Goal: Task Accomplishment & Management: Use online tool/utility

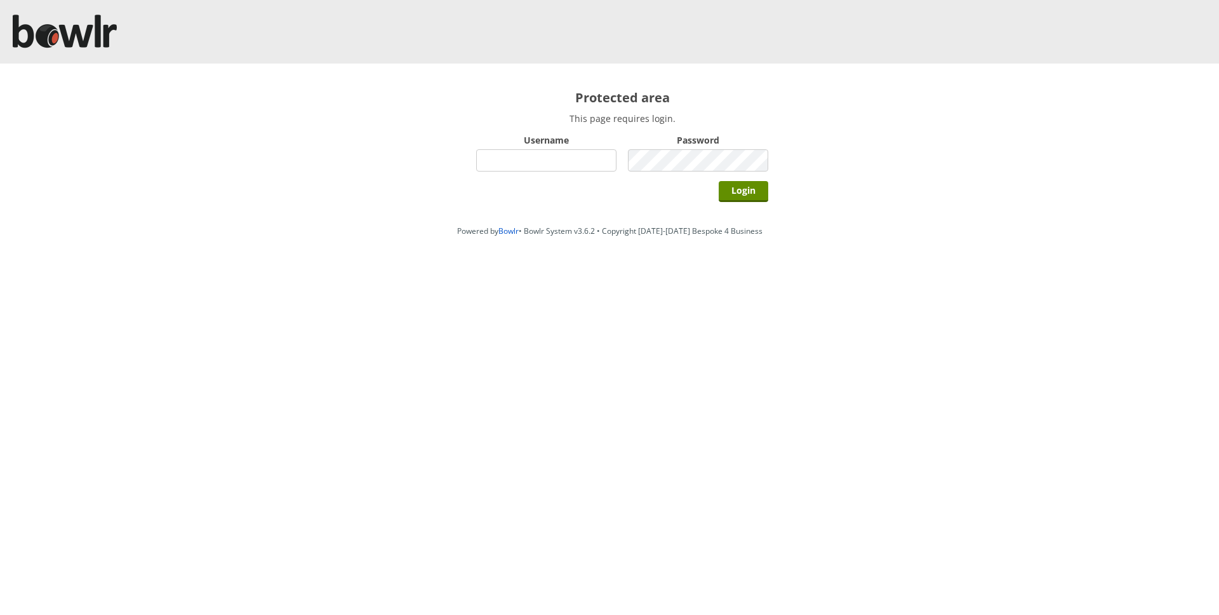
paste input "am"
type input "am"
drag, startPoint x: 631, startPoint y: 205, endPoint x: 726, endPoint y: 196, distance: 95.7
click at [632, 205] on div "Login" at bounding box center [622, 191] width 292 height 32
click at [728, 197] on input "Login" at bounding box center [744, 191] width 50 height 21
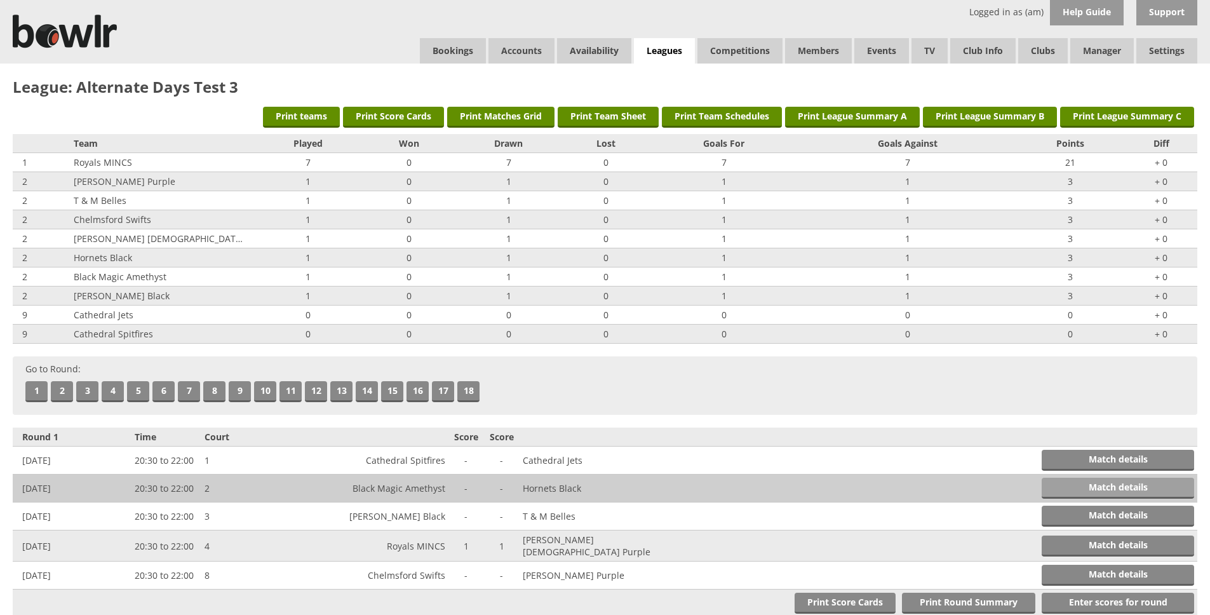
click at [1090, 488] on link "Match details" at bounding box center [1117, 487] width 152 height 21
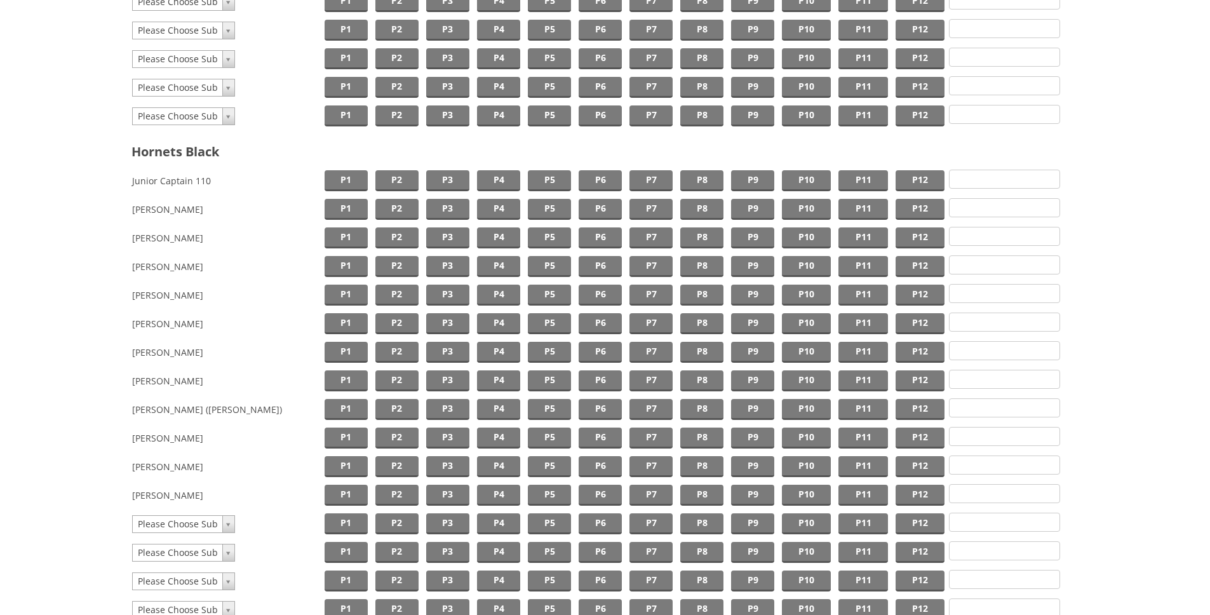
scroll to position [455, 0]
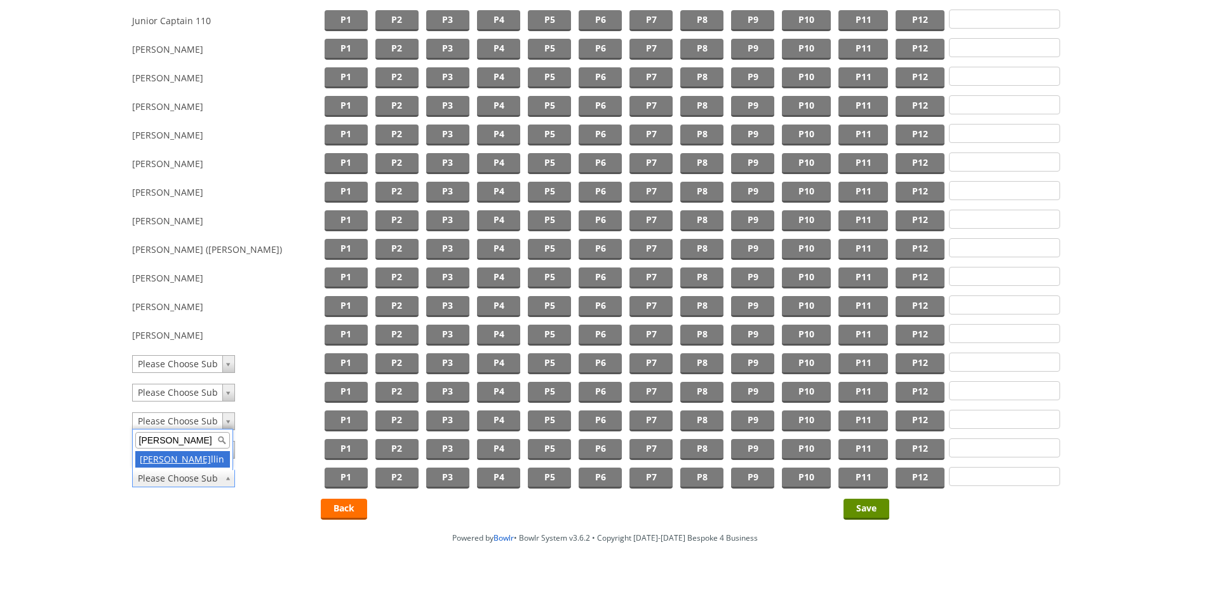
type input "sam lava"
click at [220, 513] on div "Clear players Black Magic Amethyst Hornets Black Match is forfeited by: Score B…" at bounding box center [605, 67] width 1210 height 917
click at [343, 473] on span "P1" at bounding box center [345, 477] width 43 height 21
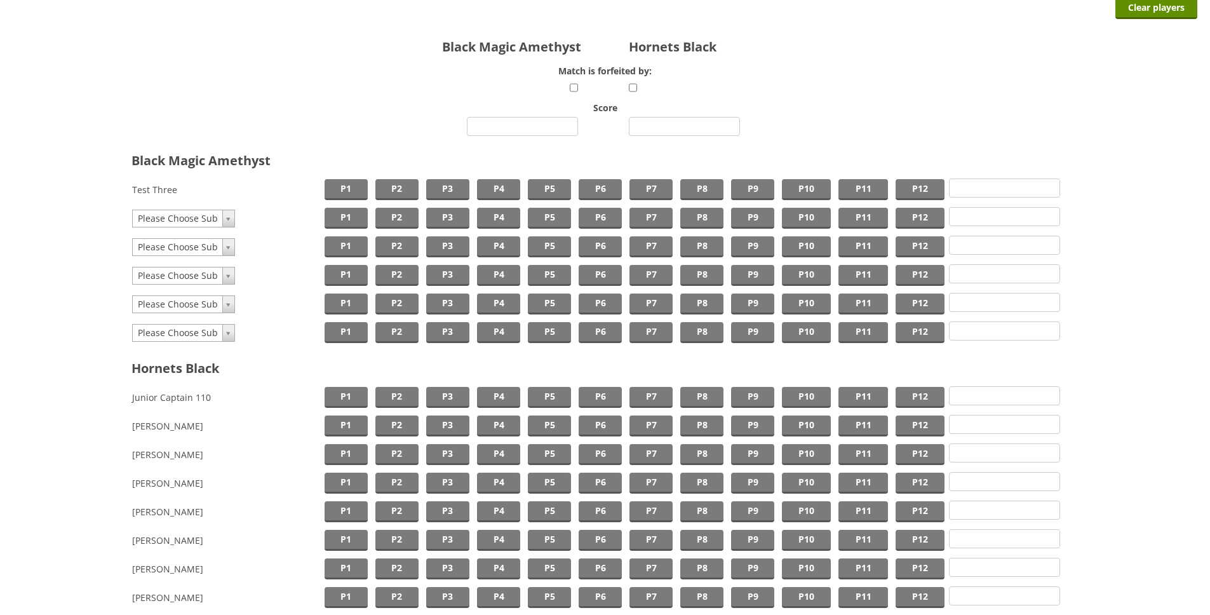
scroll to position [0, 0]
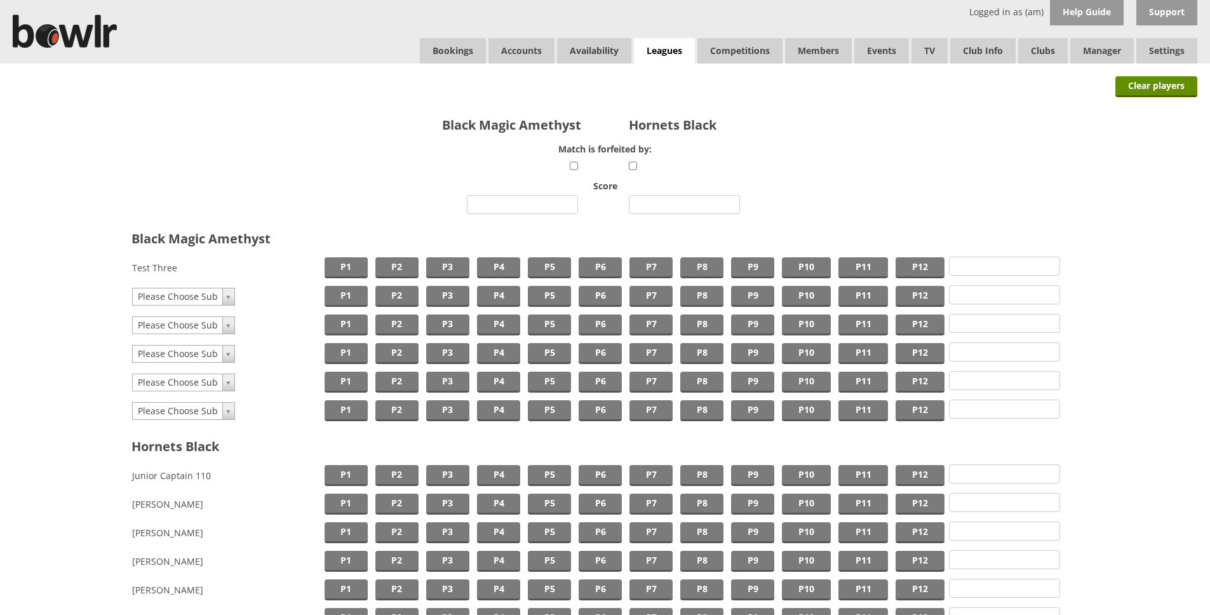
click at [330, 254] on td "P1" at bounding box center [346, 267] width 51 height 29
click at [333, 260] on span "P1" at bounding box center [345, 267] width 43 height 21
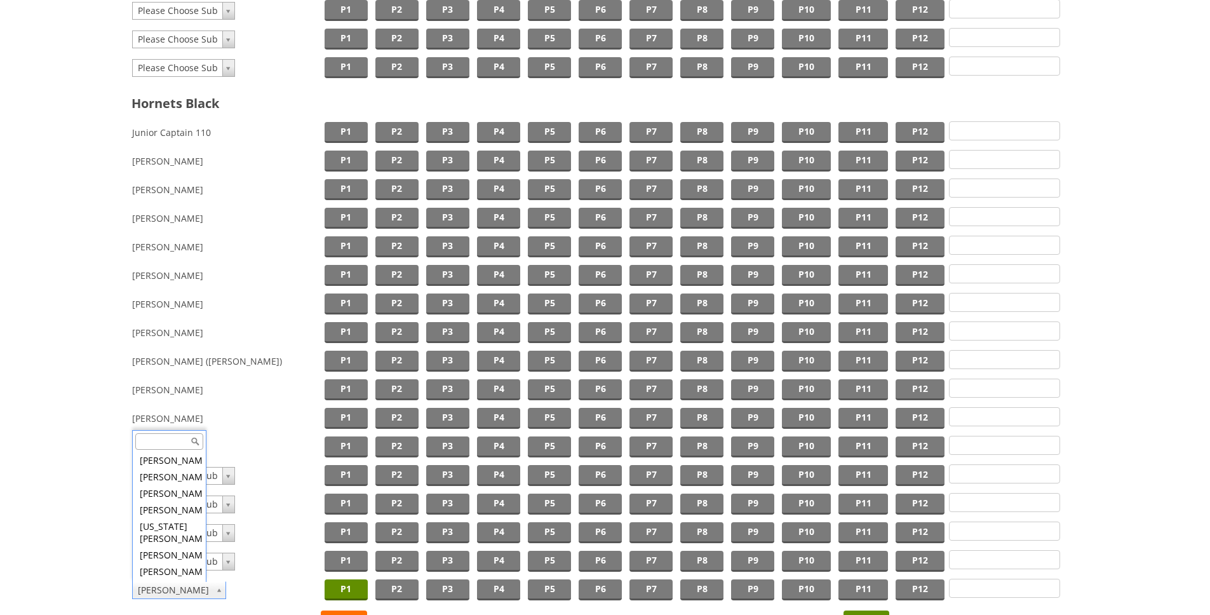
scroll to position [6695, 0]
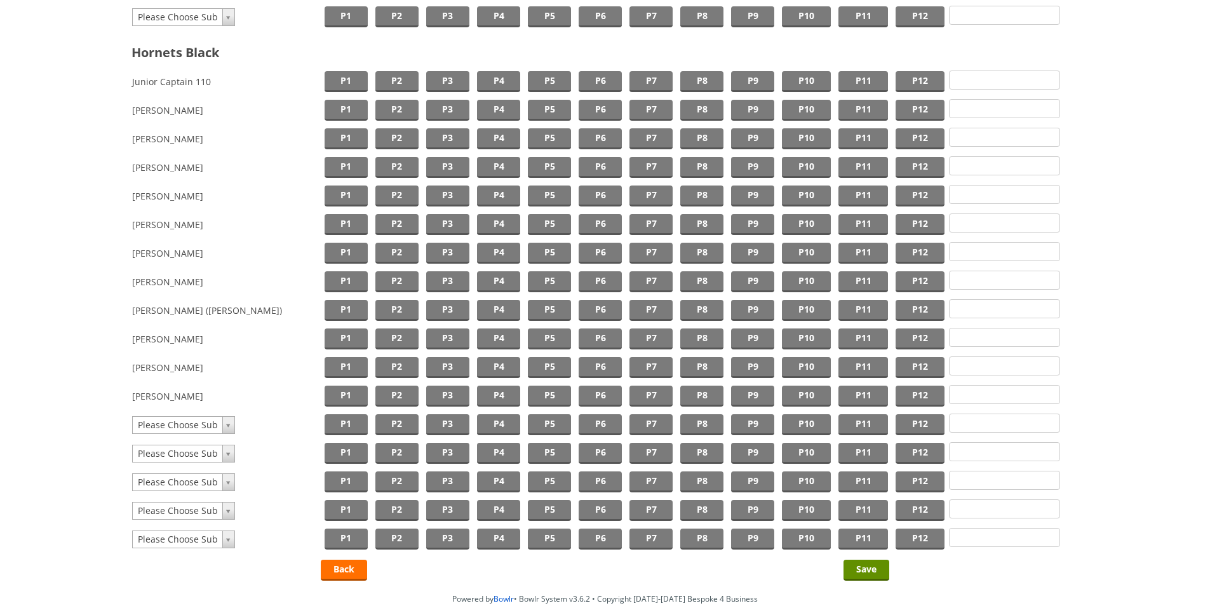
scroll to position [397, 0]
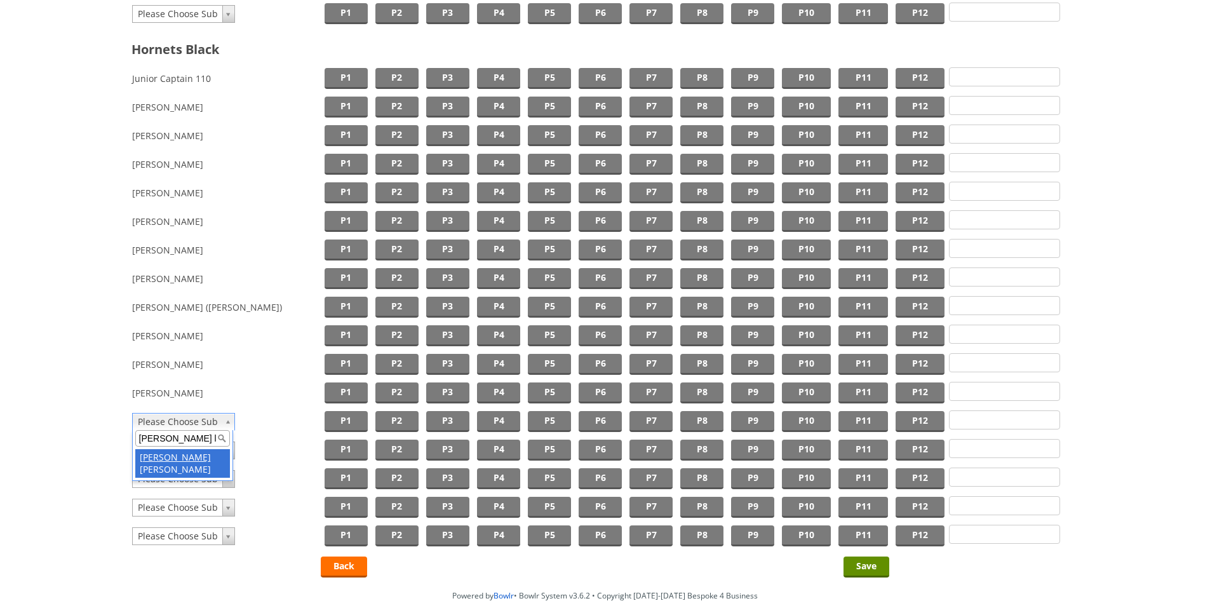
type input "sam la"
click at [71, 403] on form "Black Magic Amethyst Hornets Black Match is forfeited by: Score Black Magic Ame…" at bounding box center [605, 128] width 1184 height 843
click at [355, 424] on span "P1" at bounding box center [345, 421] width 43 height 21
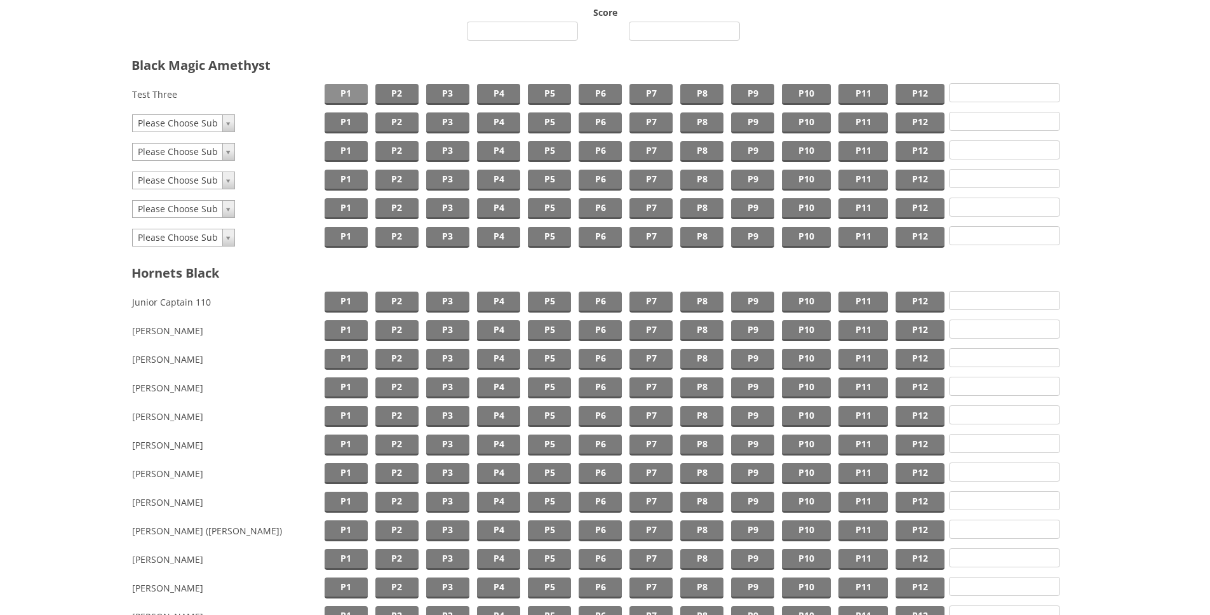
scroll to position [159, 0]
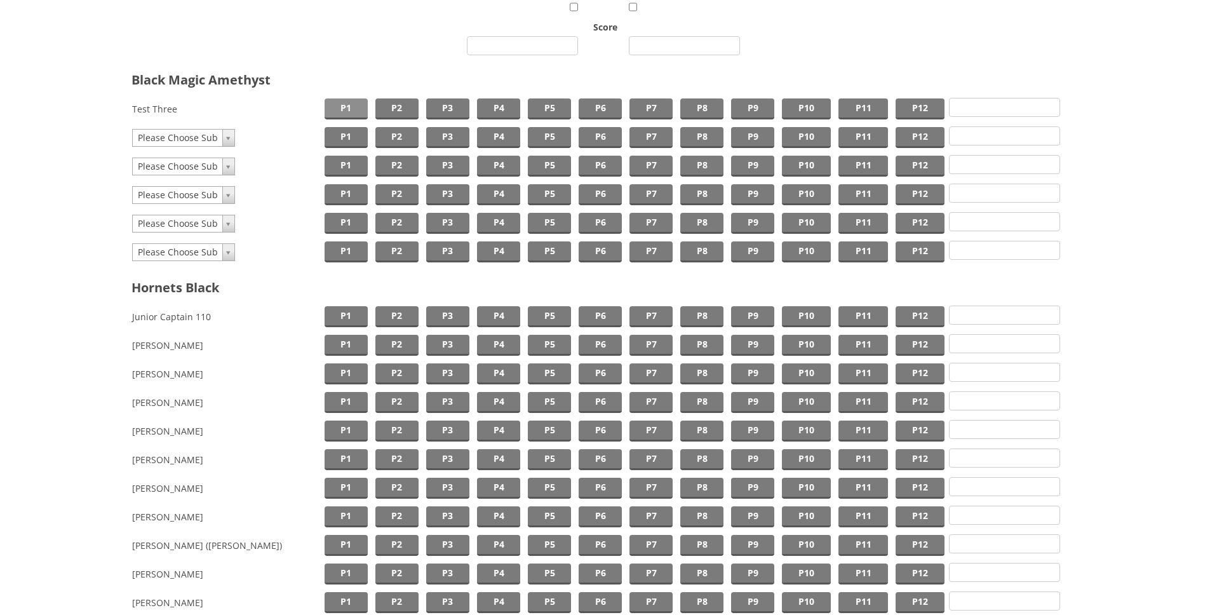
click at [340, 115] on span "P1" at bounding box center [345, 108] width 43 height 21
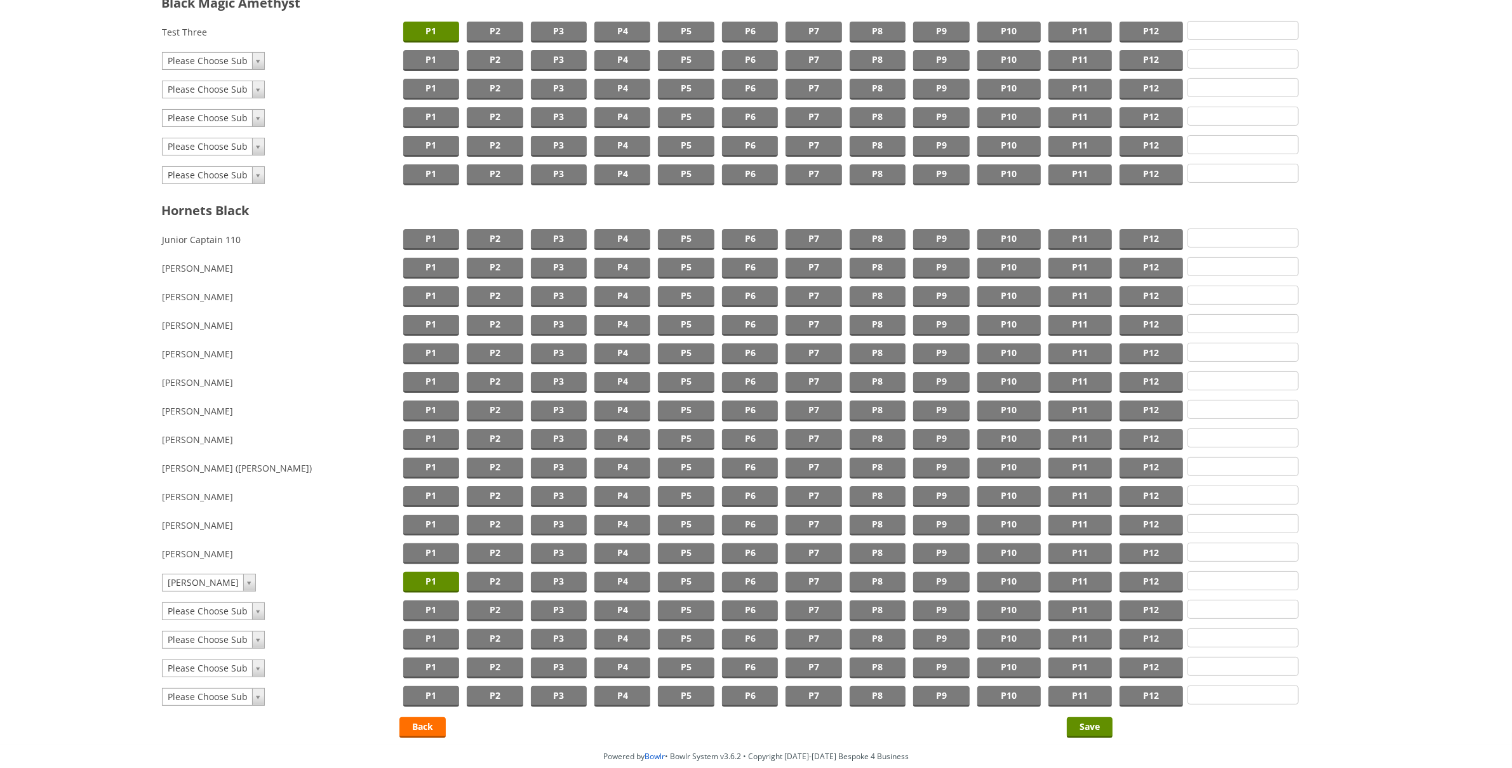
scroll to position [0, 0]
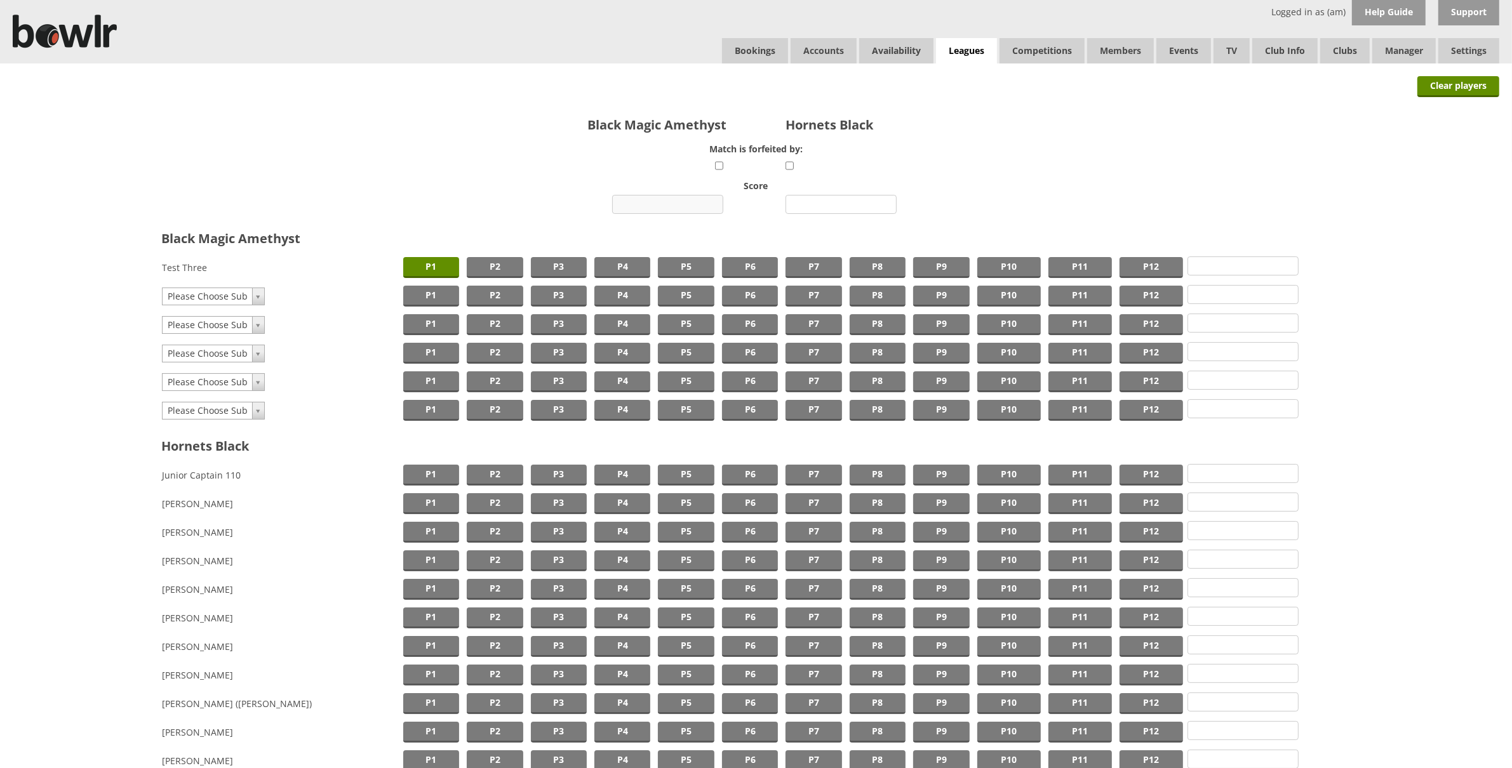
click at [668, 208] on input "number" at bounding box center [667, 204] width 111 height 19
type input "12"
click at [824, 222] on form "Black Magic Amethyst Hornets Black Match is forfeited by: Score 12 Black Magic …" at bounding box center [756, 524] width 1486 height 843
click at [825, 205] on input "number" at bounding box center [840, 204] width 111 height 19
type input "4"
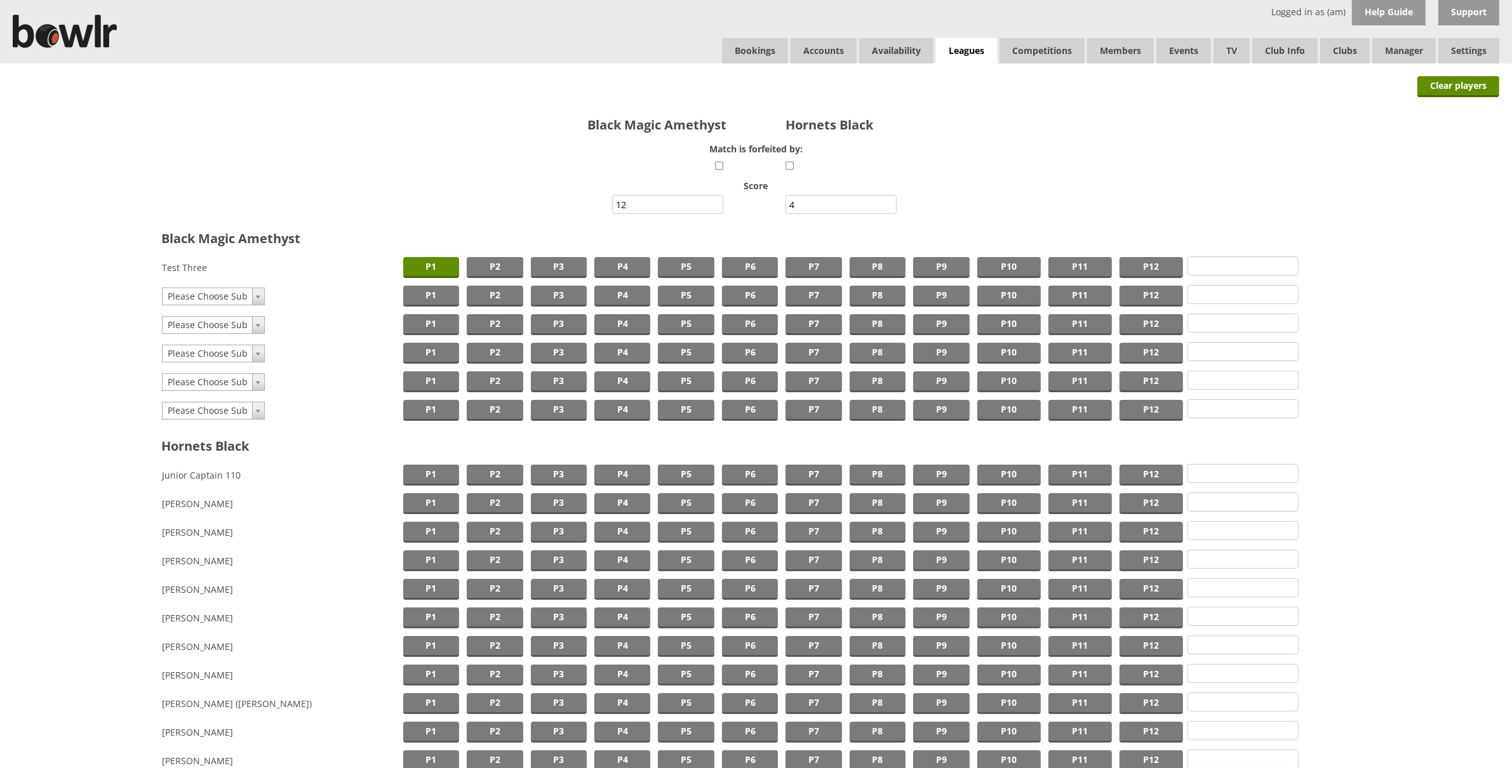
click at [1196, 170] on div at bounding box center [1142, 167] width 714 height 18
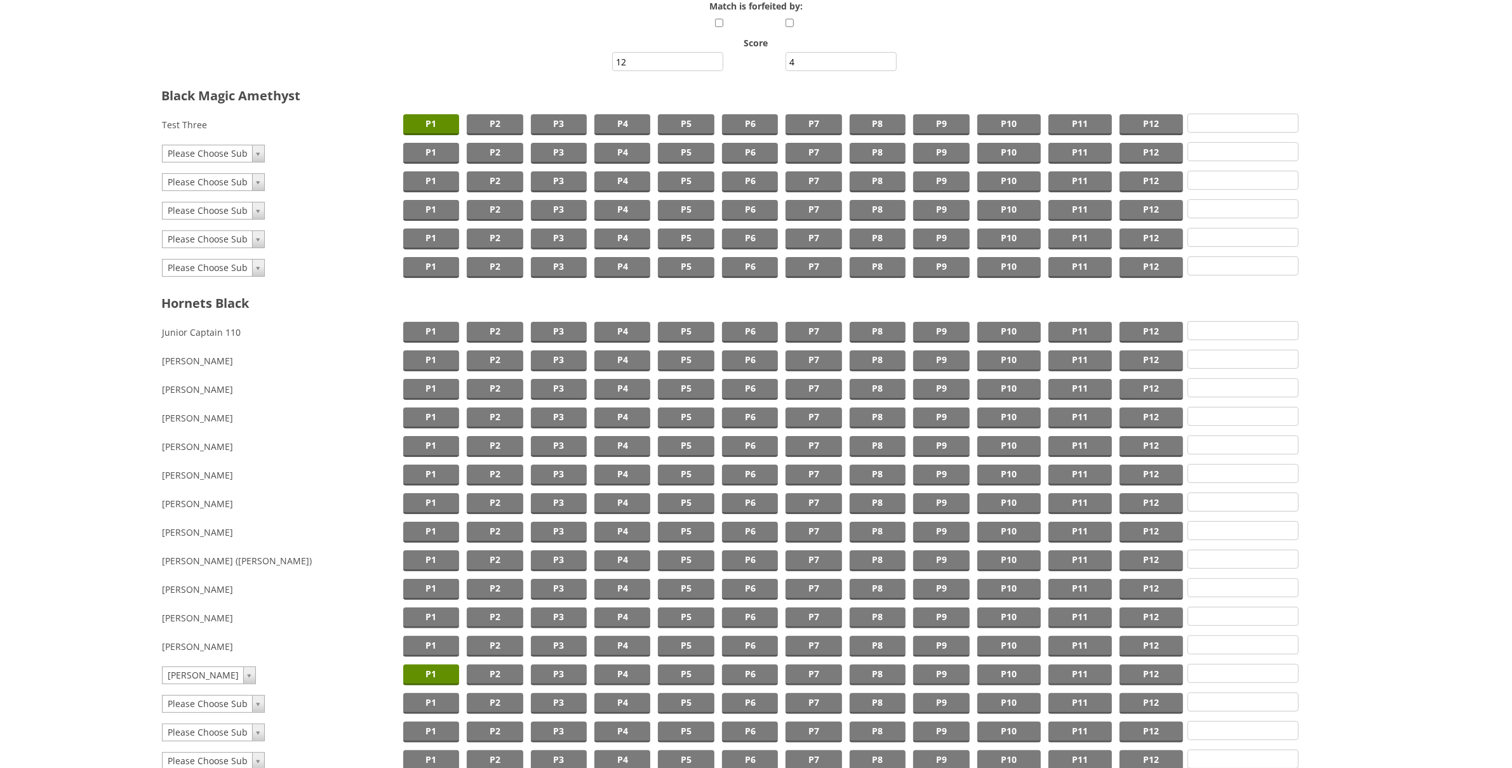
scroll to position [294, 0]
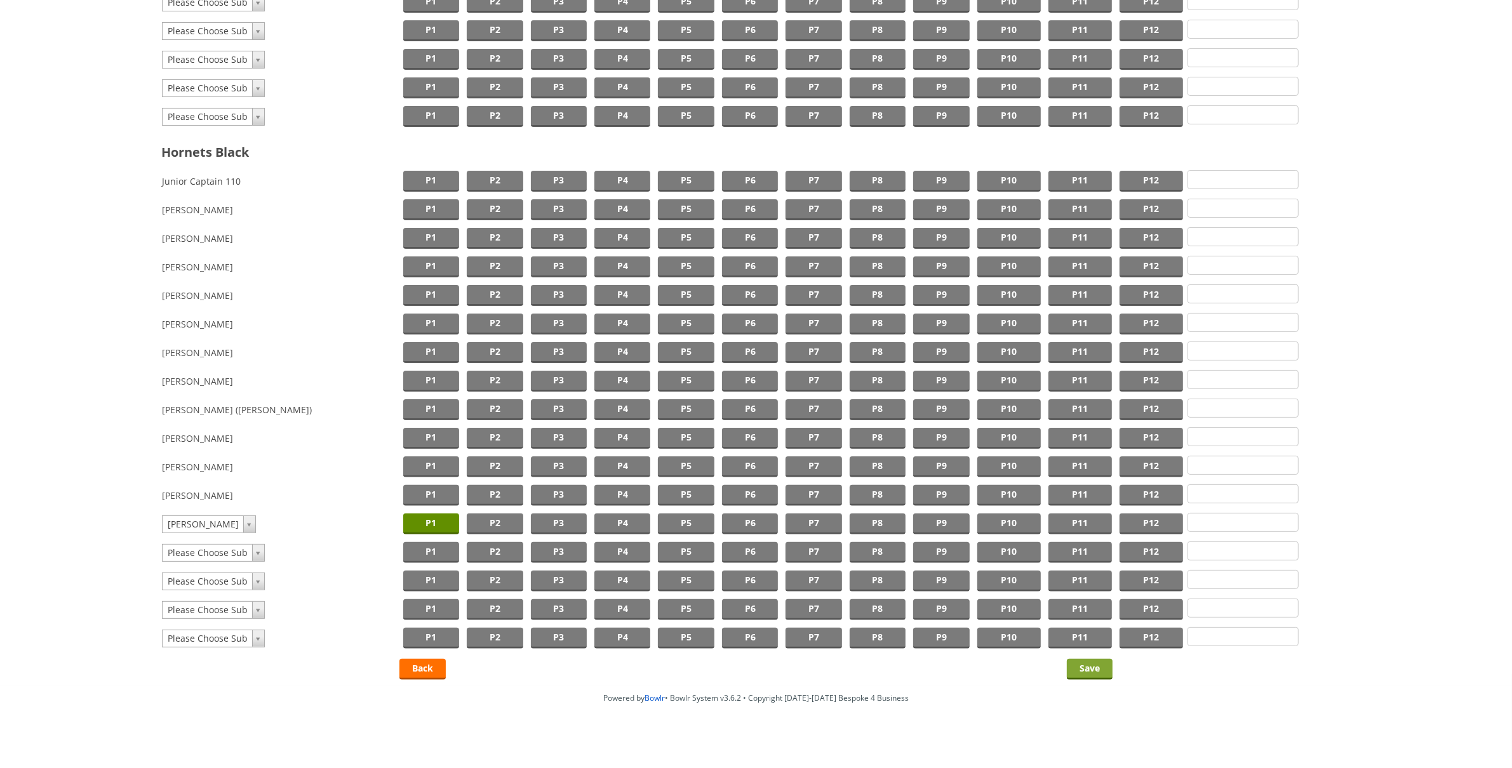
click at [1095, 614] on input "Save" at bounding box center [1090, 669] width 46 height 21
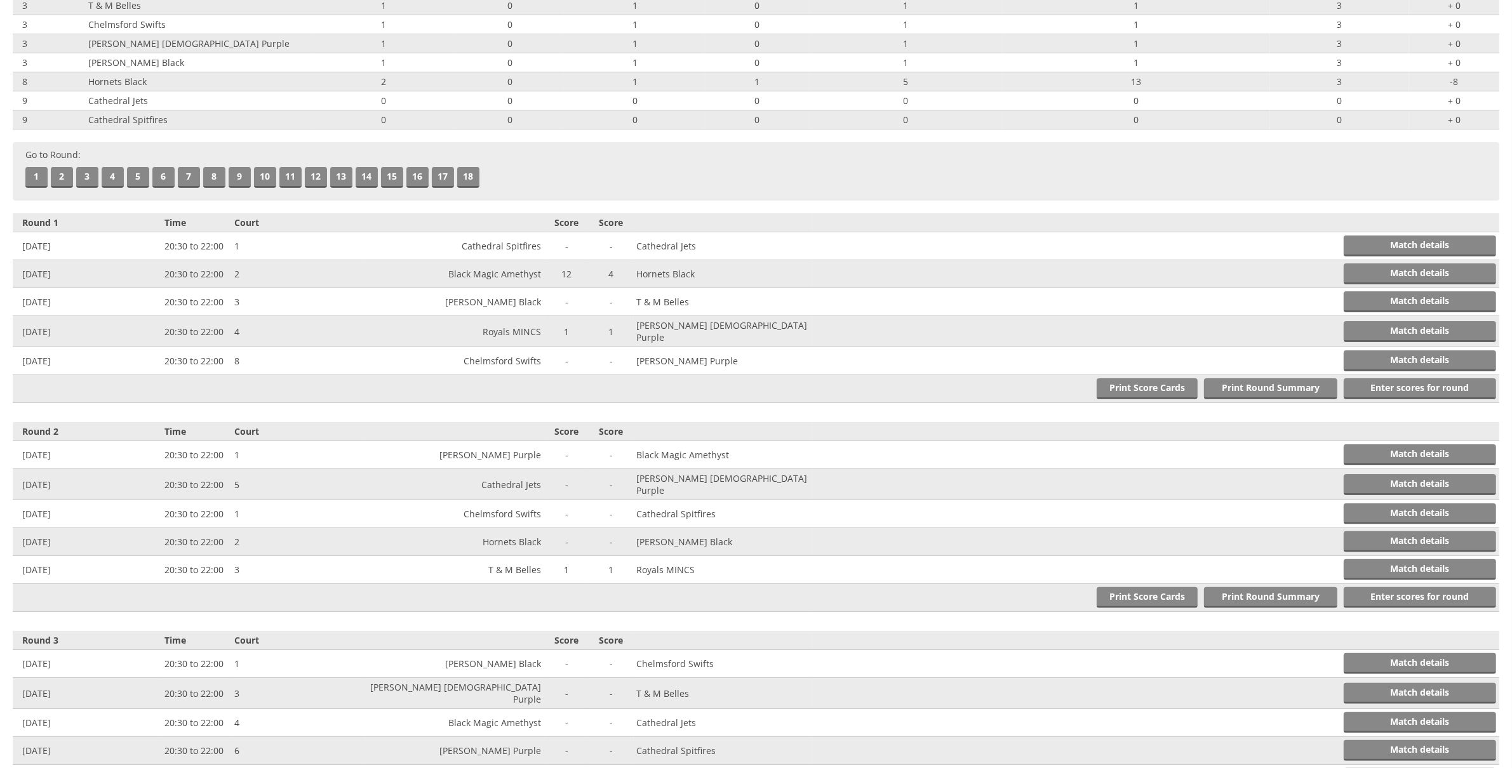
scroll to position [252, 0]
click at [650, 168] on ul "1 2 3 4 5 6 7 8 9 10 11 12 13 14 15 16 17 18" at bounding box center [755, 178] width 1461 height 21
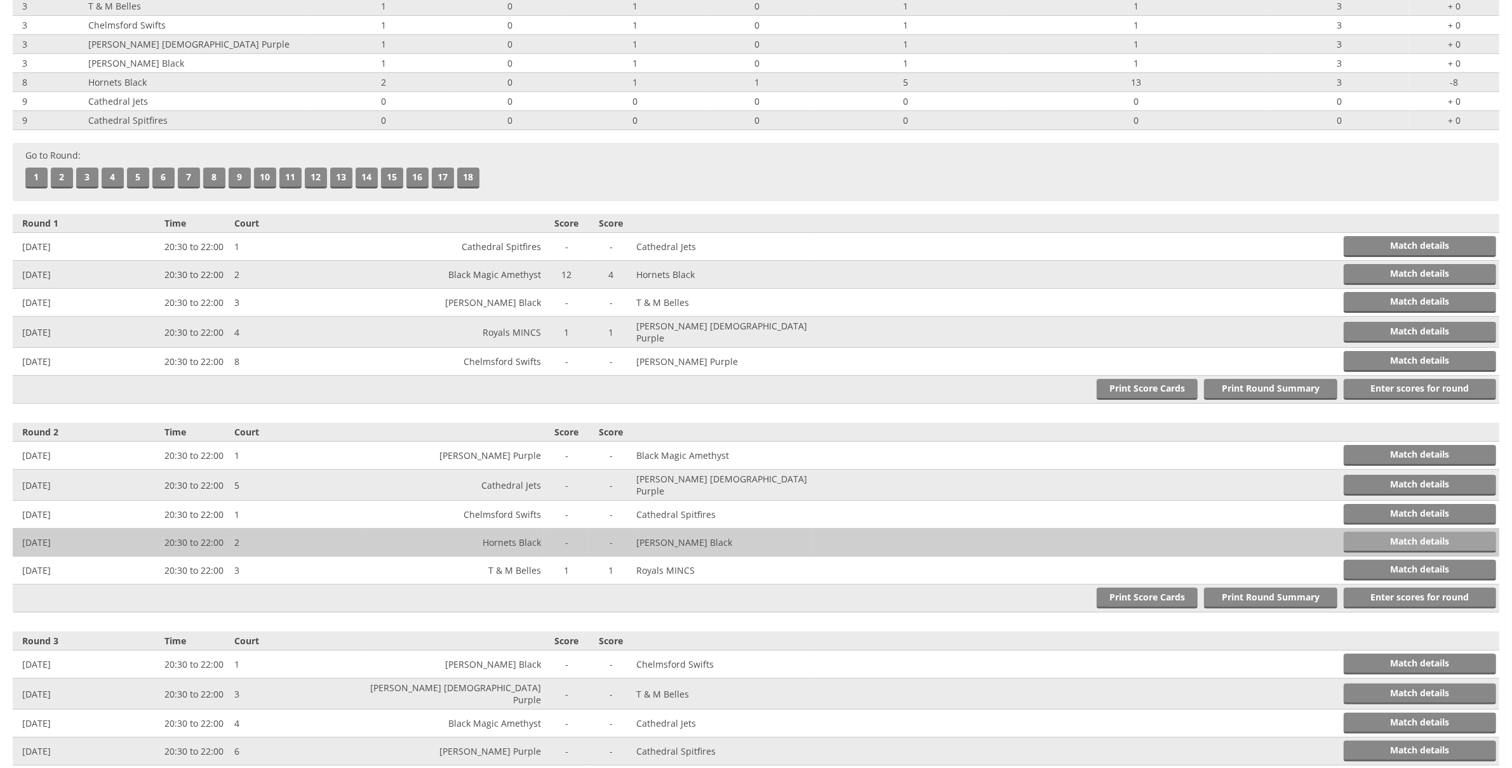
click at [1380, 533] on link "Match details" at bounding box center [1420, 542] width 152 height 21
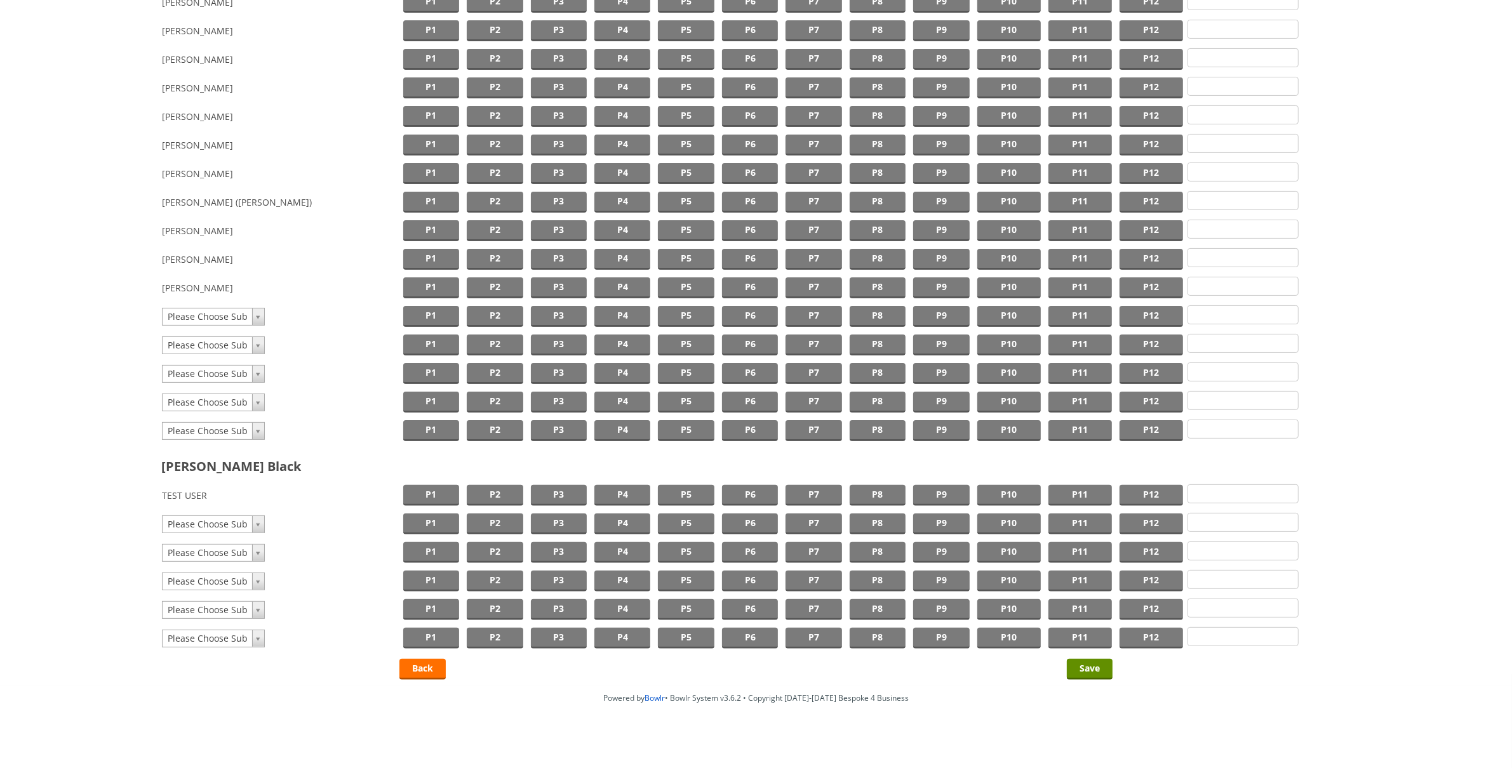
scroll to position [294, 0]
type input "s"
type input "sam l"
click at [345, 550] on td "Please Choose Sub Please Choose Sub TEST USER Helen Preston Lesley Lincoln Test…" at bounding box center [280, 552] width 238 height 29
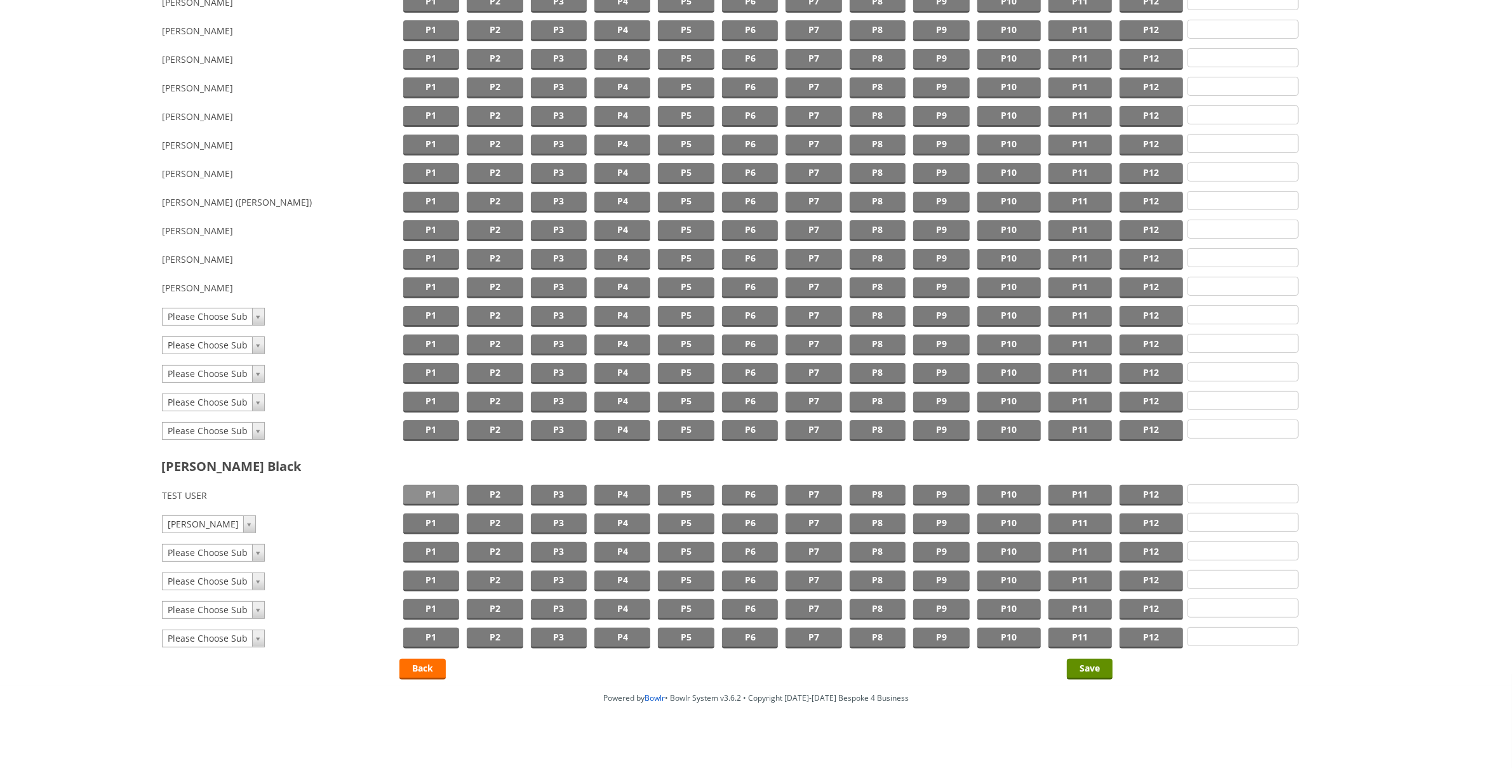
click at [417, 485] on span "P1" at bounding box center [431, 495] width 56 height 21
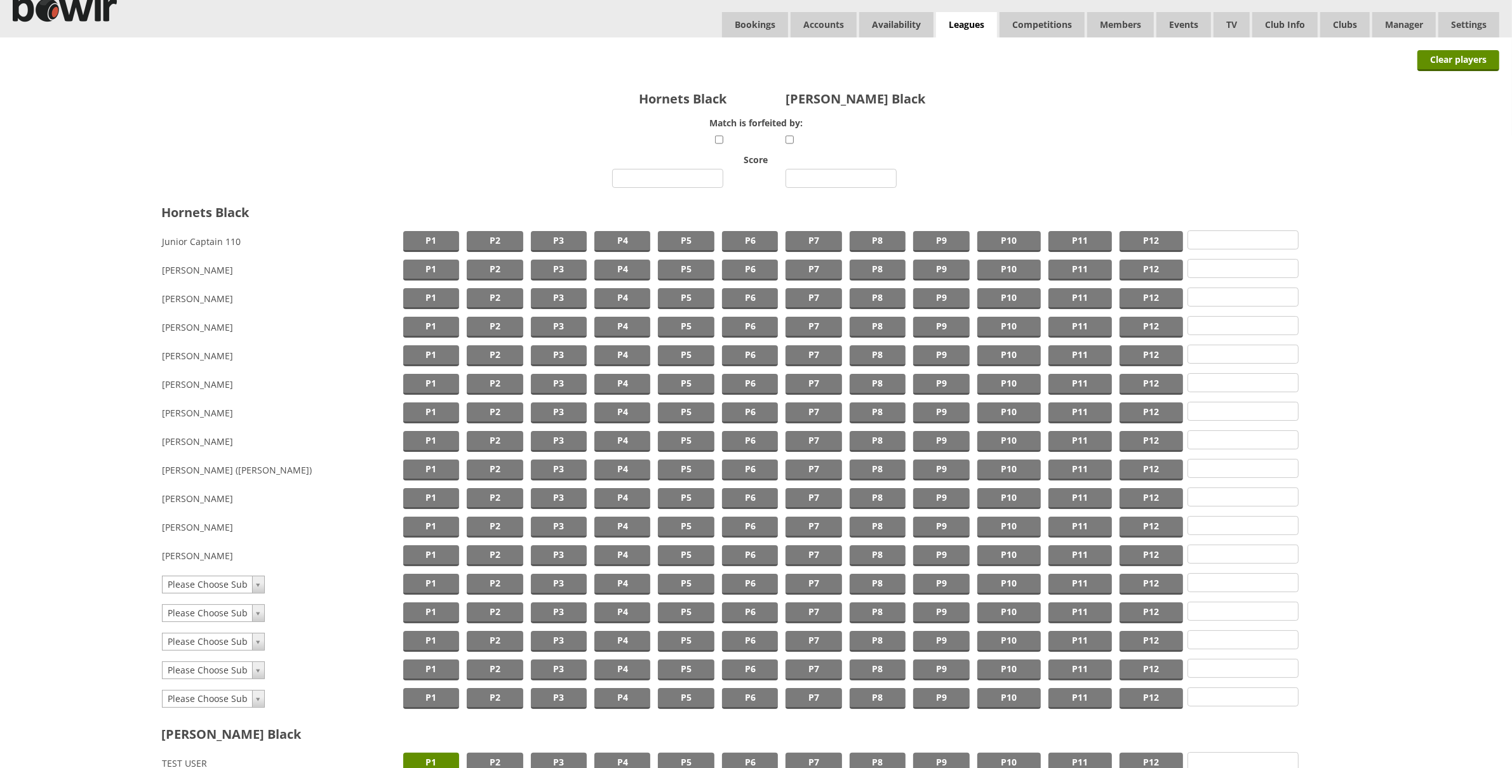
scroll to position [20, 0]
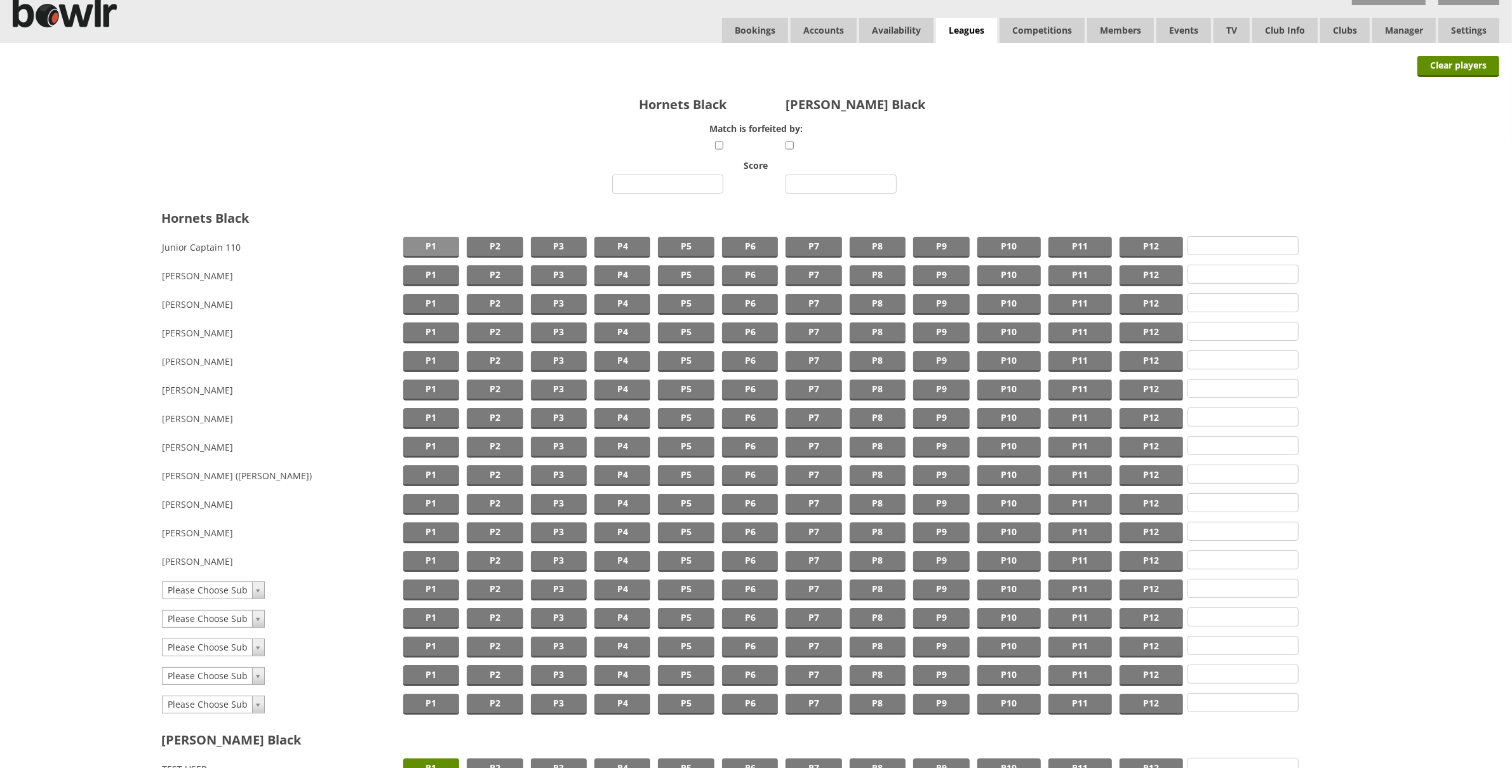
click at [414, 250] on span "P1" at bounding box center [431, 247] width 56 height 21
click at [648, 185] on input "number" at bounding box center [667, 184] width 111 height 19
type input "3"
click at [794, 178] on input "number" at bounding box center [840, 184] width 111 height 19
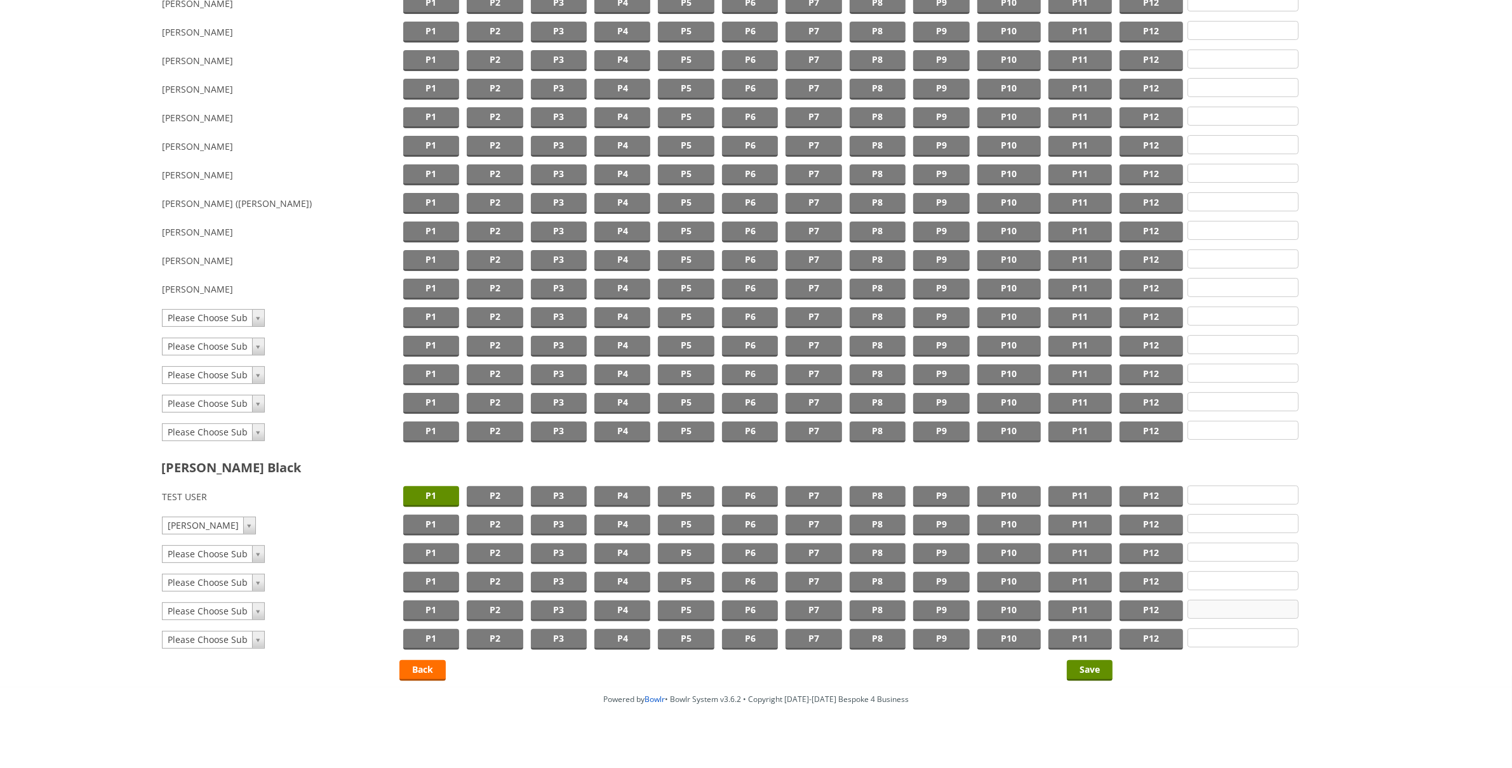
scroll to position [294, 0]
type input "10"
click at [1078, 661] on input "Save" at bounding box center [1090, 669] width 46 height 21
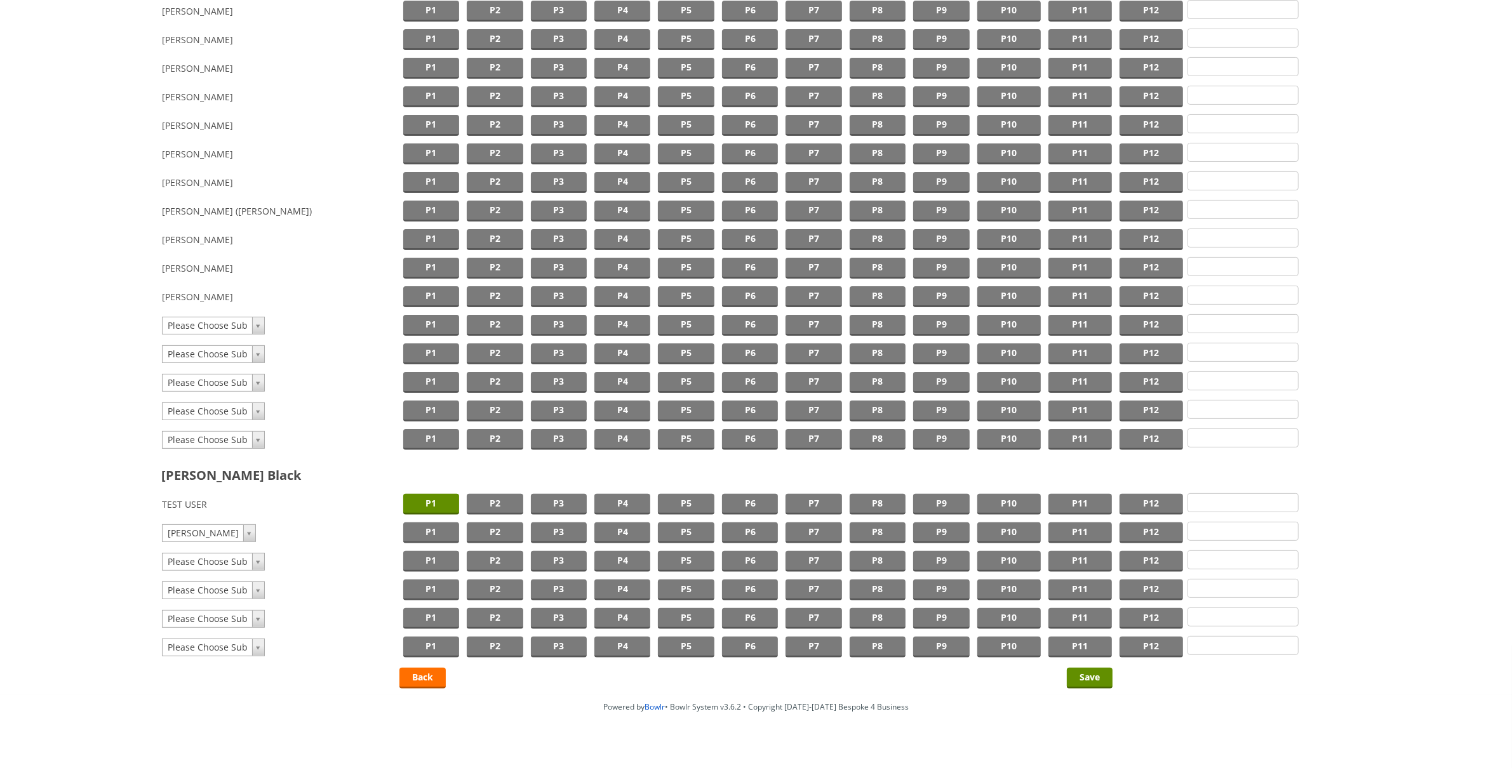
scroll to position [331, 0]
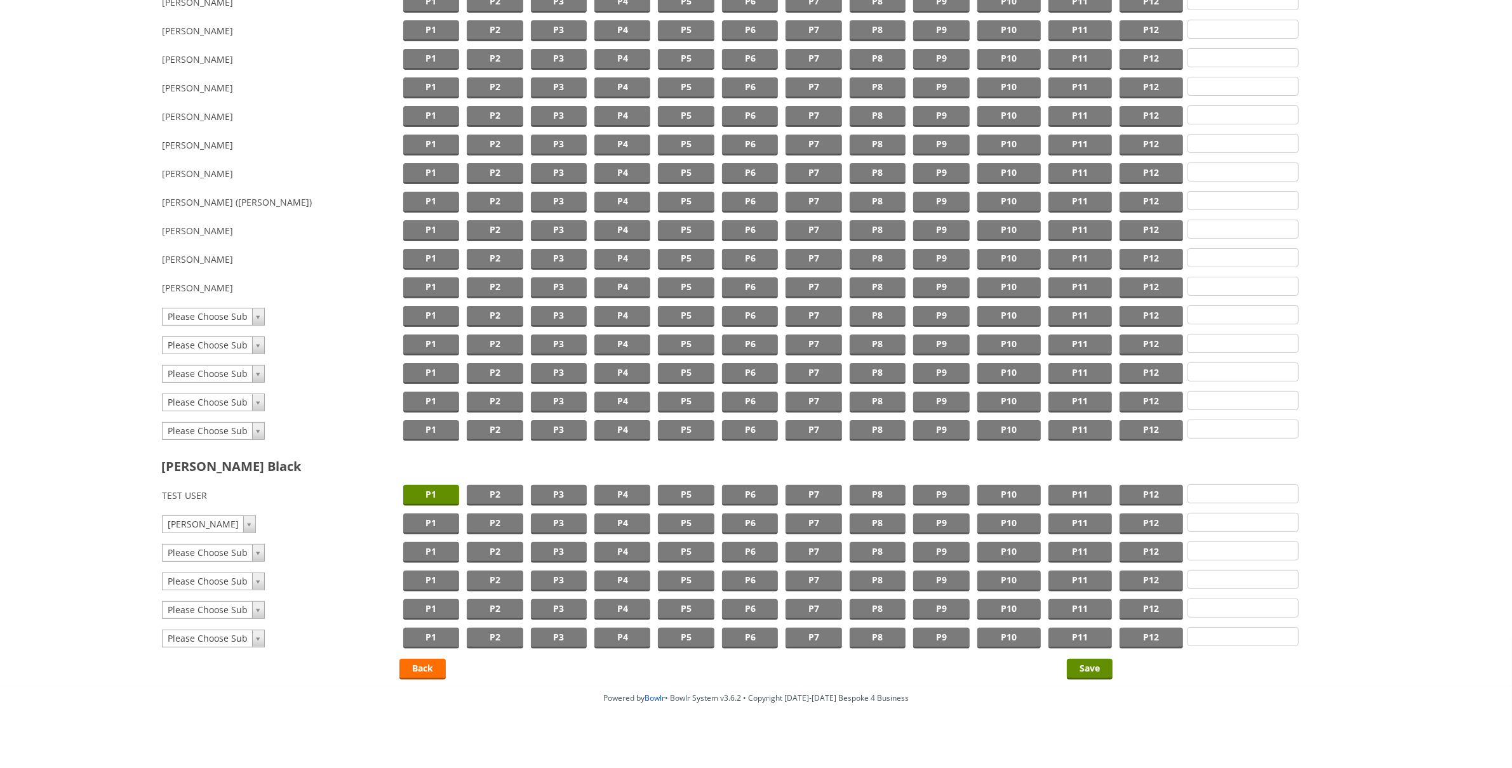
click at [427, 481] on td "P1" at bounding box center [430, 495] width 63 height 29
click at [426, 492] on span "P1" at bounding box center [431, 495] width 56 height 21
click at [422, 517] on span "P1" at bounding box center [431, 524] width 56 height 21
click at [1086, 674] on div "A sub must have a position assigned. Clear players Hornets Black Brookshaw Blac…" at bounding box center [756, 209] width 1512 height 954
click at [1086, 670] on input "Save" at bounding box center [1090, 669] width 46 height 21
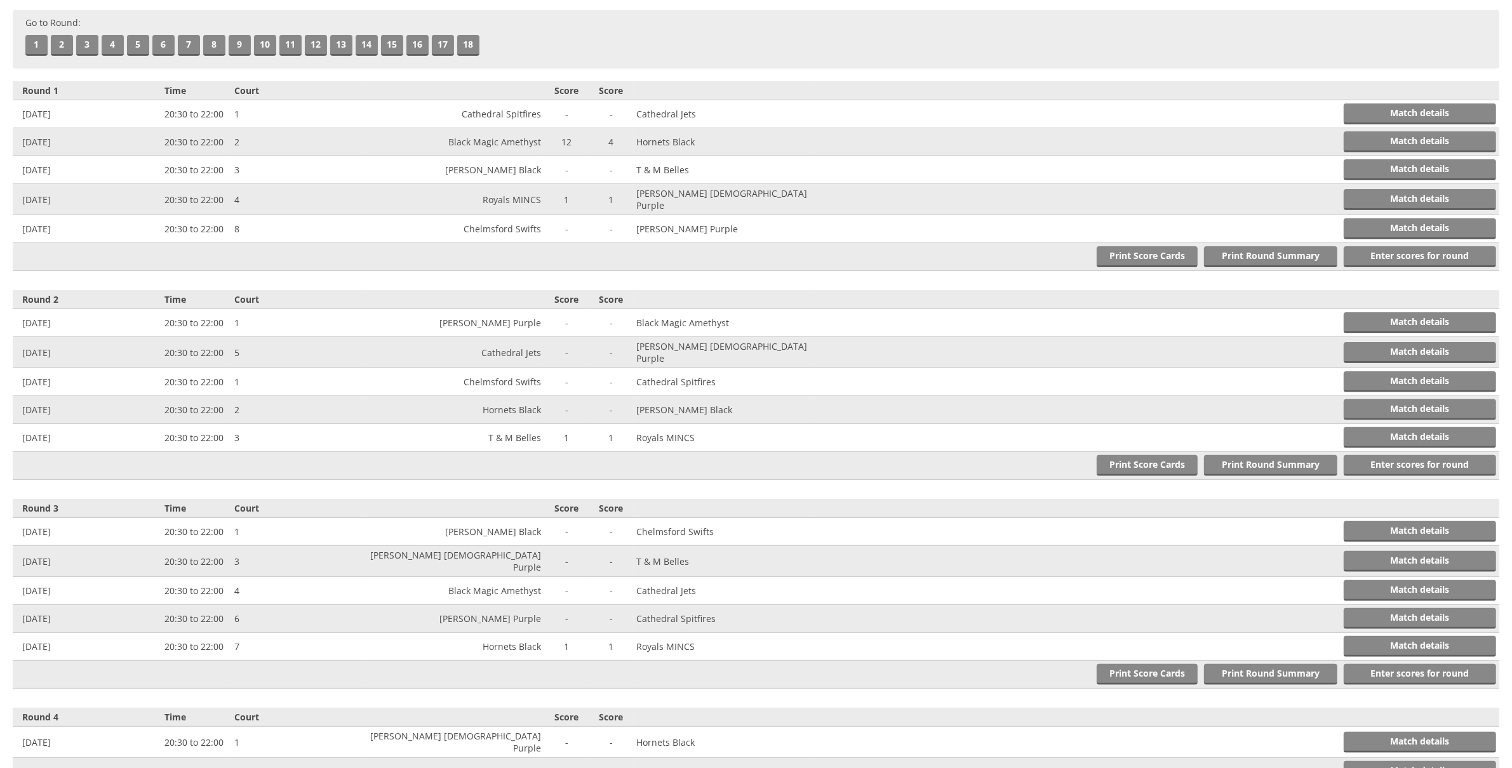
scroll to position [671, 0]
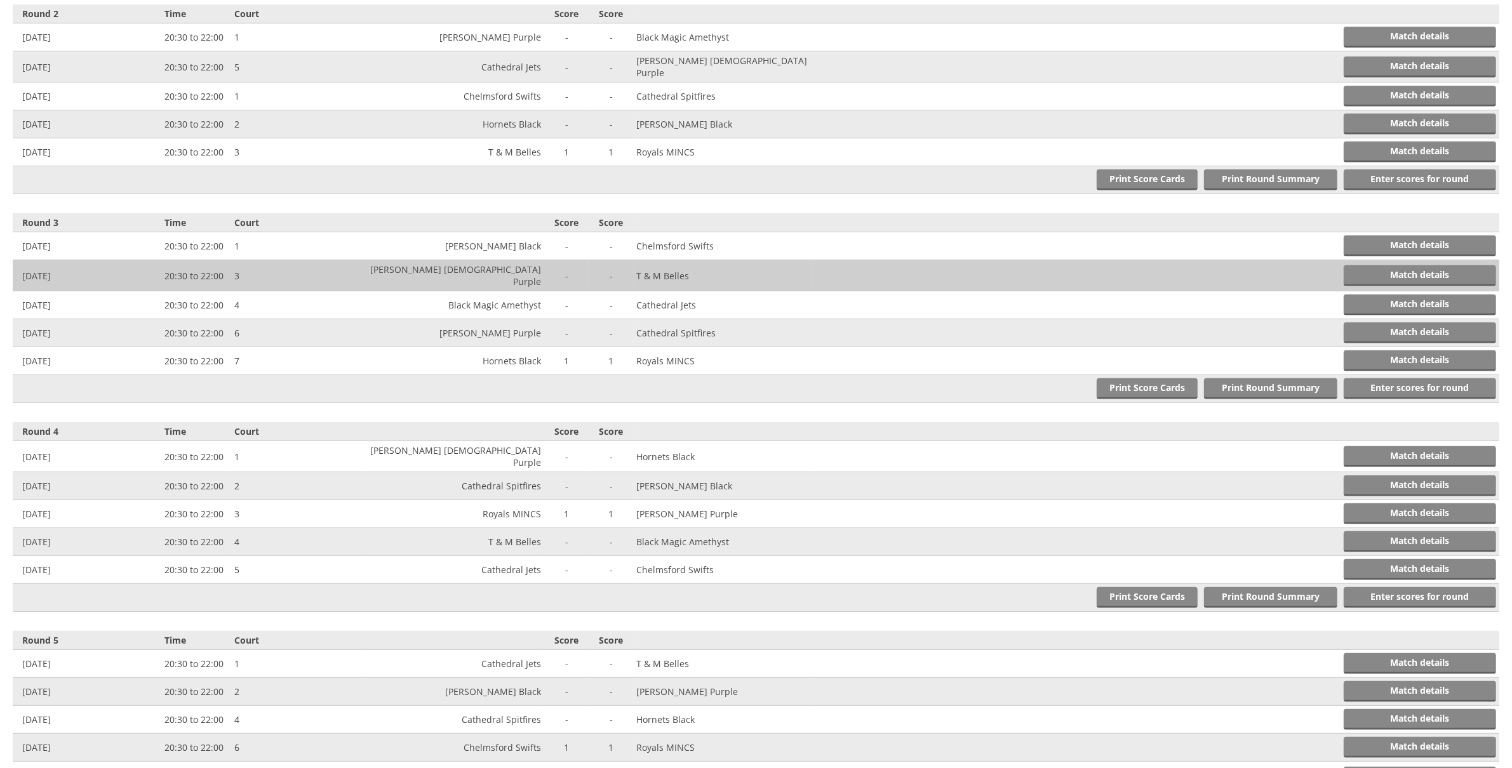
click at [457, 260] on td "[PERSON_NAME] [DEMOGRAPHIC_DATA] Purple" at bounding box center [455, 275] width 178 height 31
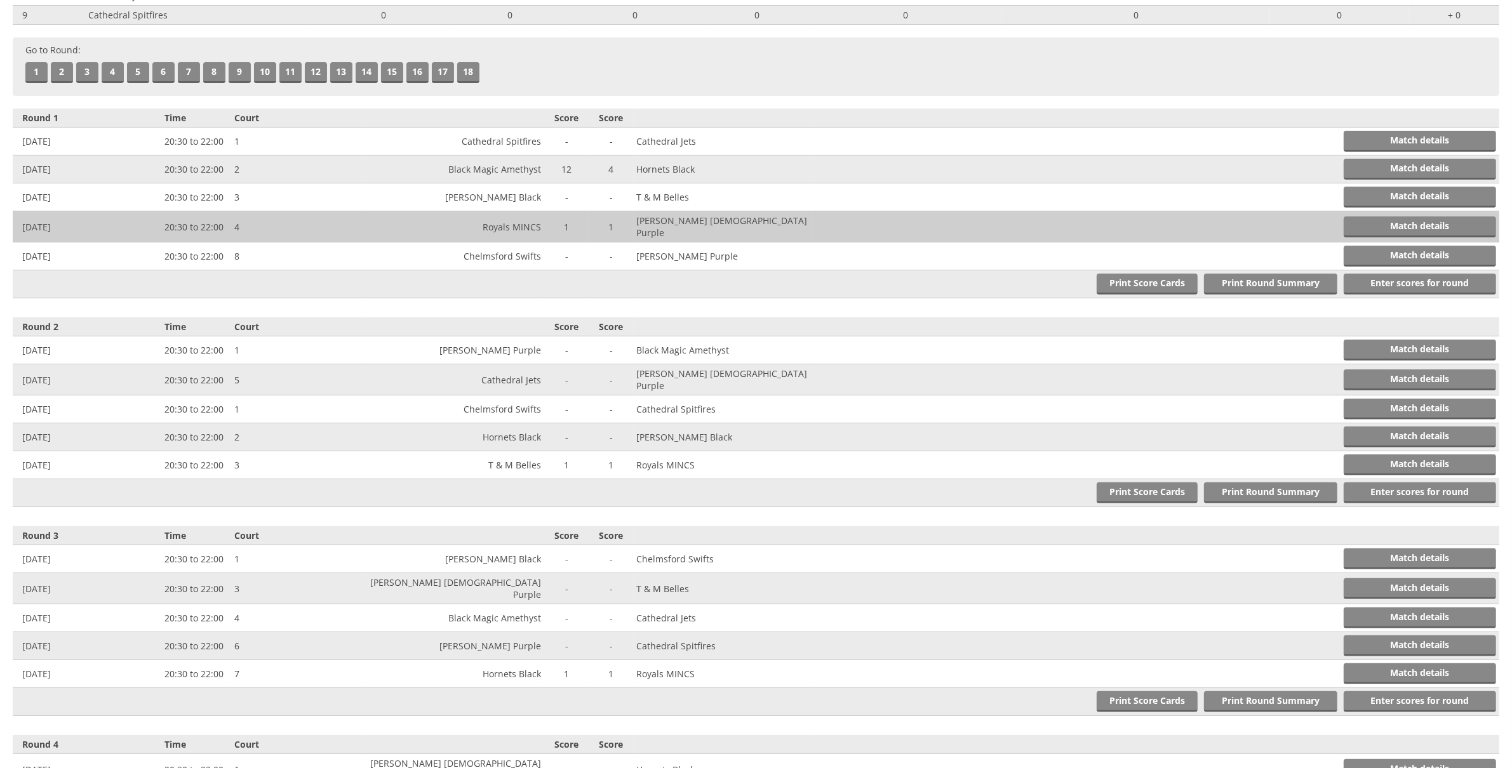
scroll to position [359, 0]
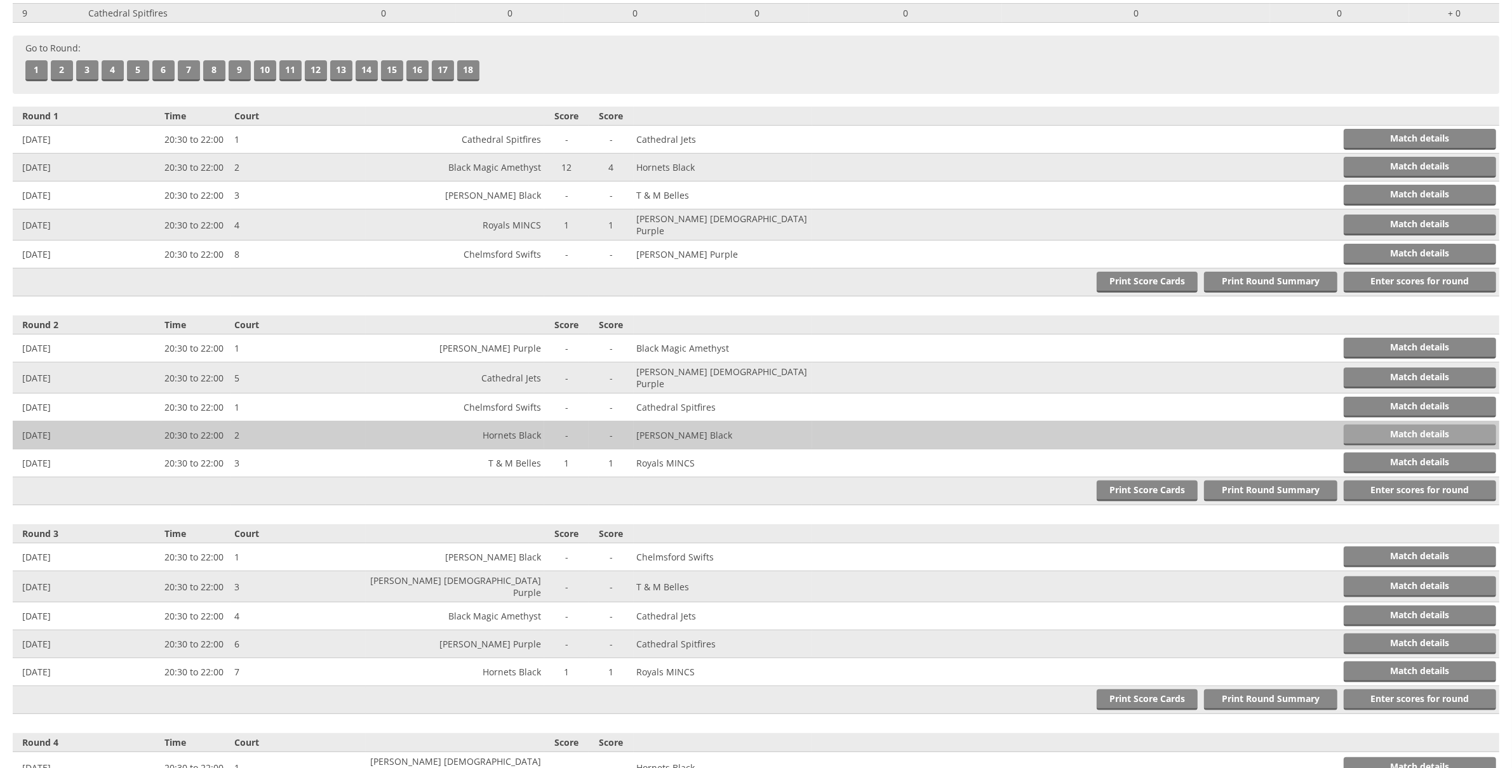
click at [1368, 428] on link "Match details" at bounding box center [1420, 435] width 152 height 21
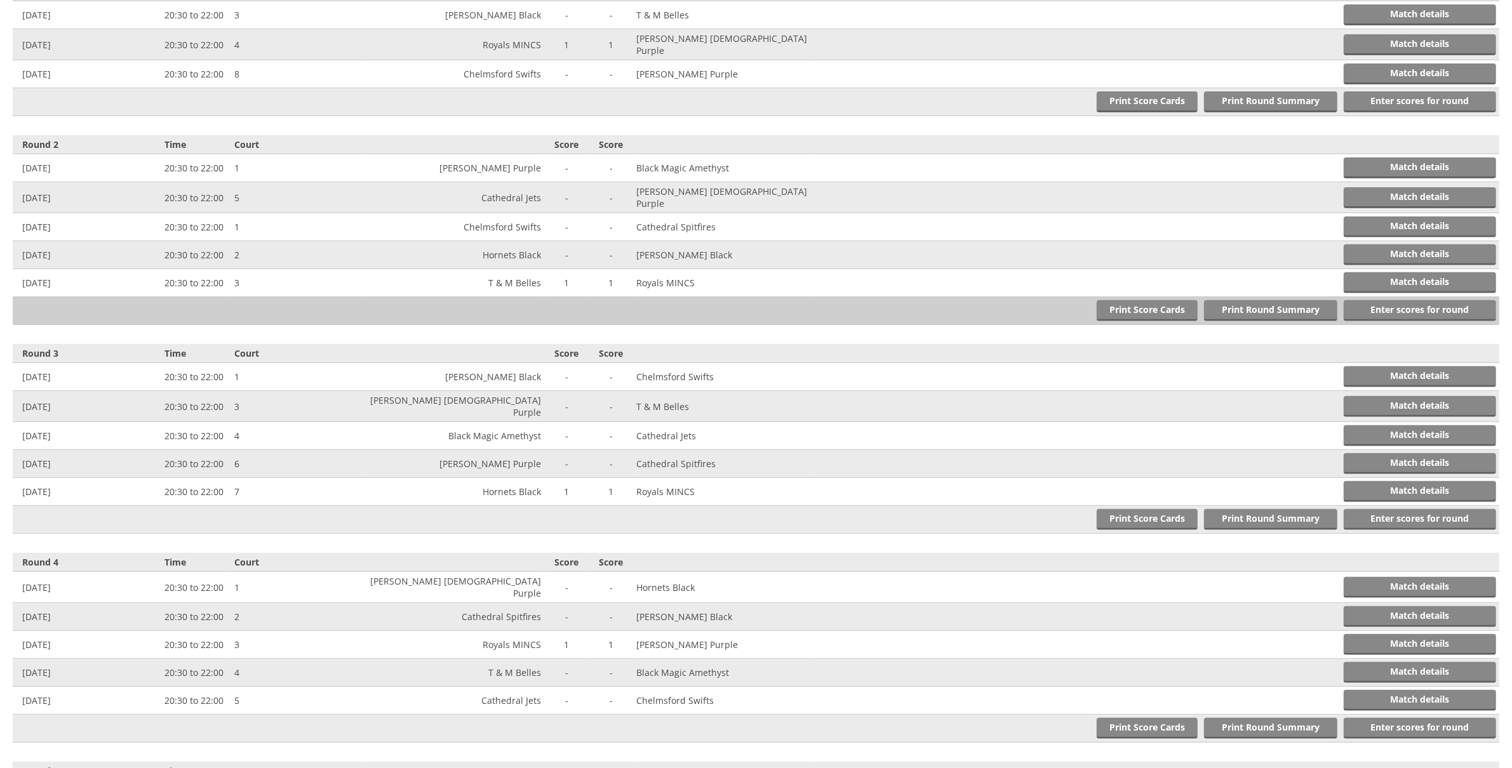
scroll to position [582, 0]
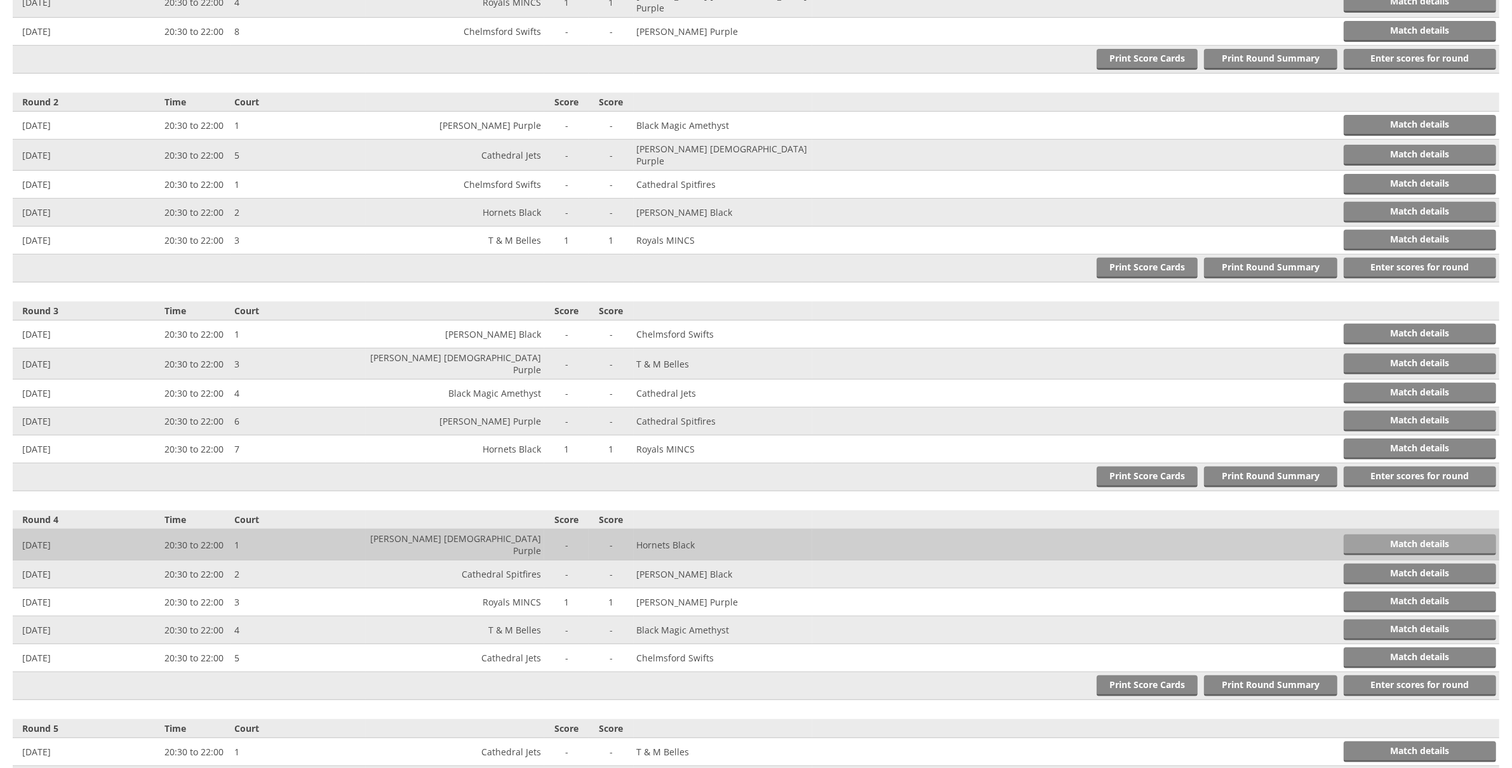
click at [1407, 535] on link "Match details" at bounding box center [1420, 545] width 152 height 21
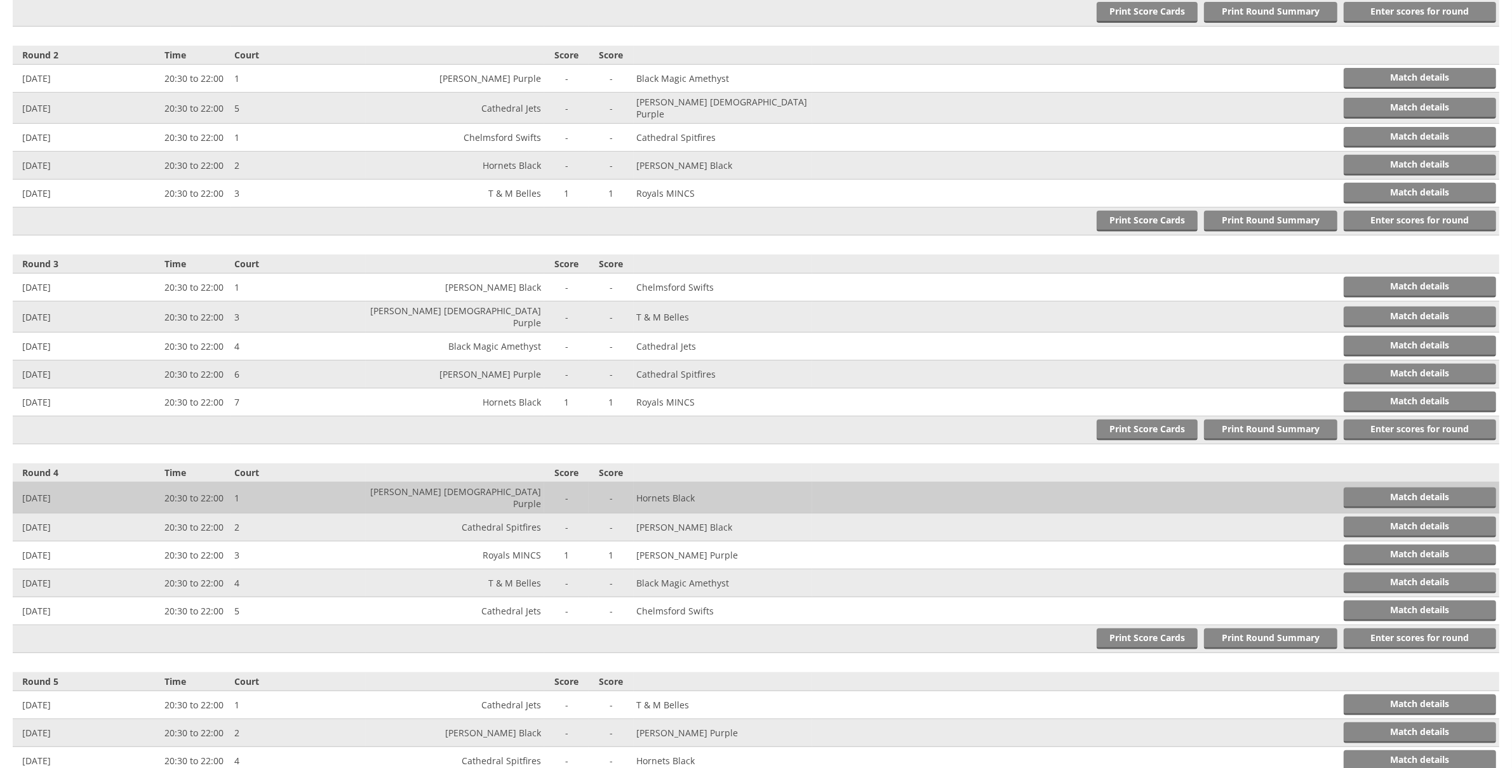
scroll to position [836, 0]
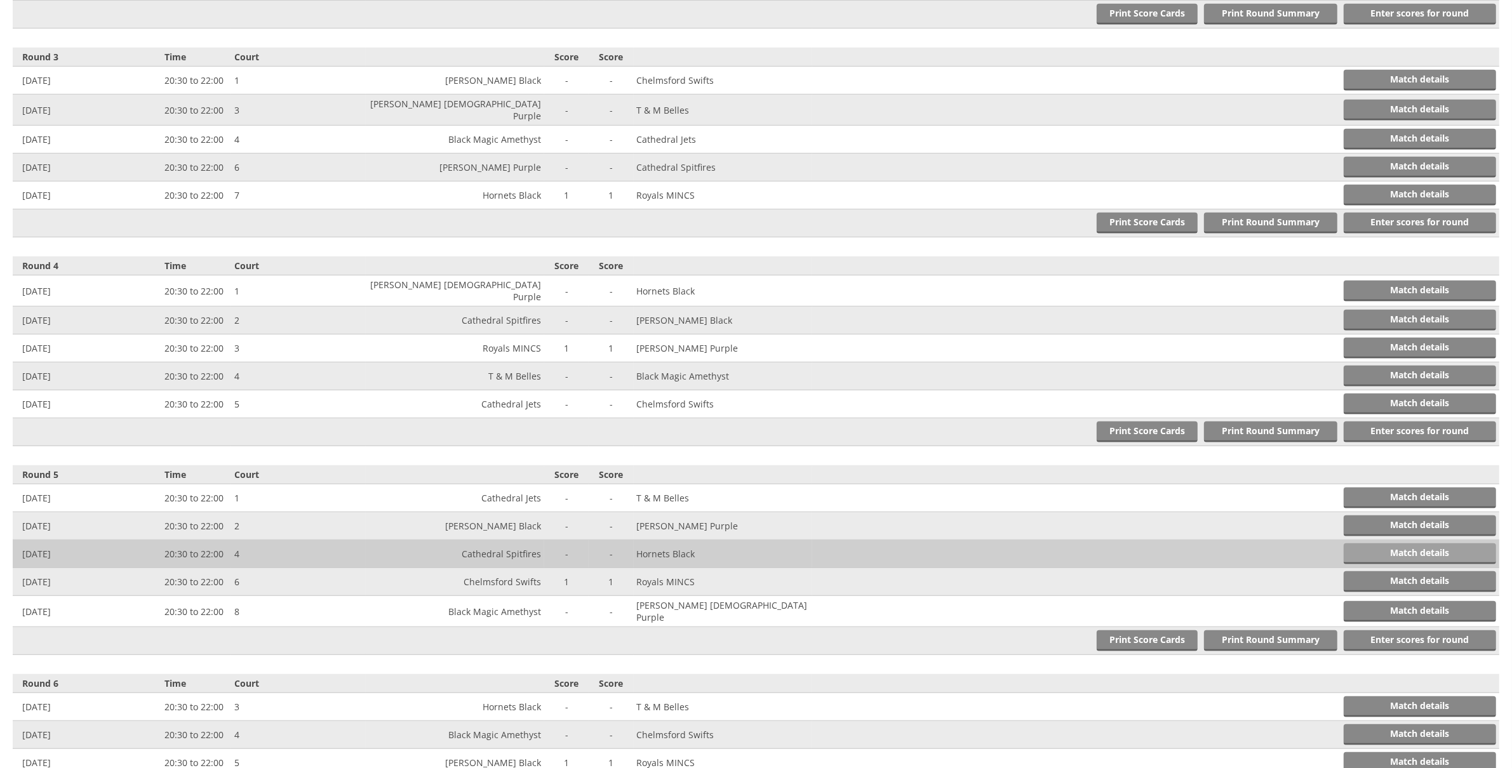
click at [1388, 544] on link "Match details" at bounding box center [1420, 554] width 152 height 21
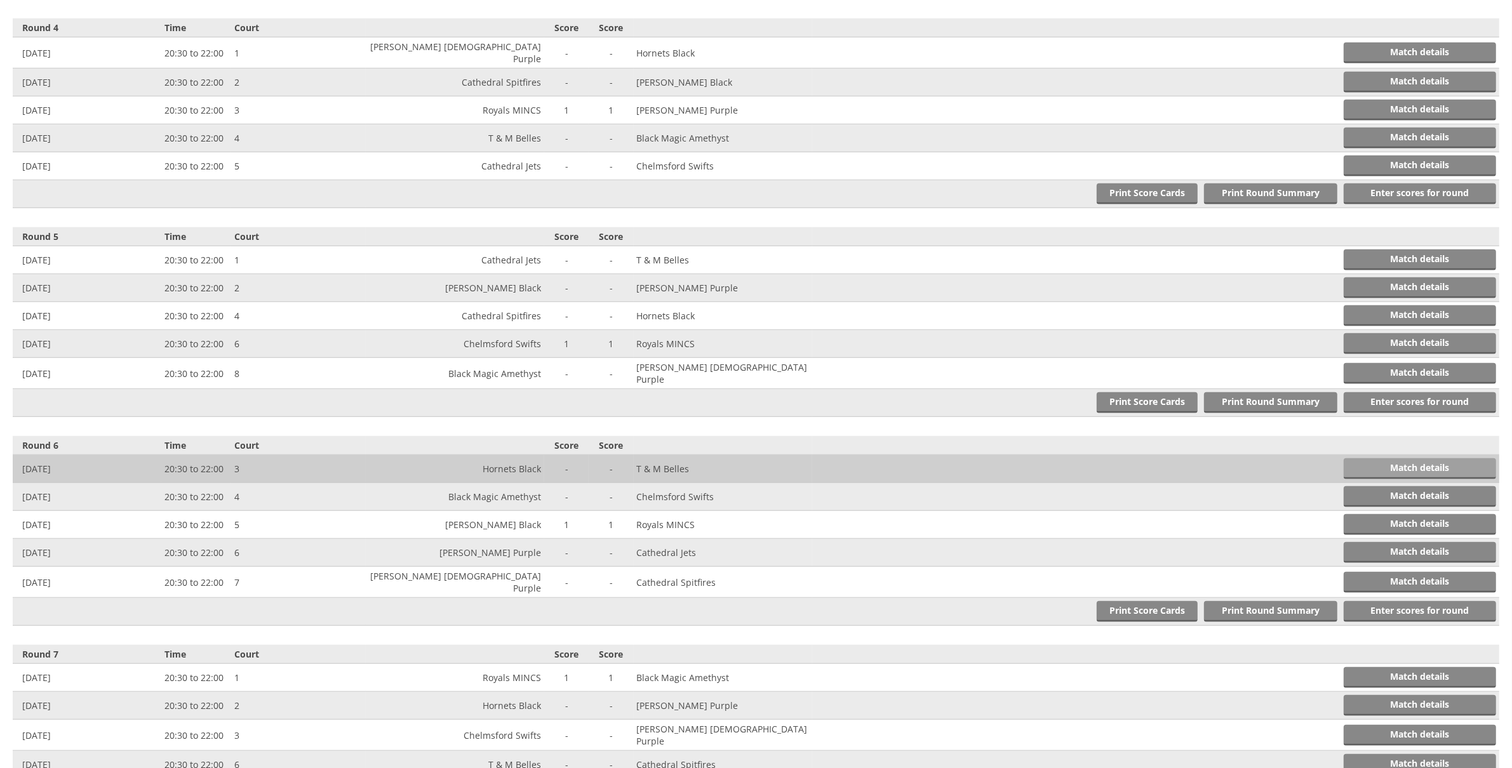
click at [1427, 458] on link "Match details" at bounding box center [1420, 468] width 152 height 21
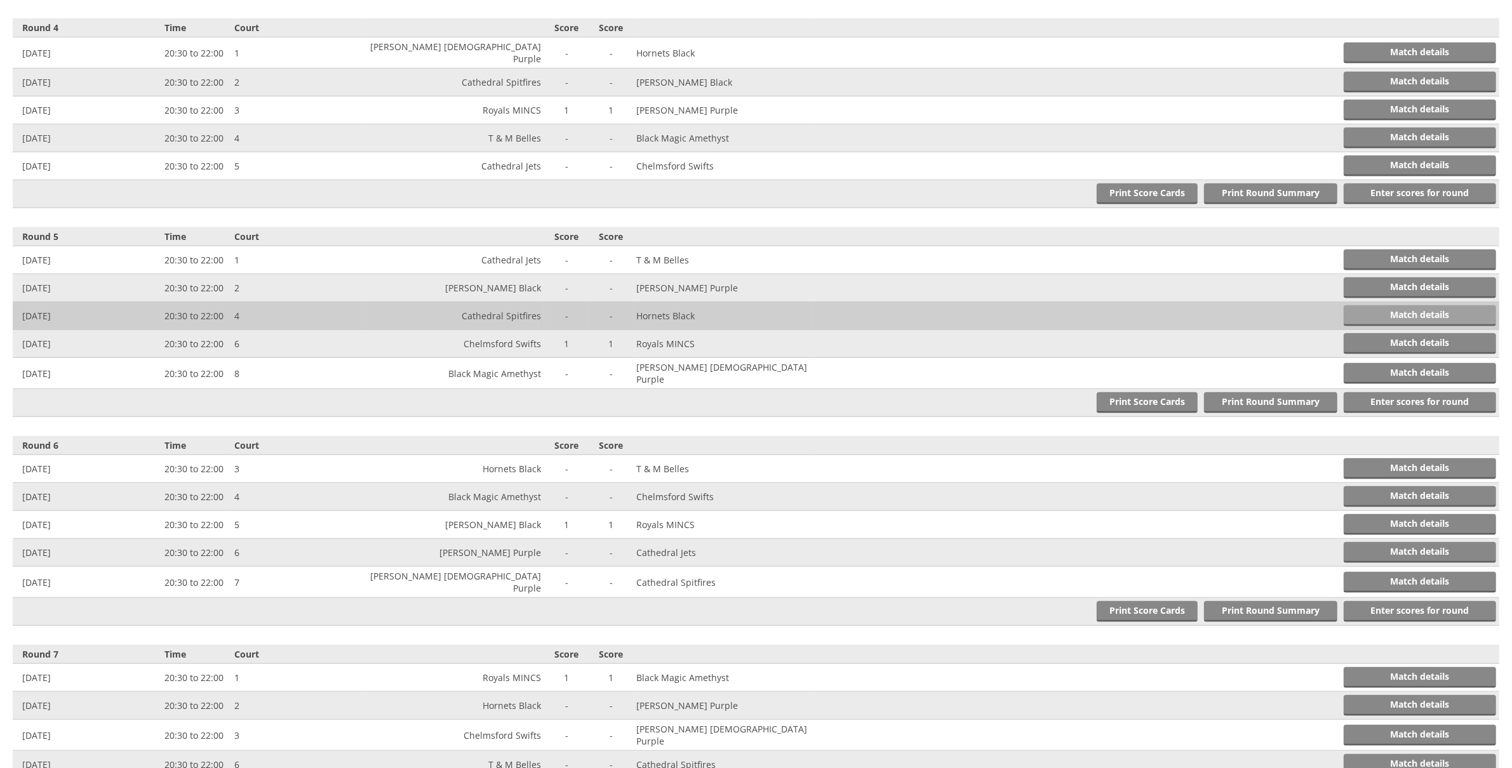
click at [1399, 305] on link "Match details" at bounding box center [1420, 315] width 152 height 21
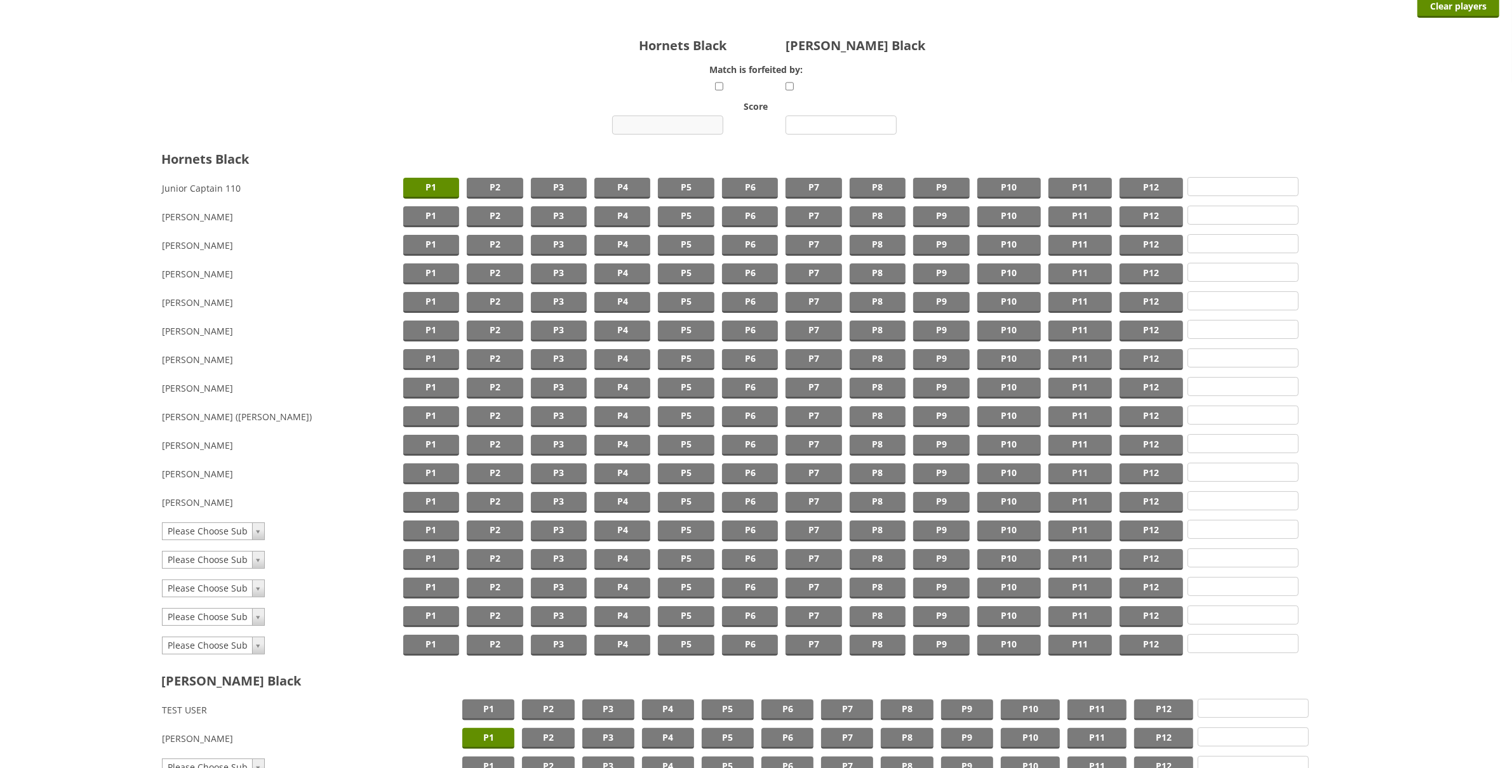
scroll to position [42, 0]
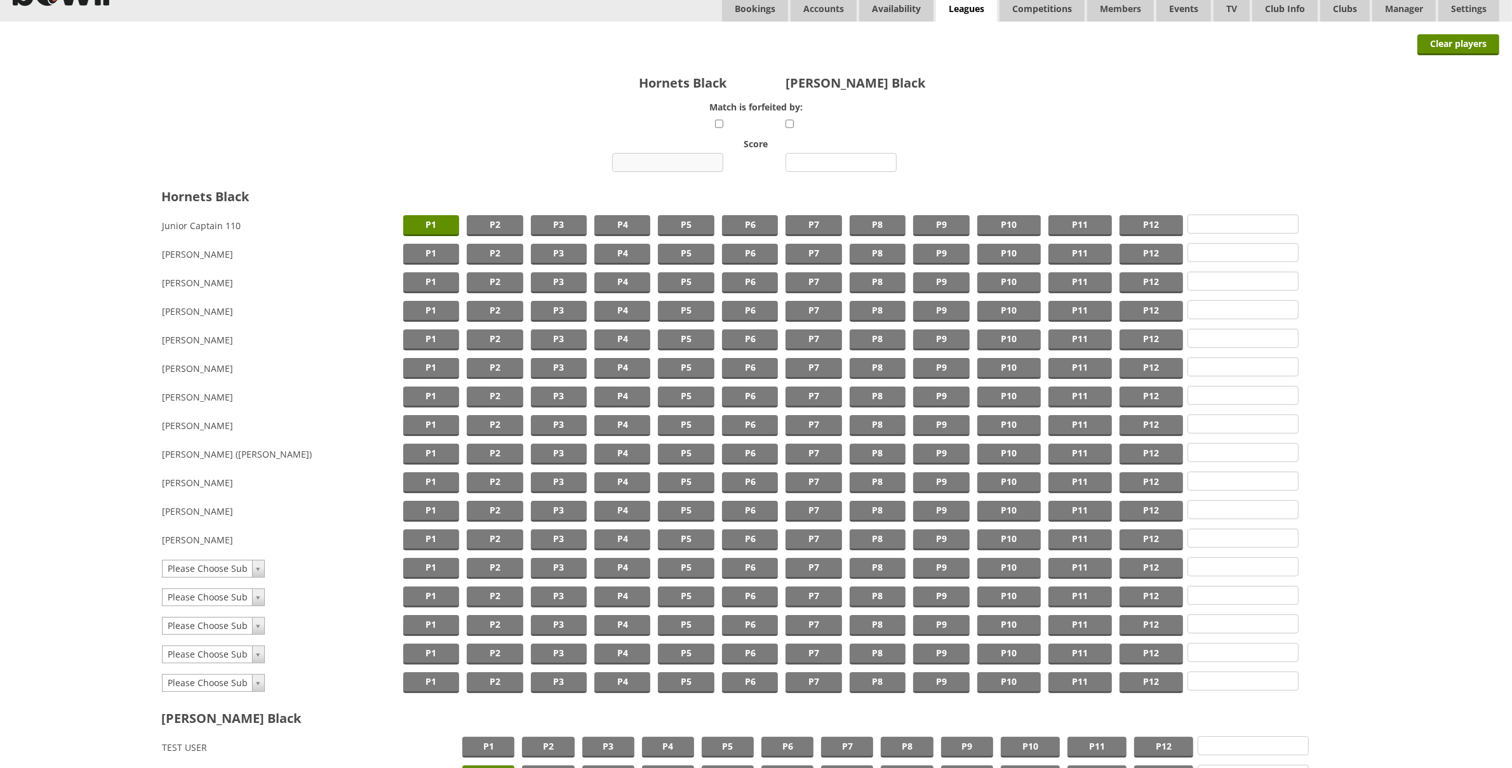
click at [701, 153] on input "number" at bounding box center [667, 162] width 111 height 19
type input "10"
click at [856, 175] on div at bounding box center [1142, 164] width 714 height 22
click at [856, 169] on input "number" at bounding box center [840, 162] width 111 height 19
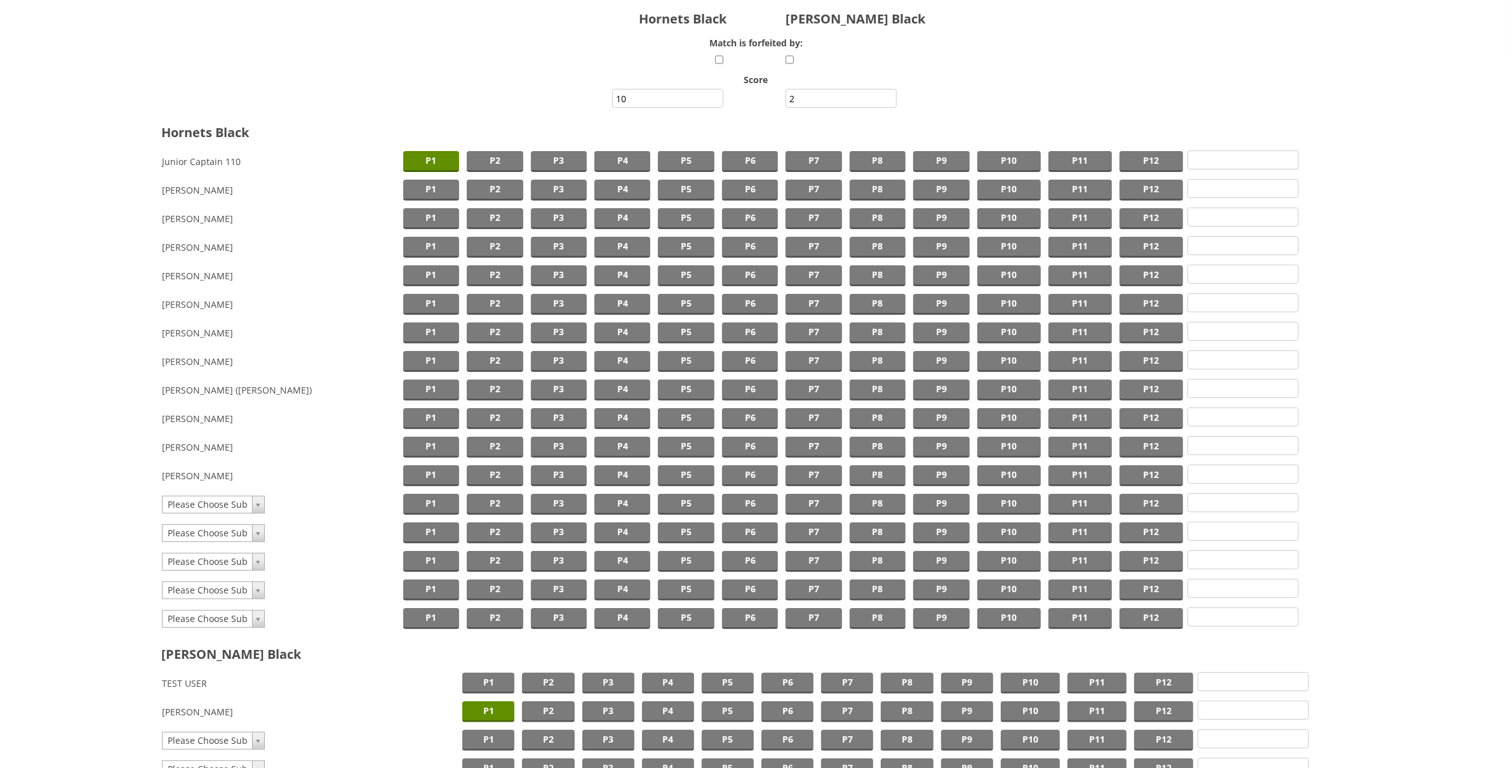
scroll to position [294, 0]
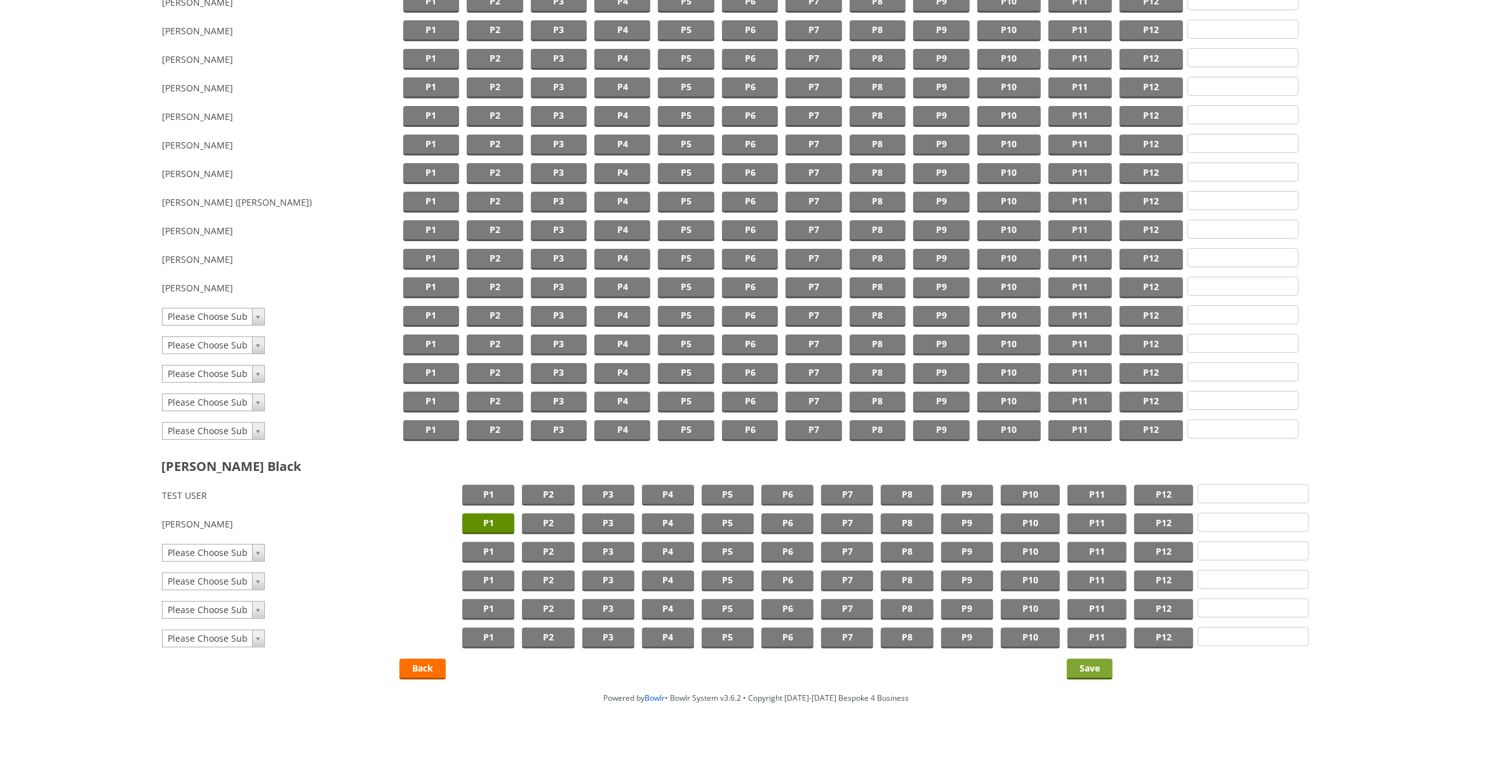
type input "2"
click at [1107, 661] on input "Save" at bounding box center [1090, 669] width 46 height 21
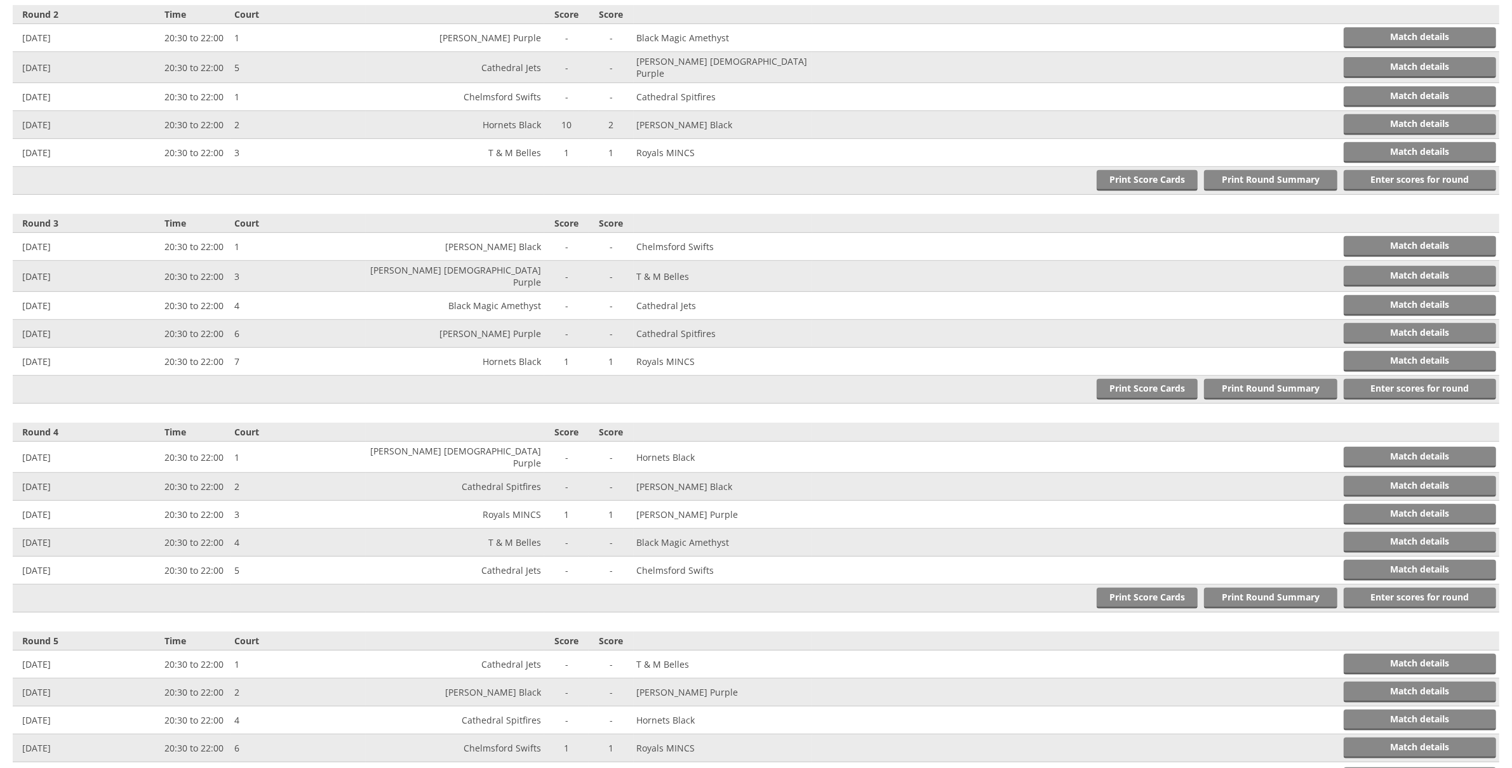
scroll to position [671, 0]
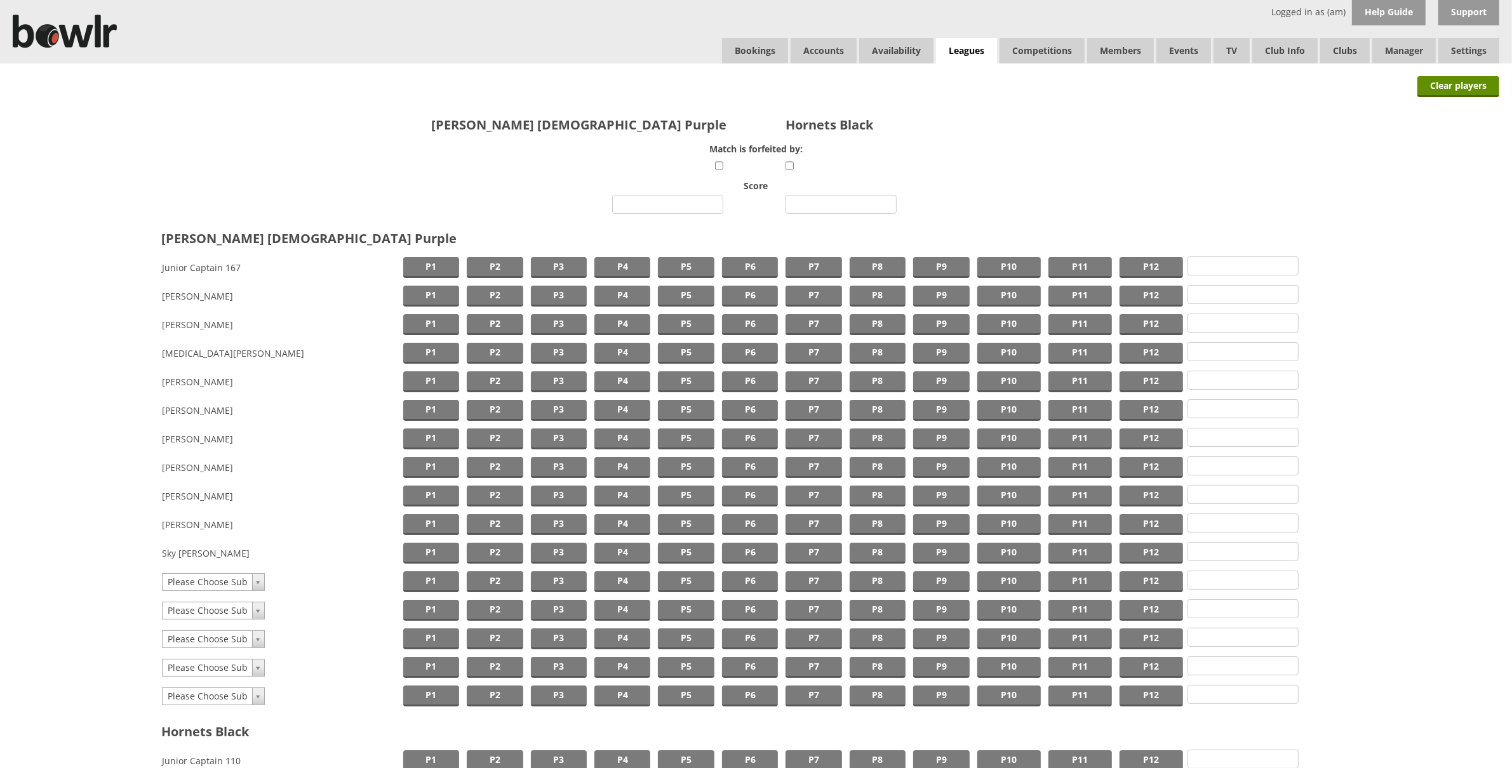
click at [369, 265] on td "Junior Captain 167" at bounding box center [280, 267] width 238 height 29
click at [420, 261] on span "P1" at bounding box center [431, 267] width 56 height 21
click at [667, 212] on input "number" at bounding box center [667, 204] width 111 height 19
click at [842, 203] on input "number" at bounding box center [840, 204] width 111 height 19
click at [677, 204] on input "34" at bounding box center [667, 204] width 111 height 19
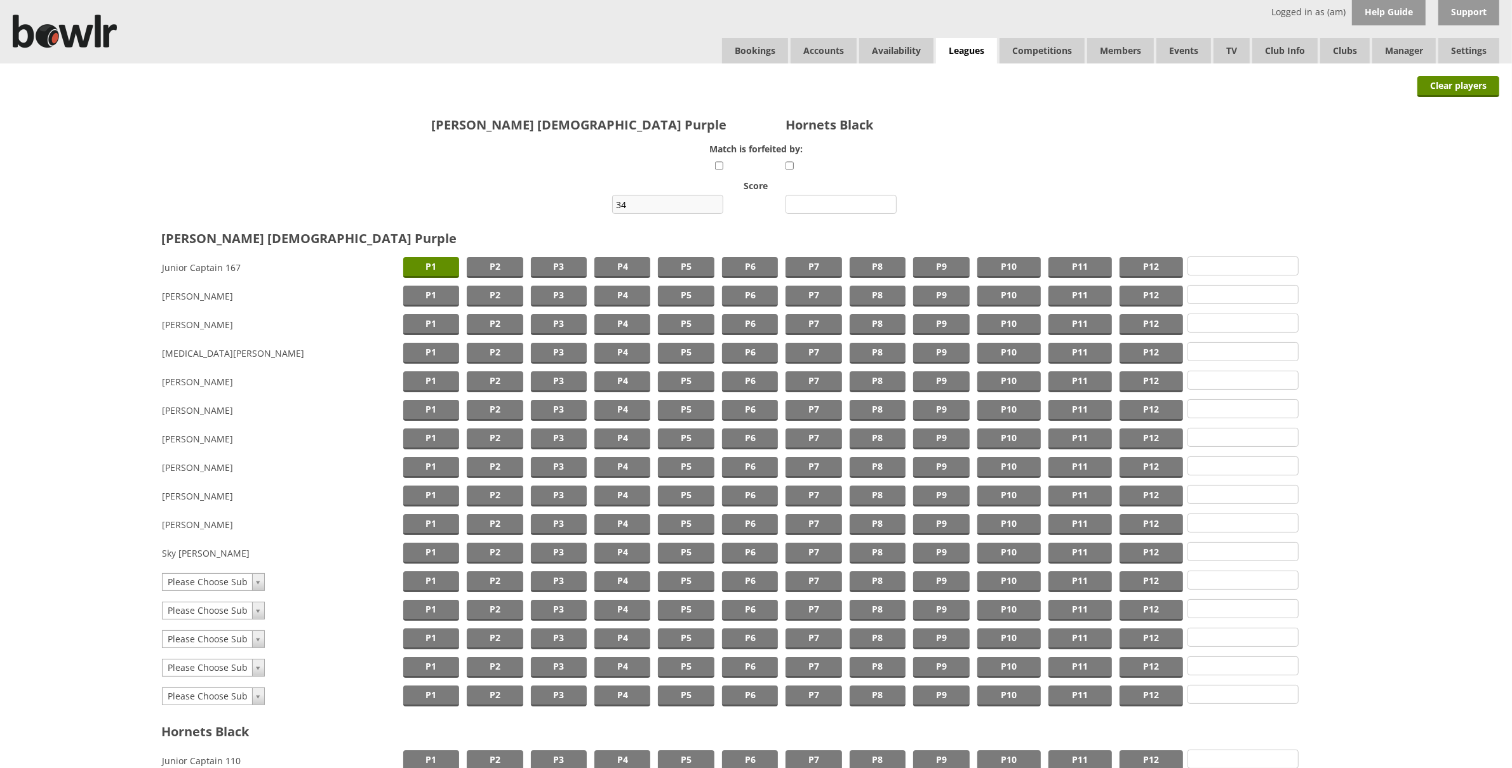
click at [677, 204] on input "34" at bounding box center [667, 204] width 111 height 19
click at [822, 205] on input "number" at bounding box center [840, 204] width 111 height 19
click at [666, 206] on input "3412" at bounding box center [667, 204] width 111 height 19
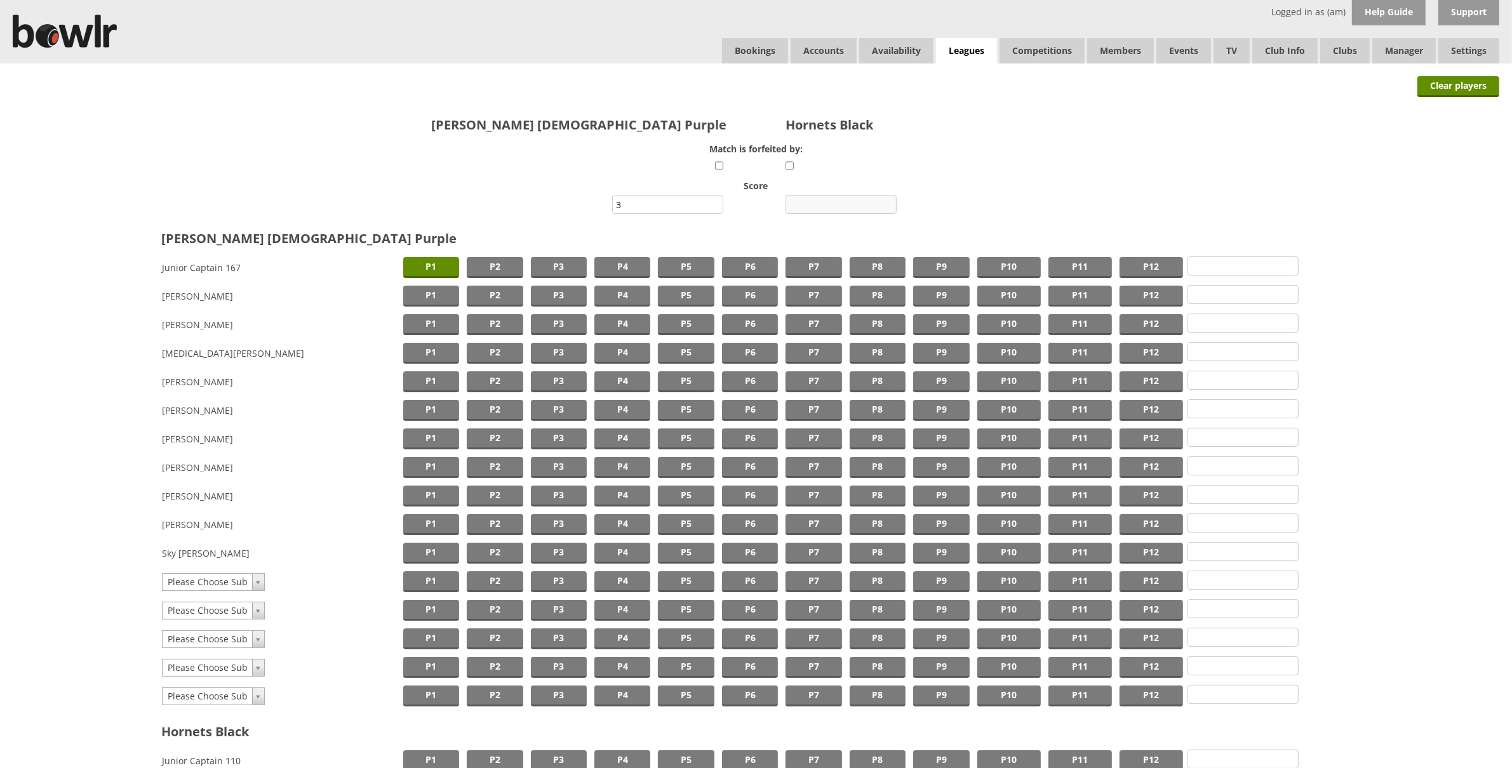
type input "3"
click at [813, 209] on input "number" at bounding box center [840, 204] width 111 height 19
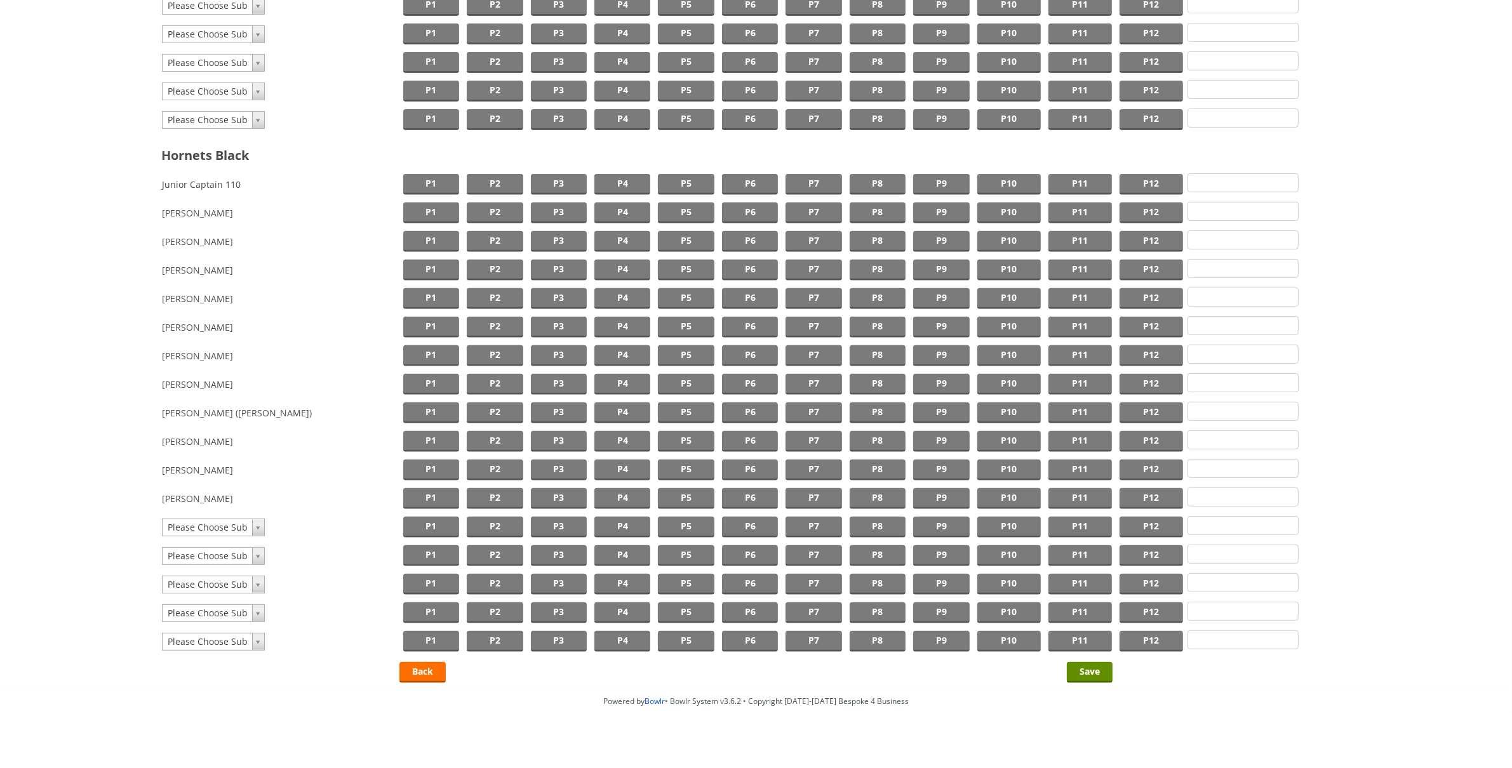
type input "6"
type input "l"
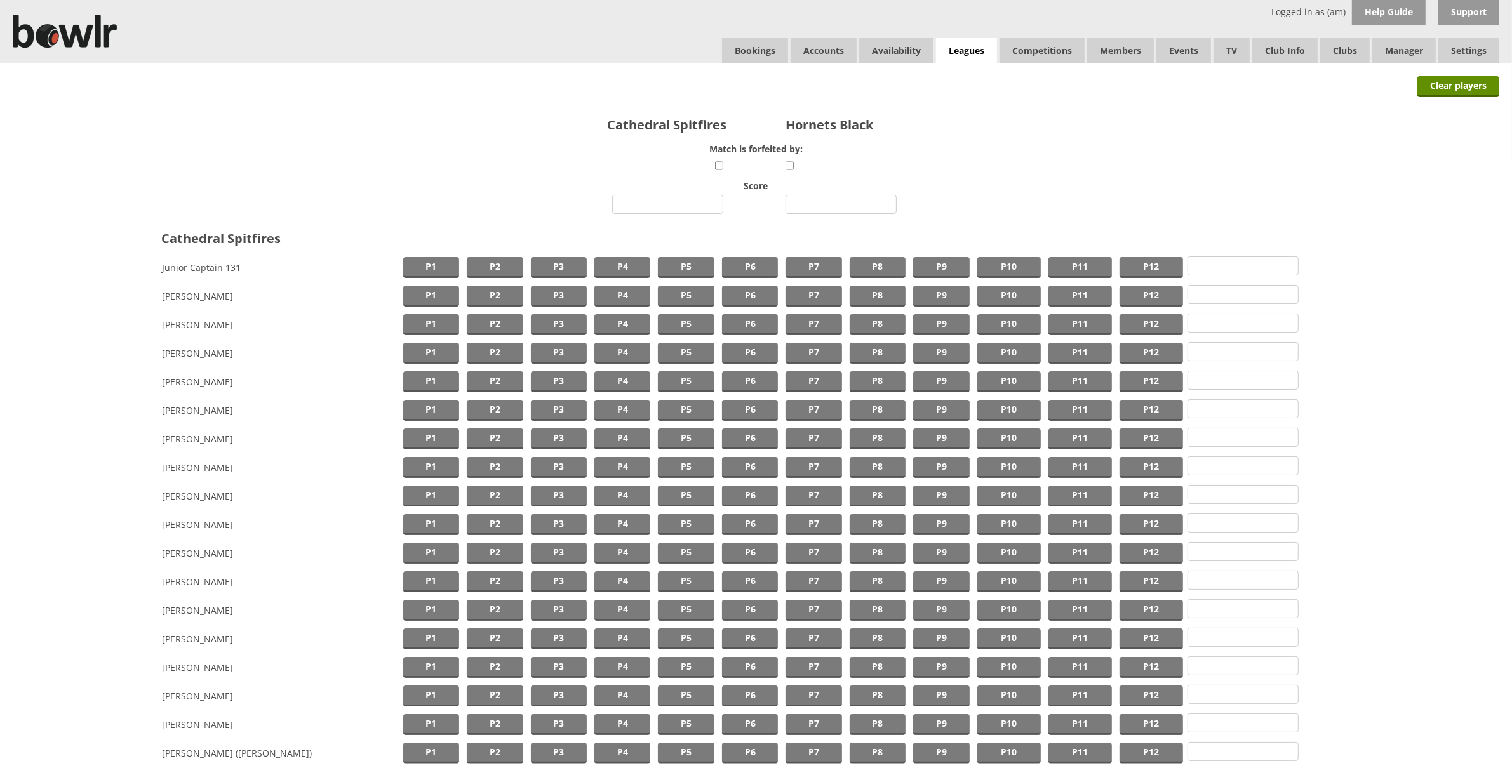
click at [424, 281] on td "P1" at bounding box center [430, 267] width 63 height 29
click at [430, 272] on span "P1" at bounding box center [431, 267] width 56 height 21
click at [675, 204] on input "number" at bounding box center [667, 204] width 111 height 19
type input "2"
click at [837, 208] on input "number" at bounding box center [840, 204] width 111 height 19
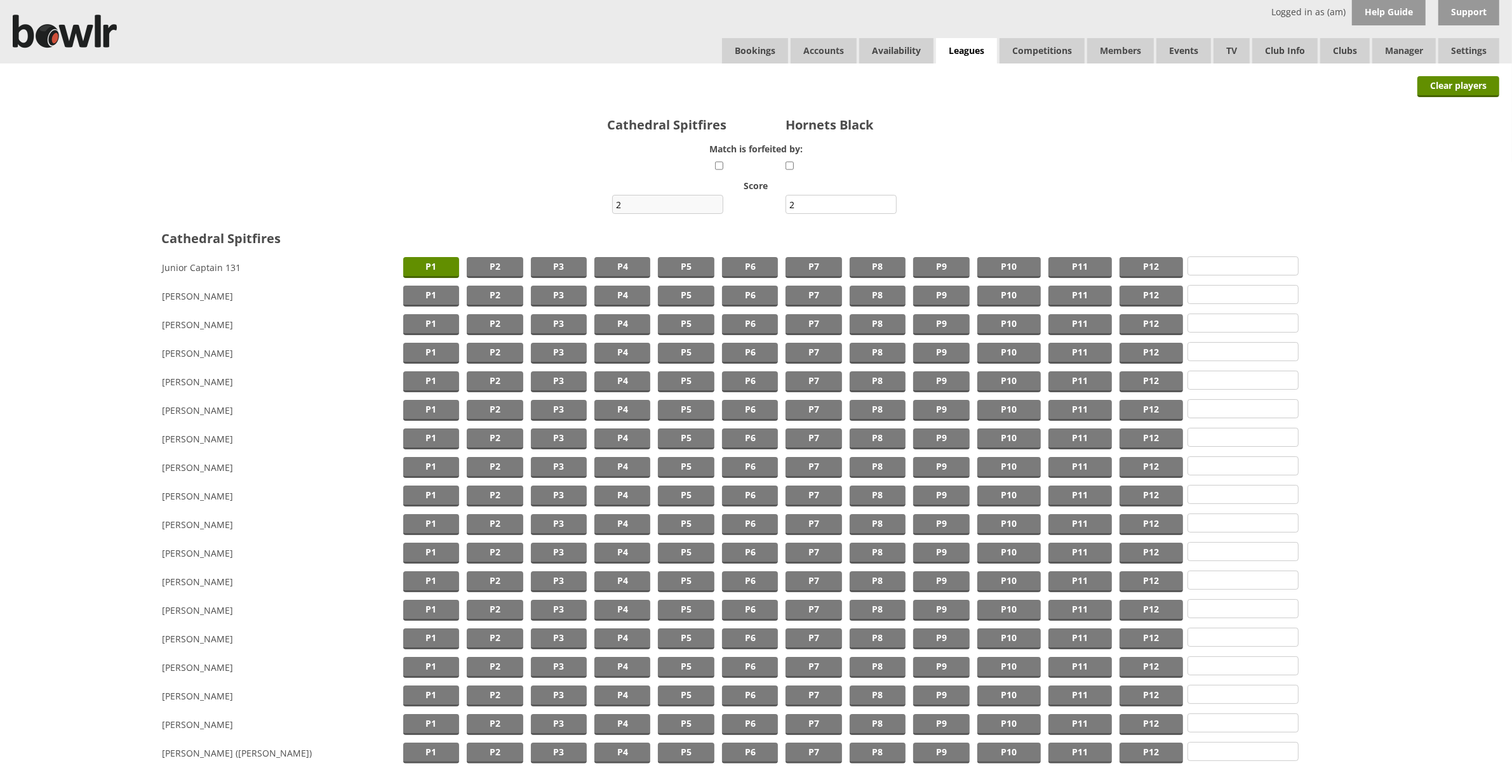
type input "2"
drag, startPoint x: 660, startPoint y: 203, endPoint x: 552, endPoint y: 201, distance: 108.0
click at [549, 201] on div "2" at bounding box center [370, 206] width 714 height 22
type input "4"
drag, startPoint x: 829, startPoint y: 195, endPoint x: 744, endPoint y: 193, distance: 85.1
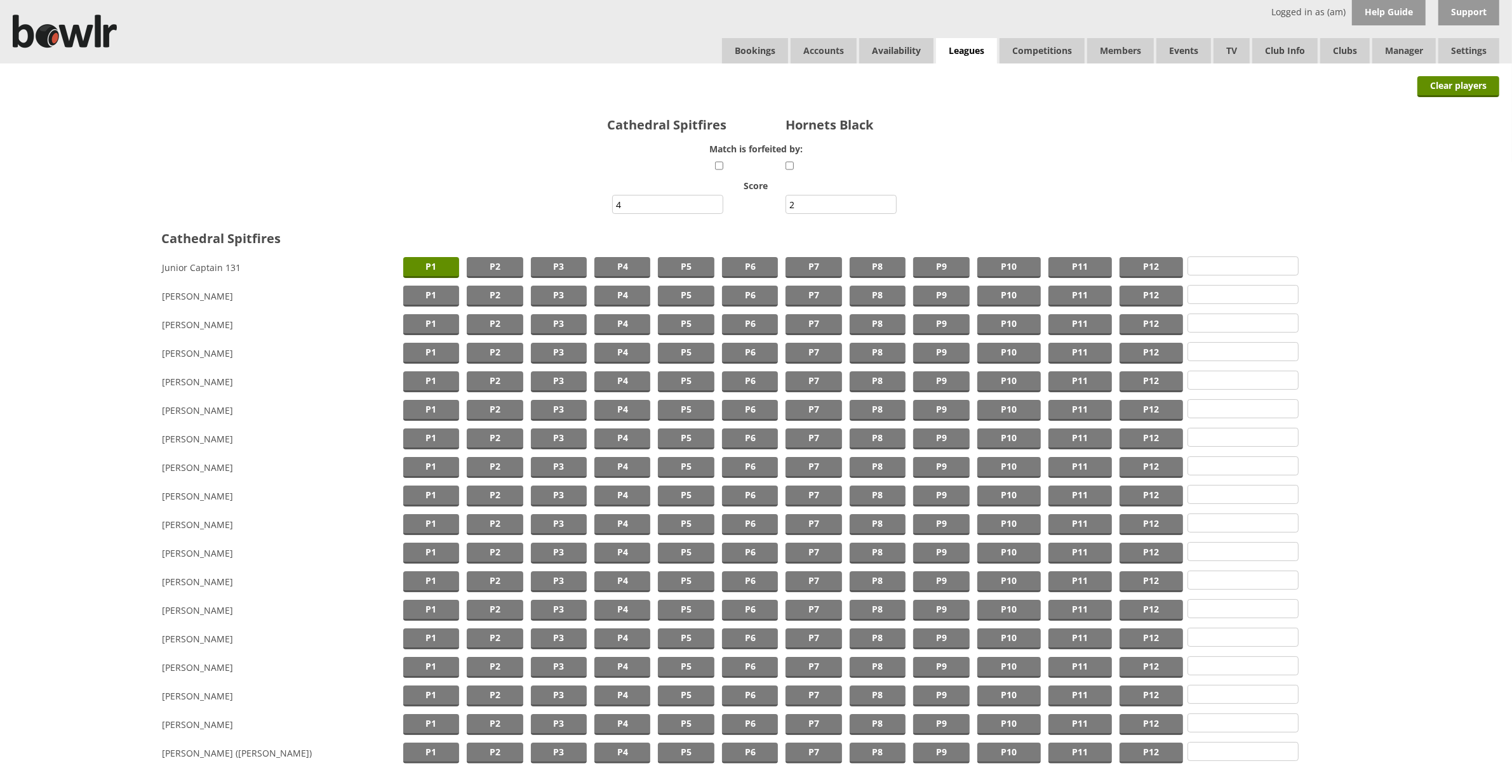
click at [812, 208] on input "42" at bounding box center [840, 204] width 111 height 19
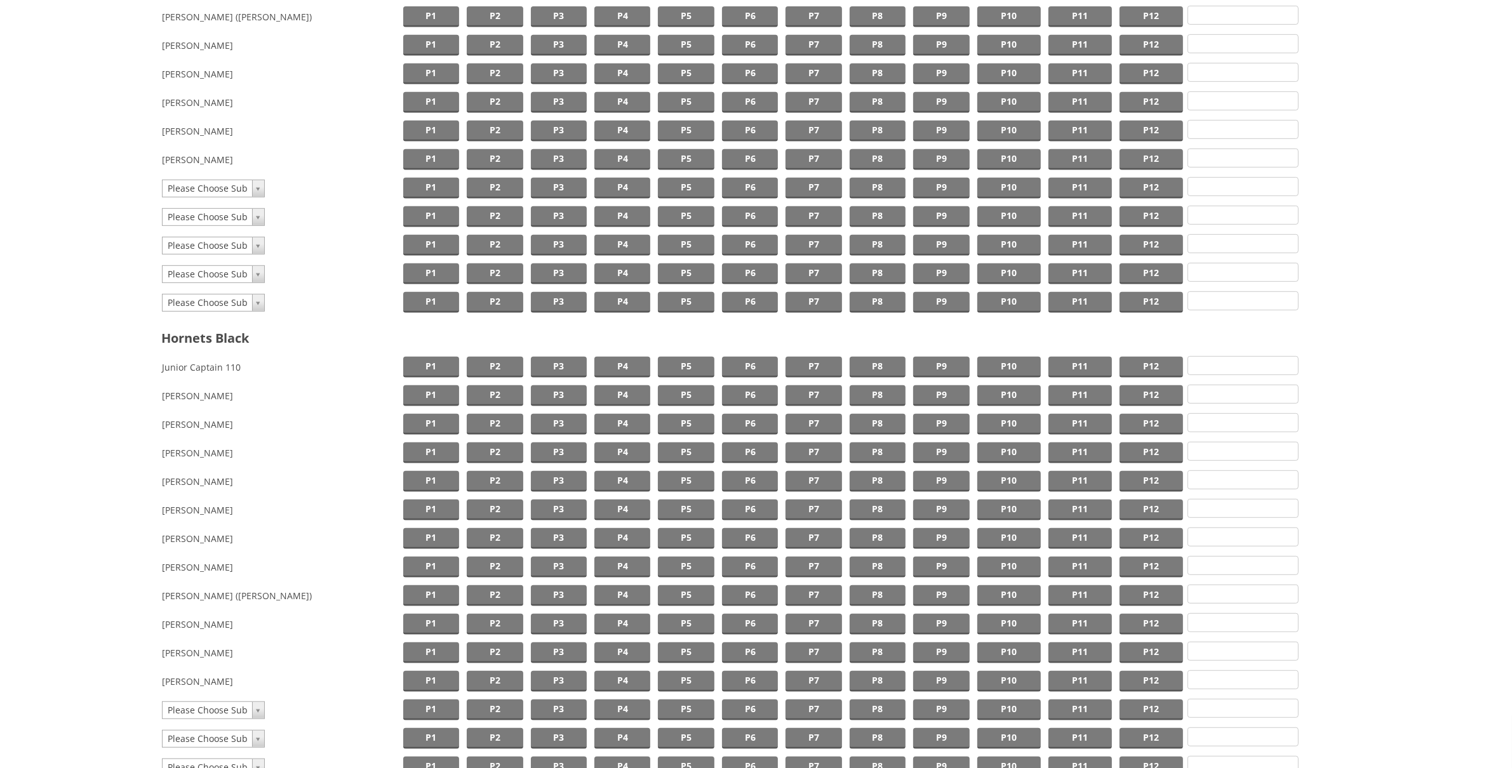
scroll to position [740, 0]
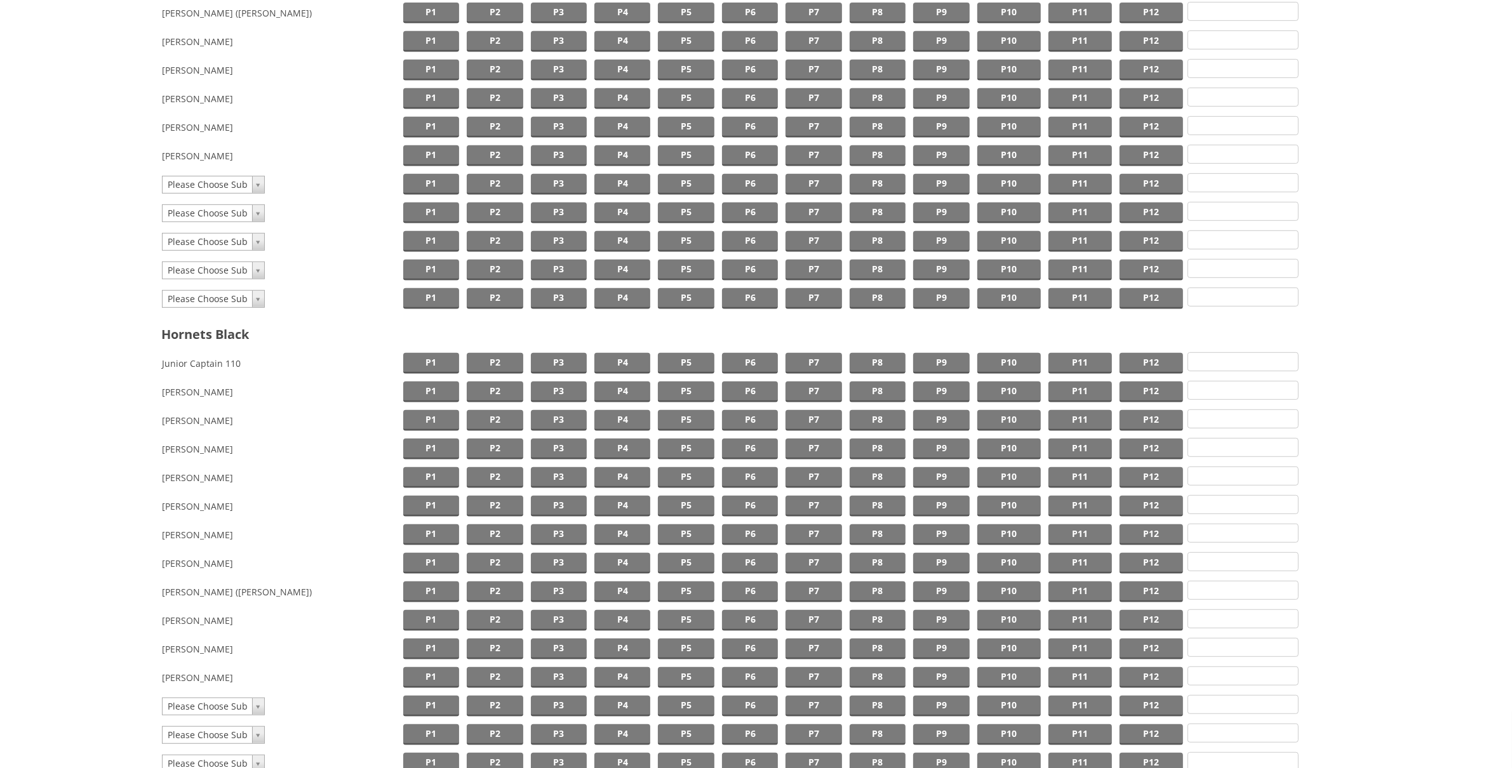
type input "12"
click at [236, 674] on td "[PERSON_NAME]" at bounding box center [280, 678] width 238 height 29
type input "[PERSON_NAME]"
drag, startPoint x: 417, startPoint y: 693, endPoint x: 170, endPoint y: 616, distance: 259.5
click at [417, 696] on span "P1" at bounding box center [431, 706] width 56 height 21
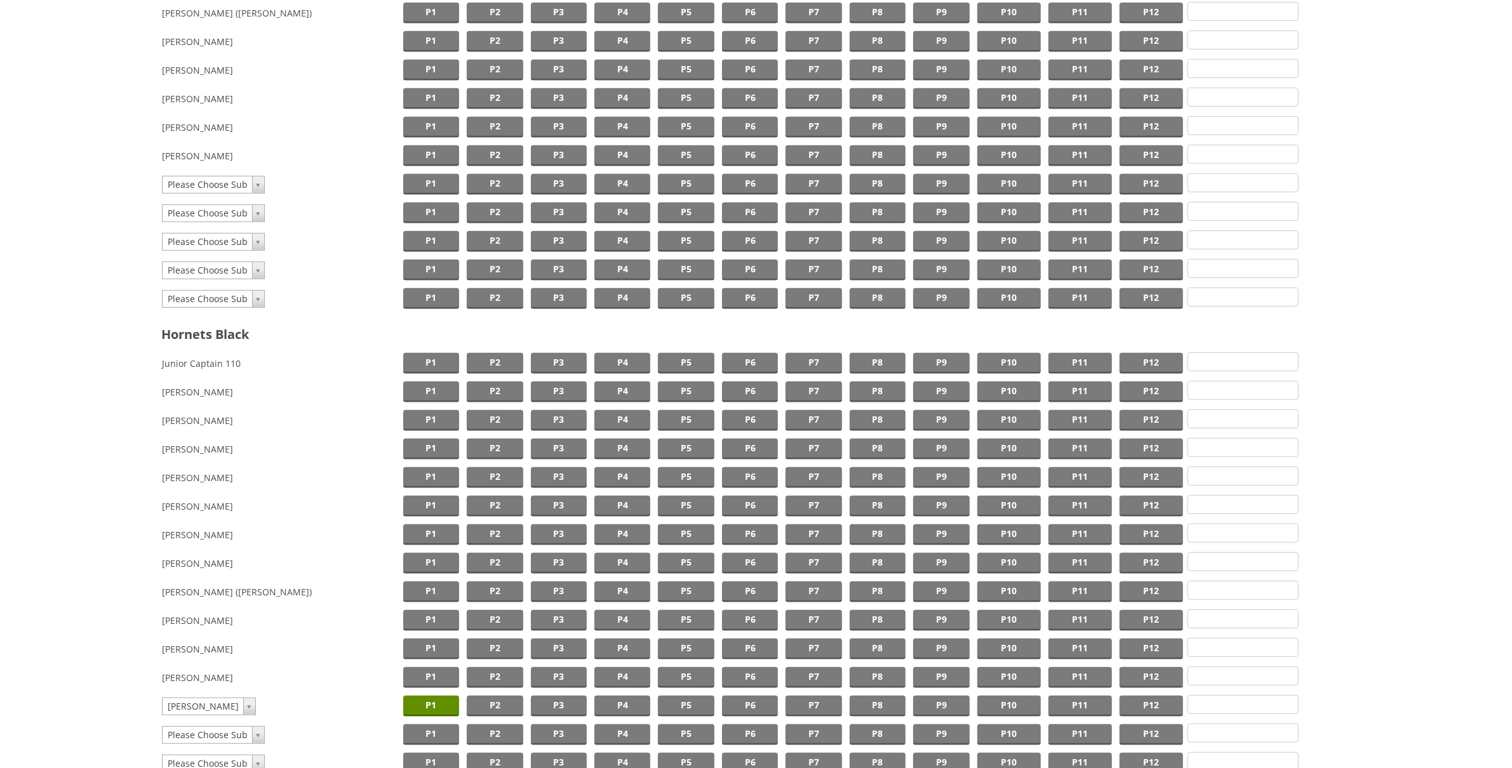
click at [163, 614] on td "[PERSON_NAME]" at bounding box center [280, 620] width 238 height 29
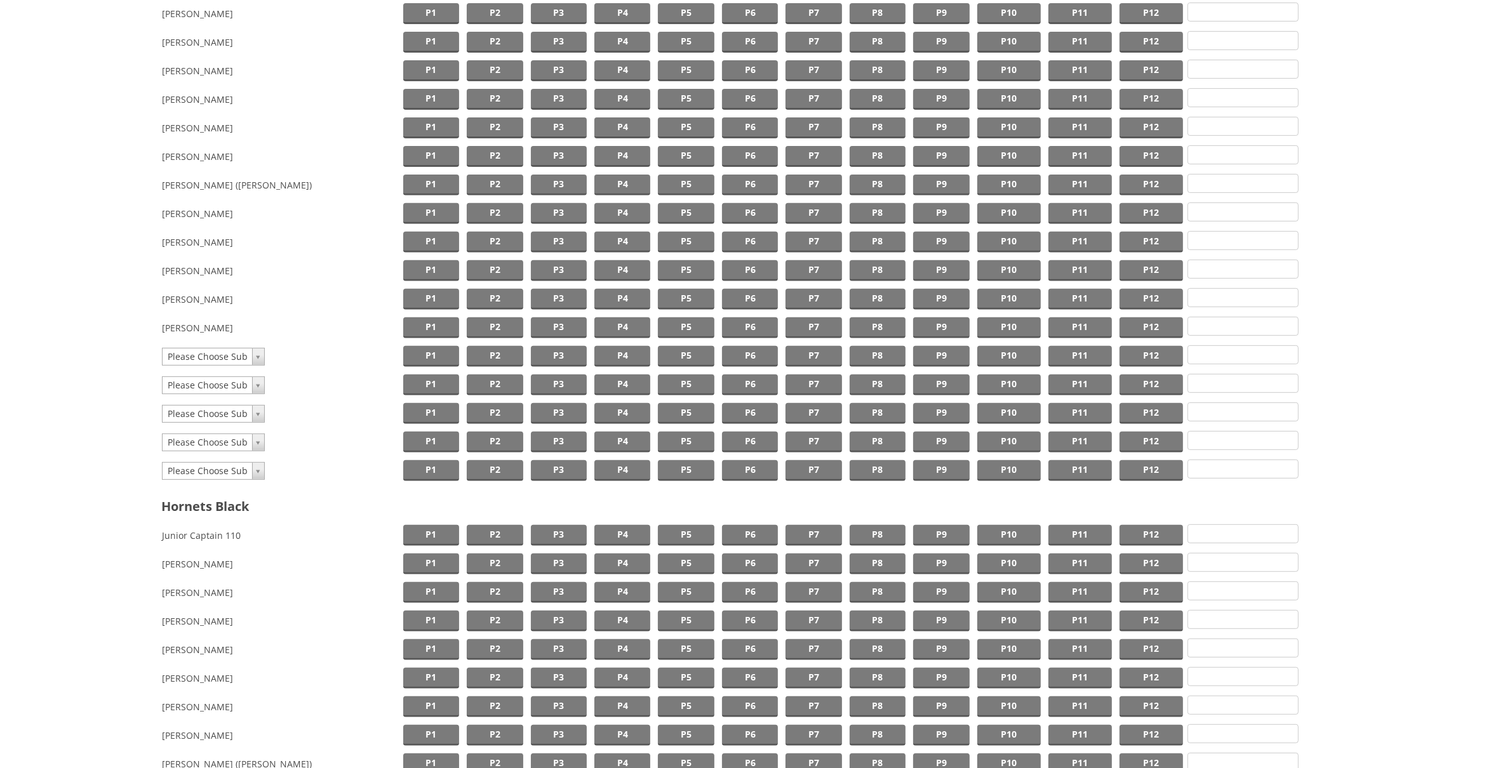
scroll to position [916, 0]
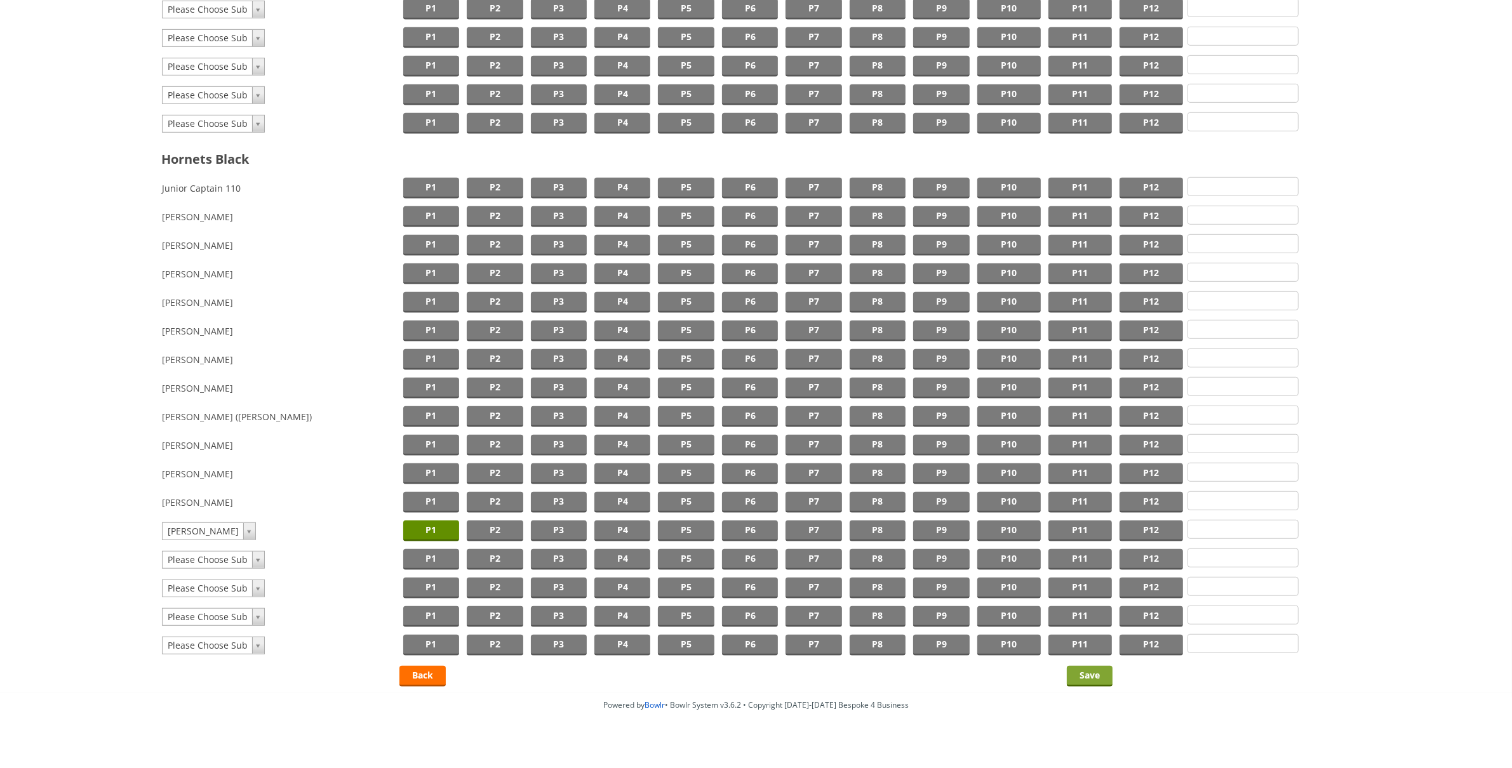
click at [1079, 670] on input "Save" at bounding box center [1090, 676] width 46 height 21
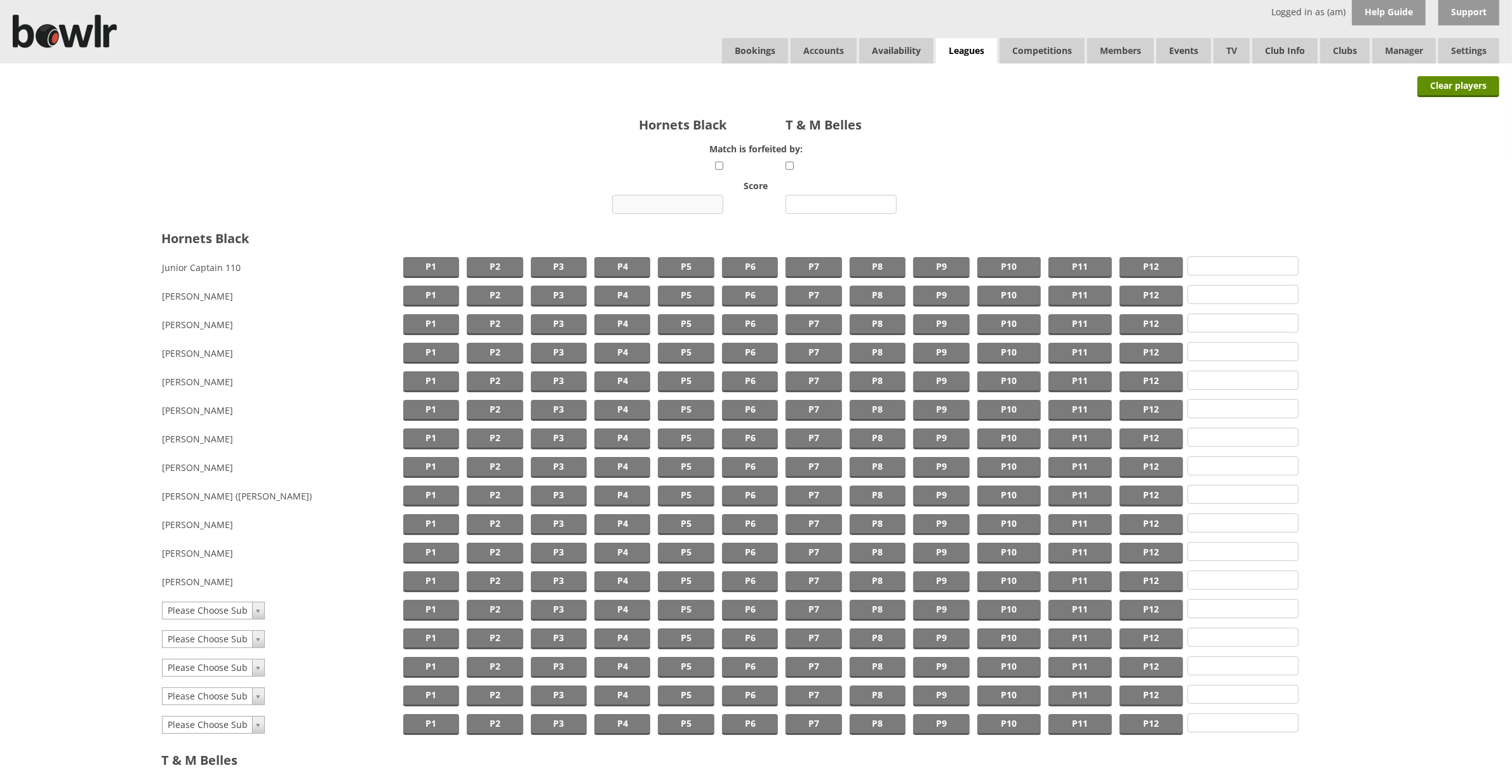
click at [646, 197] on input "number" at bounding box center [667, 204] width 111 height 19
type input "5"
click at [825, 196] on input "number" at bounding box center [840, 204] width 111 height 19
click at [824, 197] on input "5" at bounding box center [840, 204] width 111 height 19
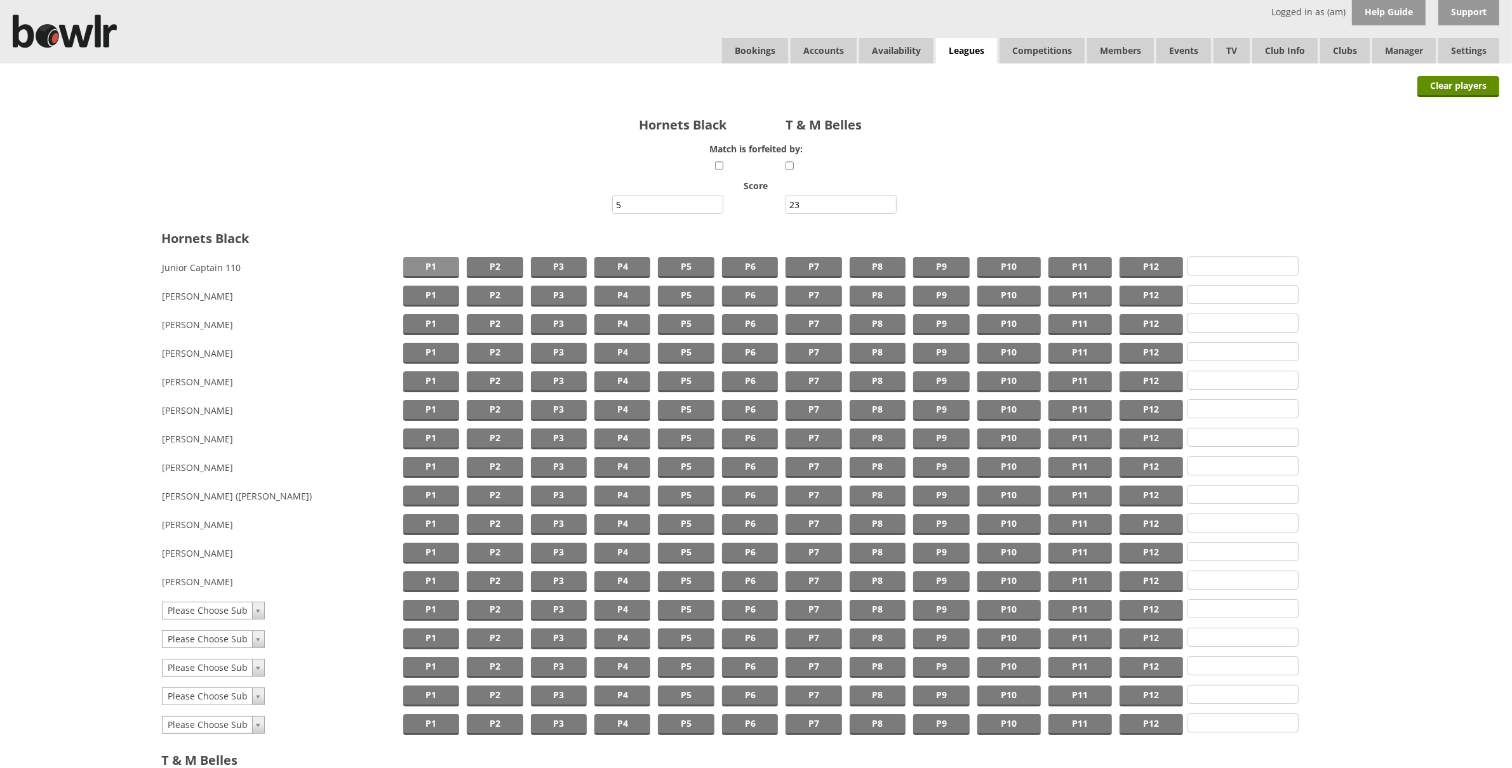
type input "23"
click at [433, 273] on span "P1" at bounding box center [431, 267] width 56 height 21
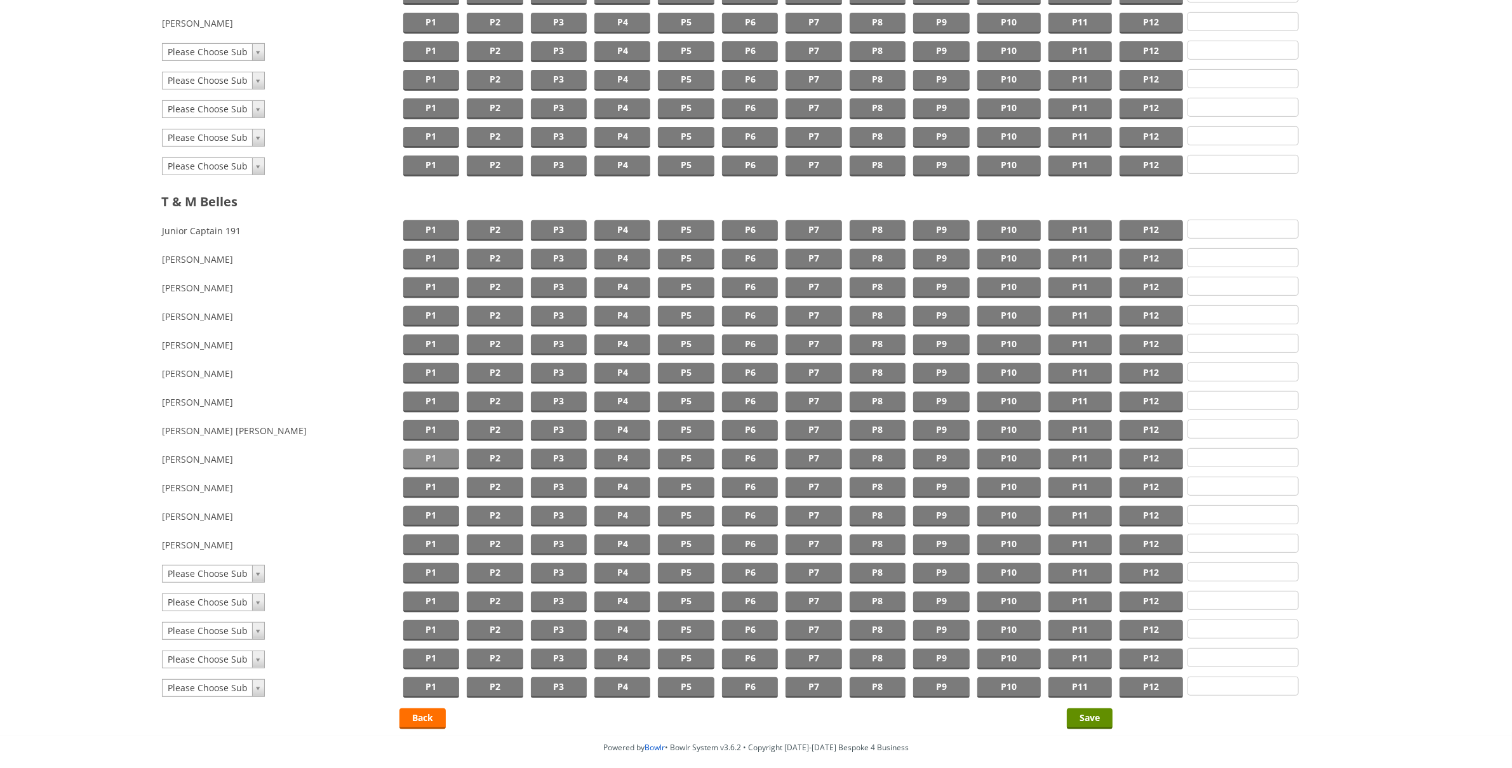
scroll to position [605, 0]
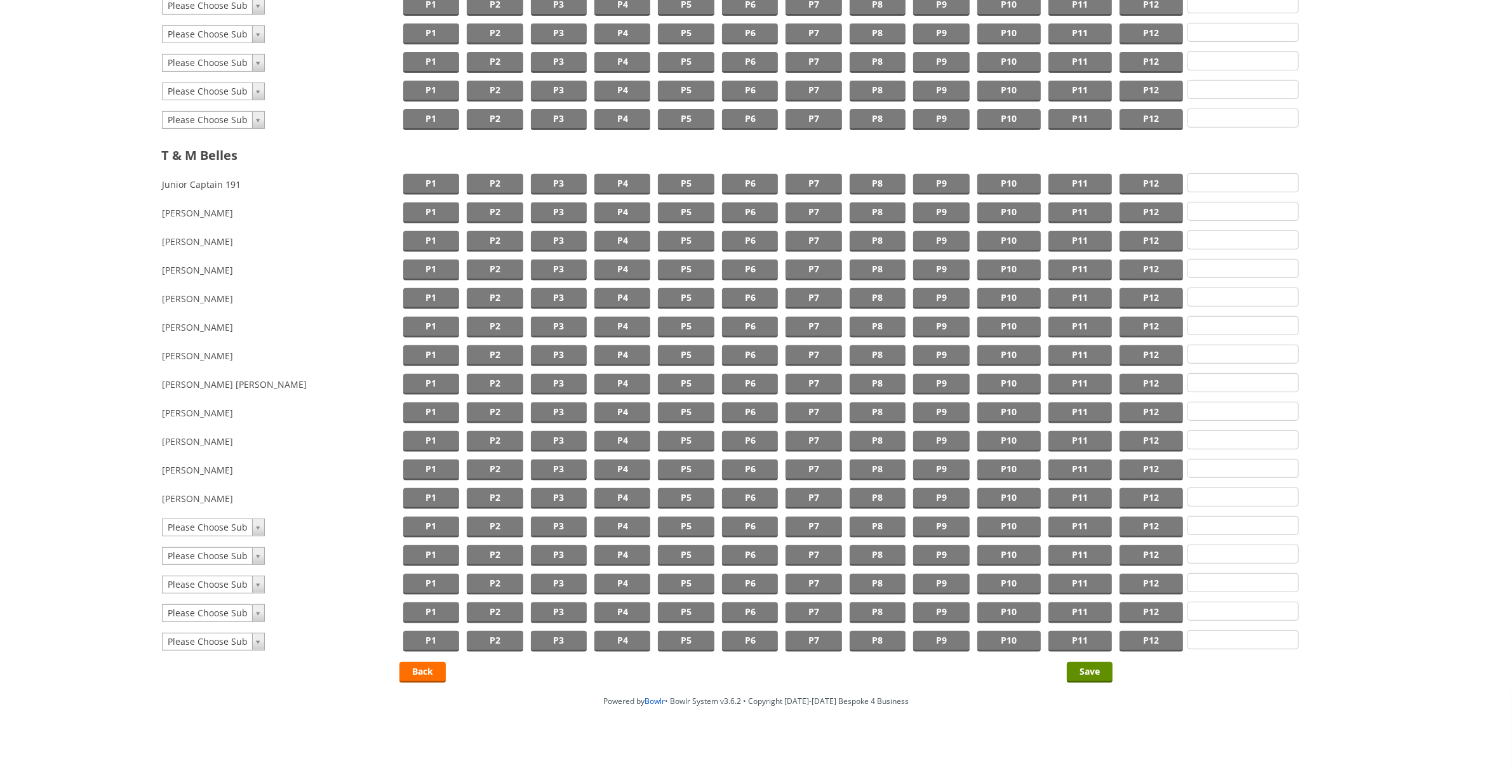
click at [267, 519] on td "Please Choose Sub Please Choose Sub TEST USER [PERSON_NAME] [PERSON_NAME] Test …" at bounding box center [280, 527] width 238 height 29
type input "[PERSON_NAME]"
click at [418, 517] on span "P1" at bounding box center [431, 527] width 56 height 21
click at [1068, 662] on input "Save" at bounding box center [1090, 672] width 46 height 21
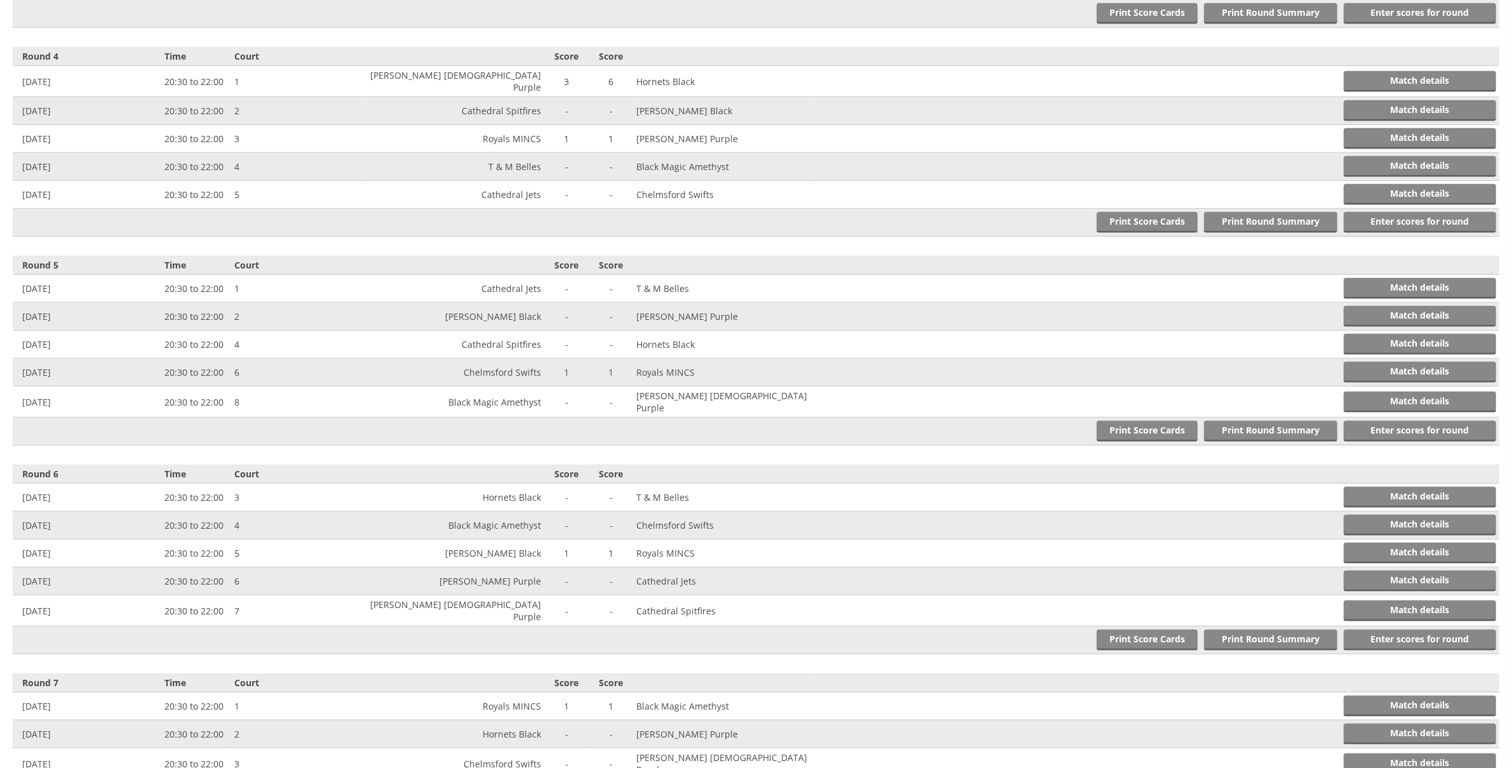
scroll to position [1080, 0]
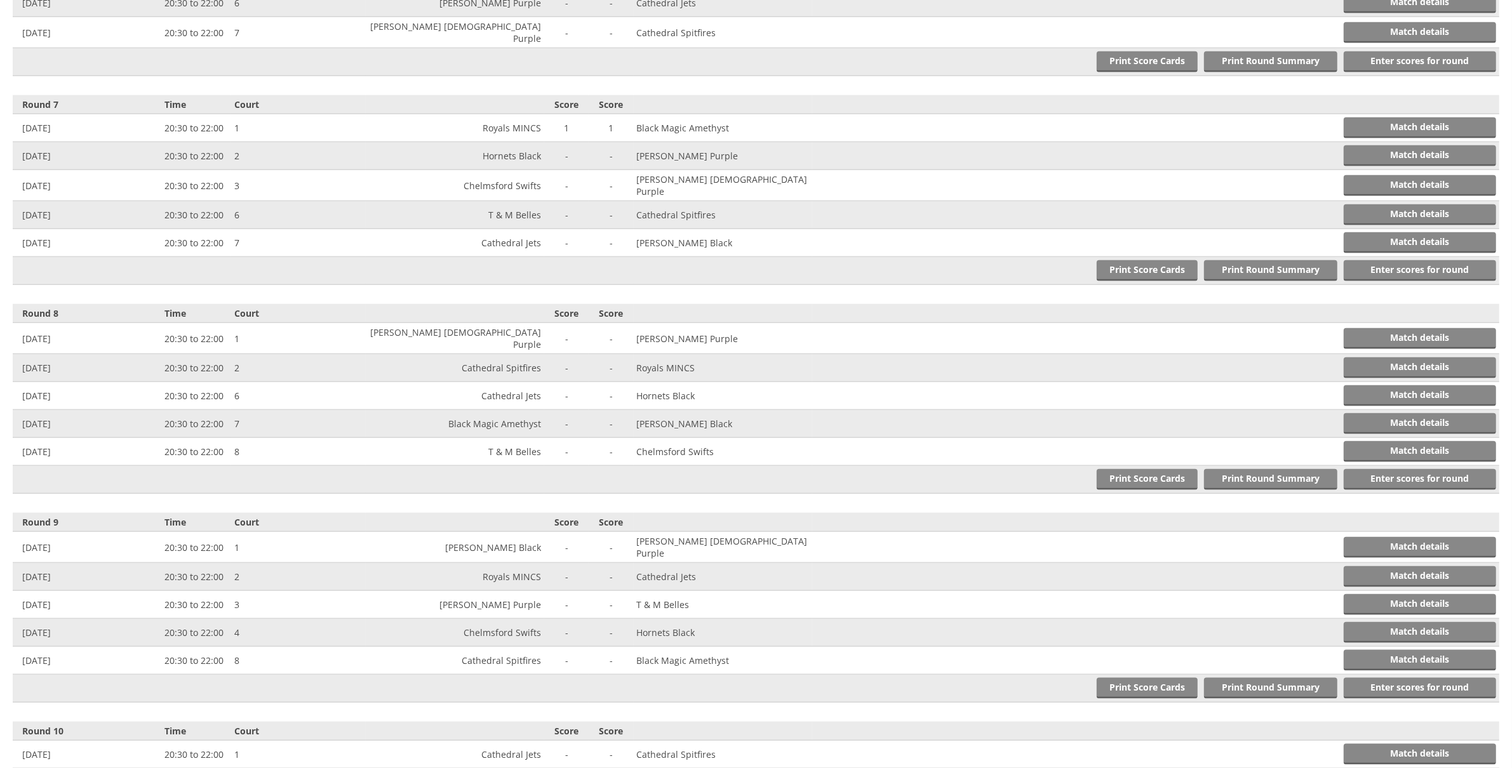
scroll to position [1751, 0]
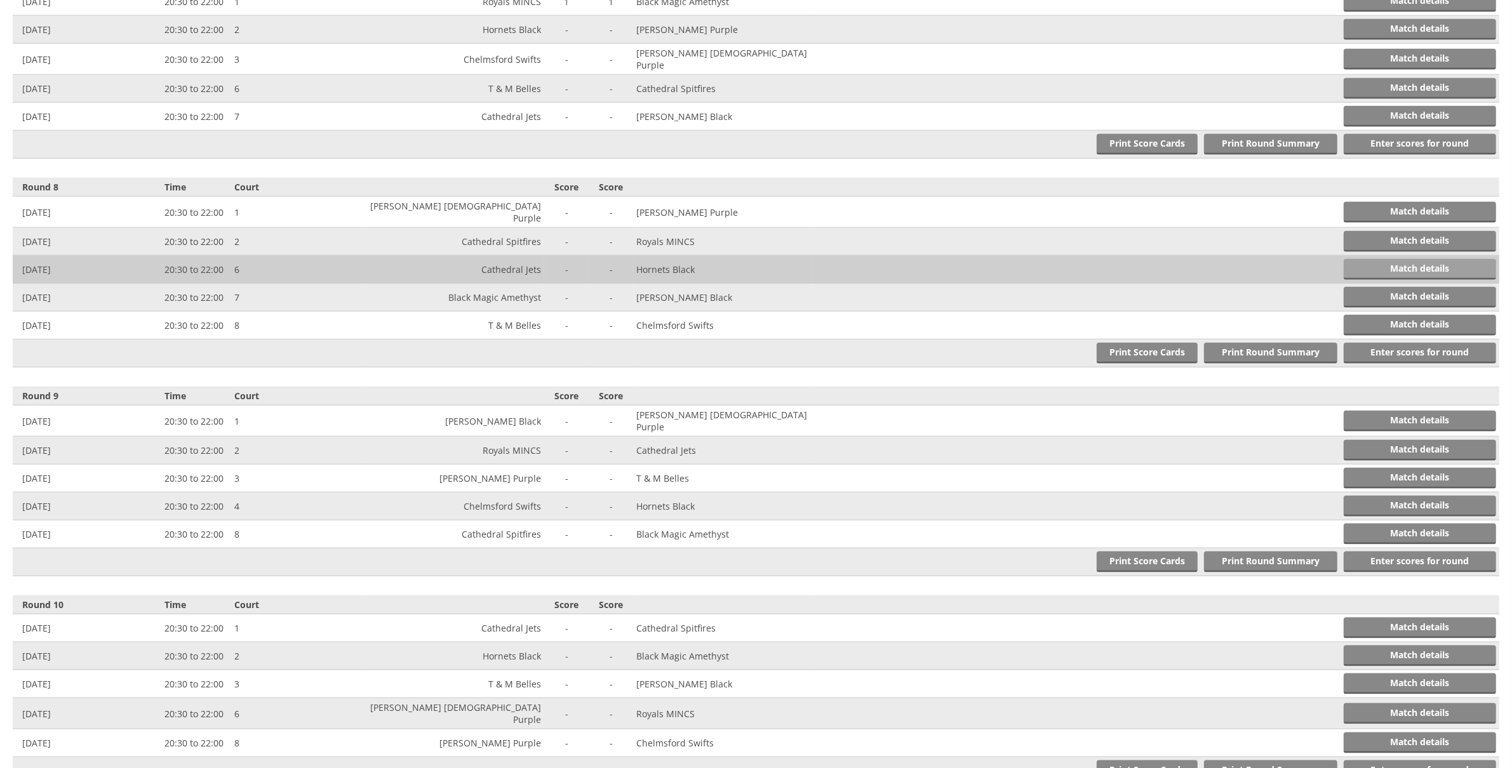
click at [1394, 259] on link "Match details" at bounding box center [1420, 269] width 152 height 21
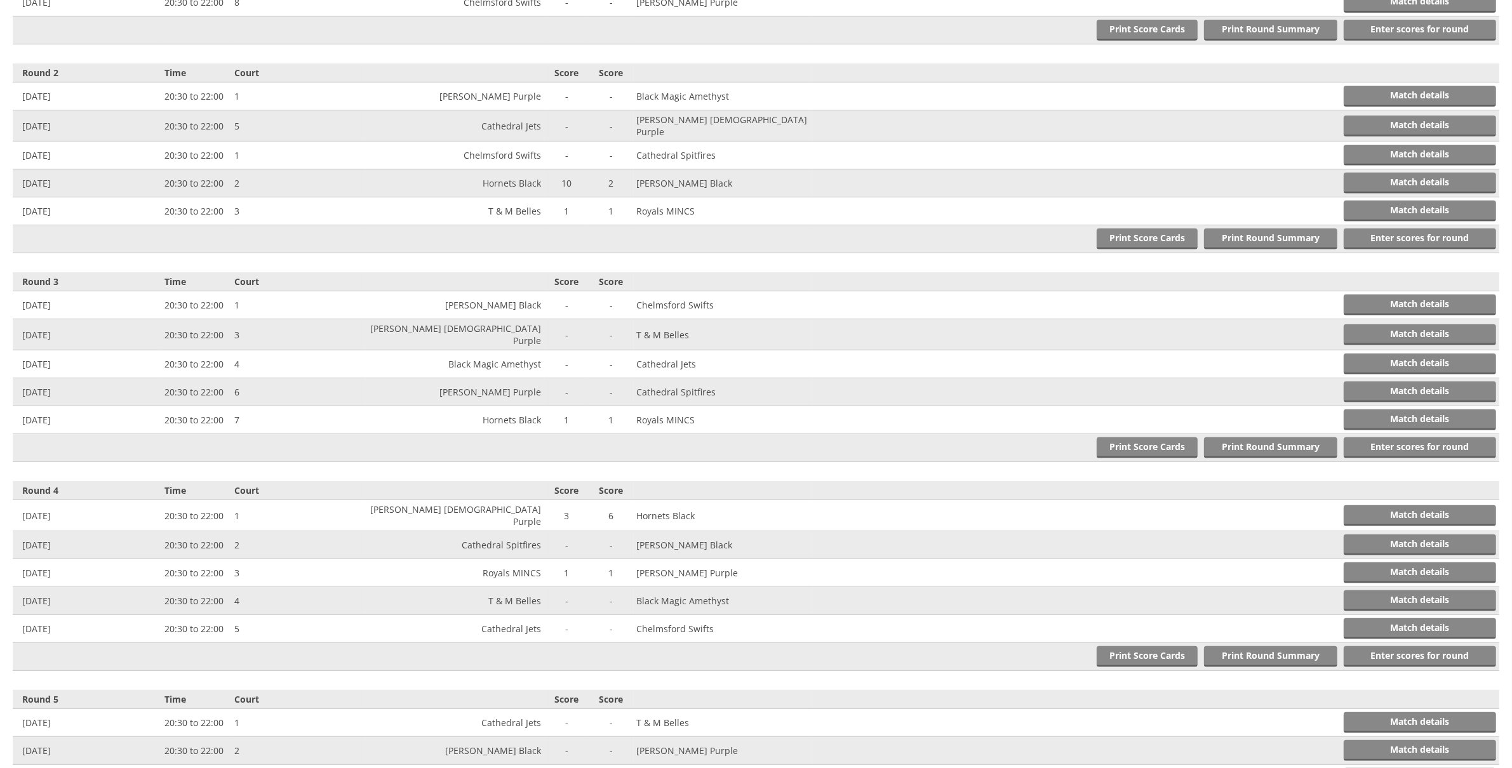
scroll to position [1490, 0]
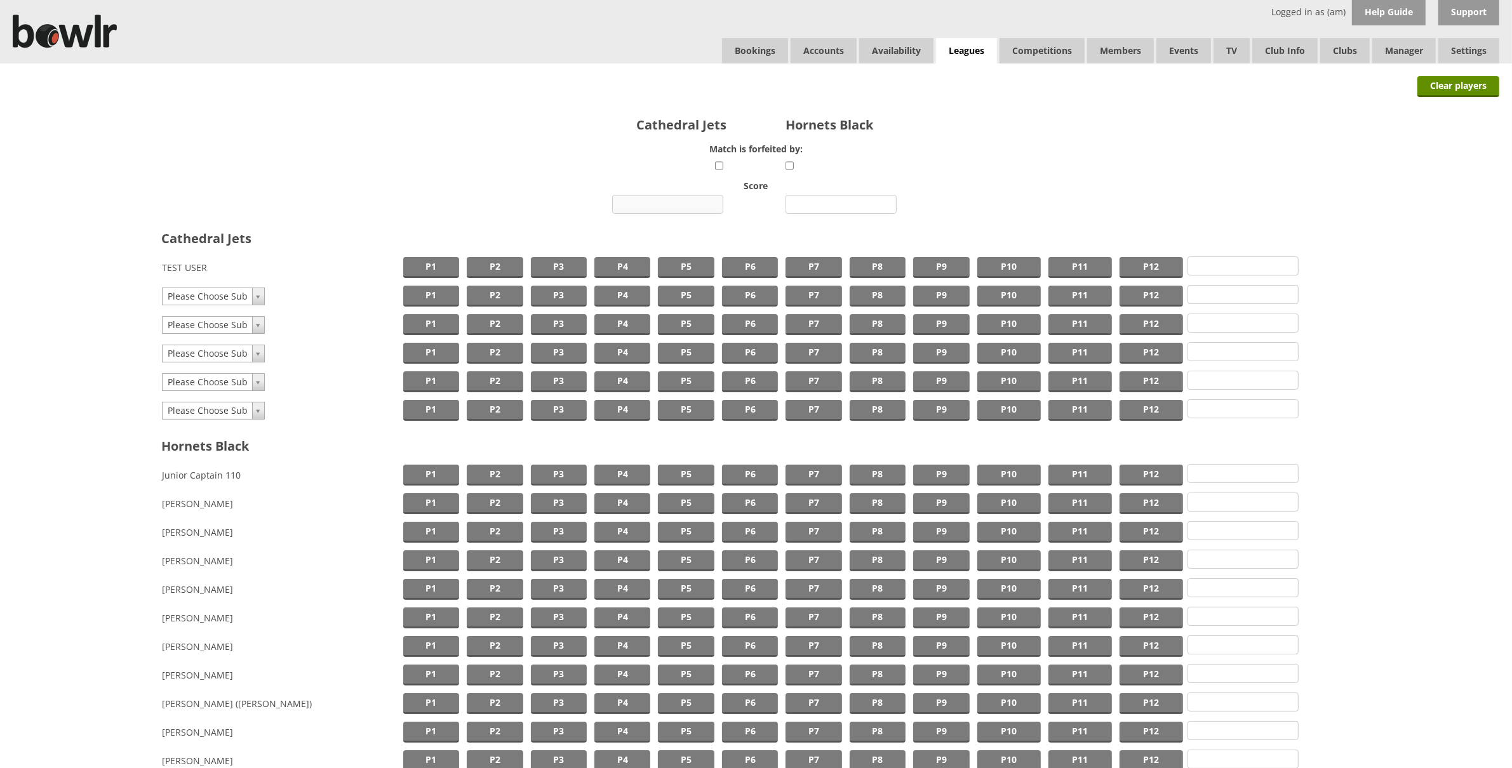
click at [653, 212] on input "number" at bounding box center [667, 204] width 111 height 19
type input "4"
click at [822, 202] on input "number" at bounding box center [840, 204] width 111 height 19
type input "4"
drag, startPoint x: 657, startPoint y: 210, endPoint x: 585, endPoint y: 202, distance: 71.5
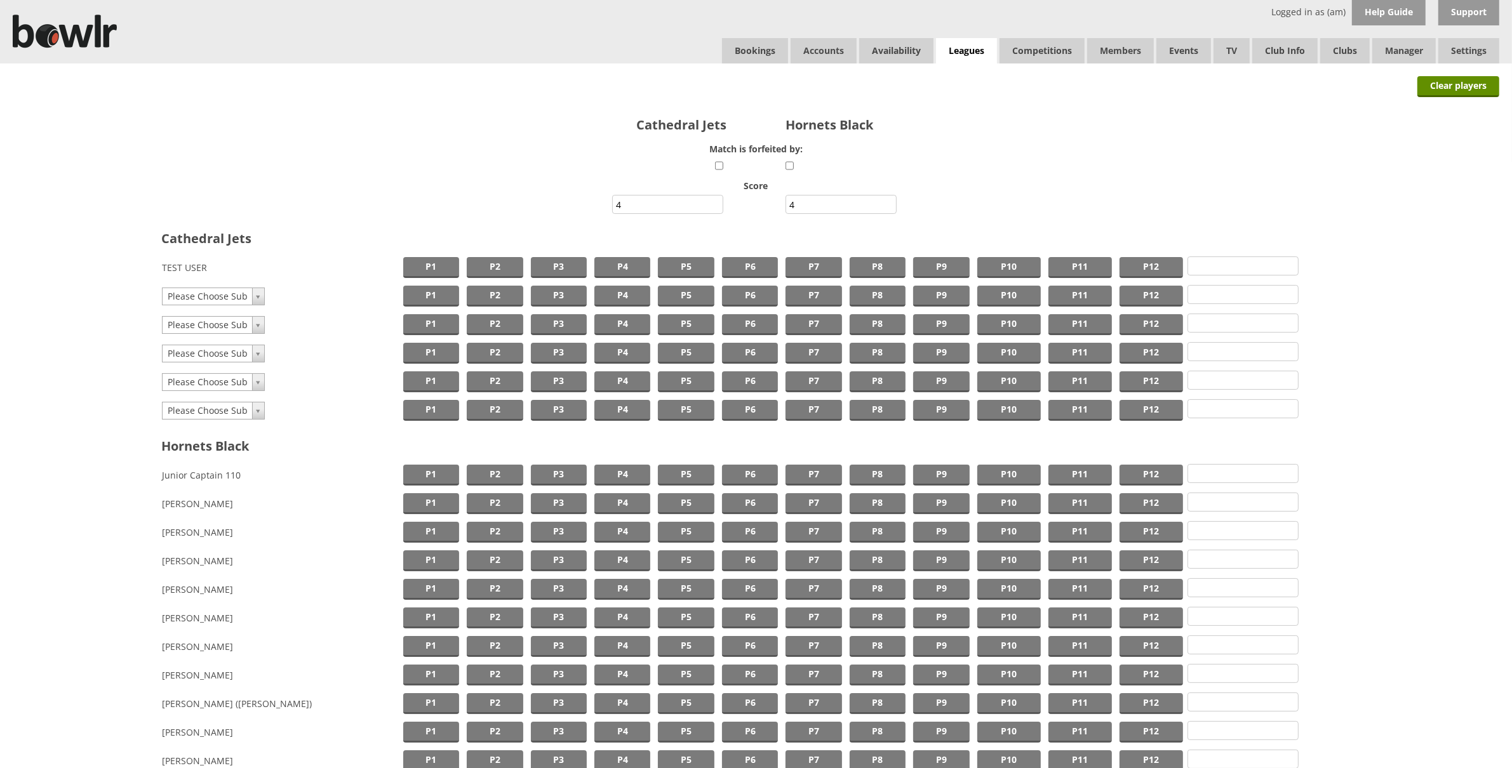
click at [553, 197] on div "4" at bounding box center [370, 206] width 714 height 22
type input "8"
click at [272, 283] on td "Please Choose Sub Please Choose Sub TEST USER [PERSON_NAME] [PERSON_NAME] Test …" at bounding box center [280, 296] width 238 height 29
drag, startPoint x: 429, startPoint y: 268, endPoint x: 367, endPoint y: 328, distance: 85.8
click at [429, 268] on span "P1" at bounding box center [431, 267] width 56 height 21
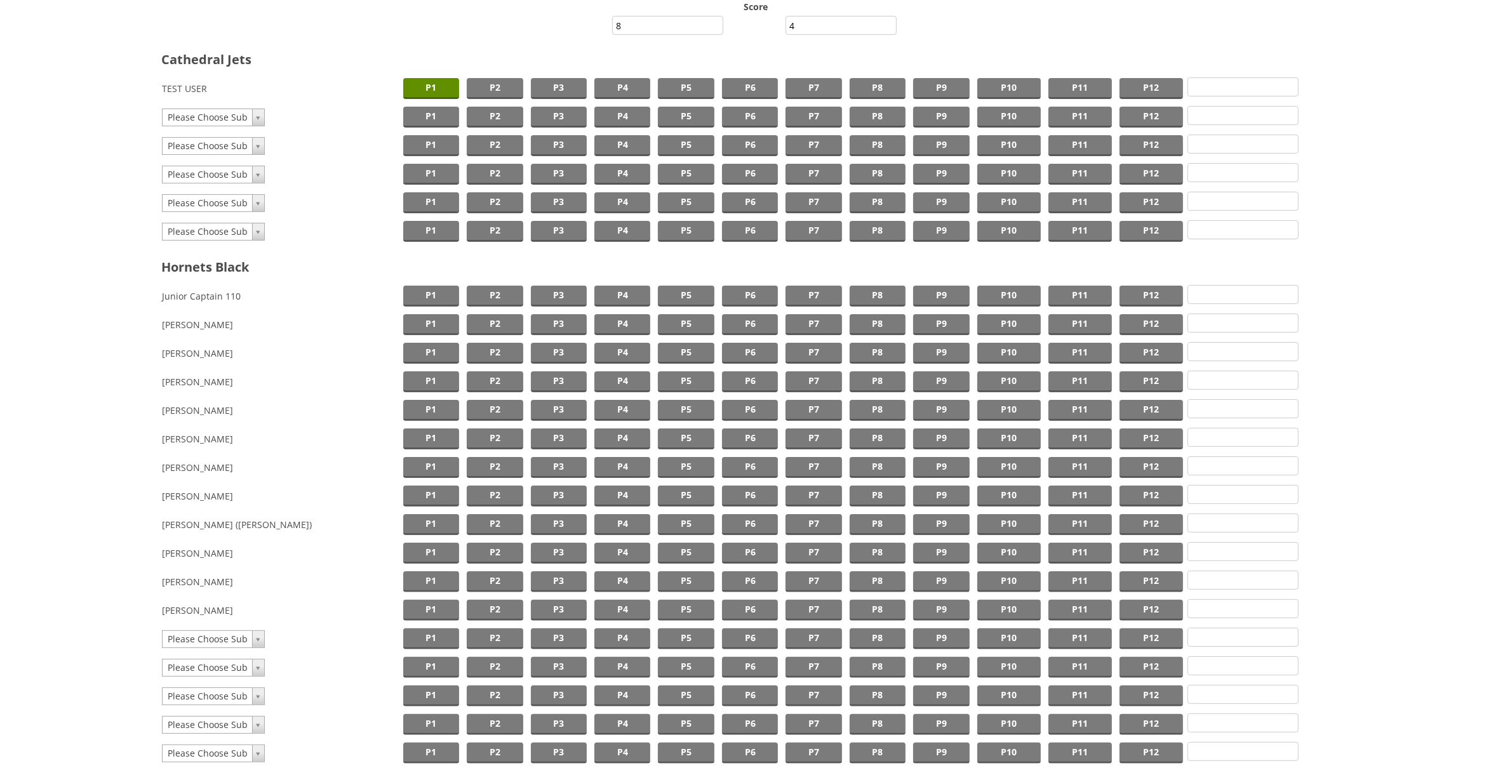
scroll to position [294, 0]
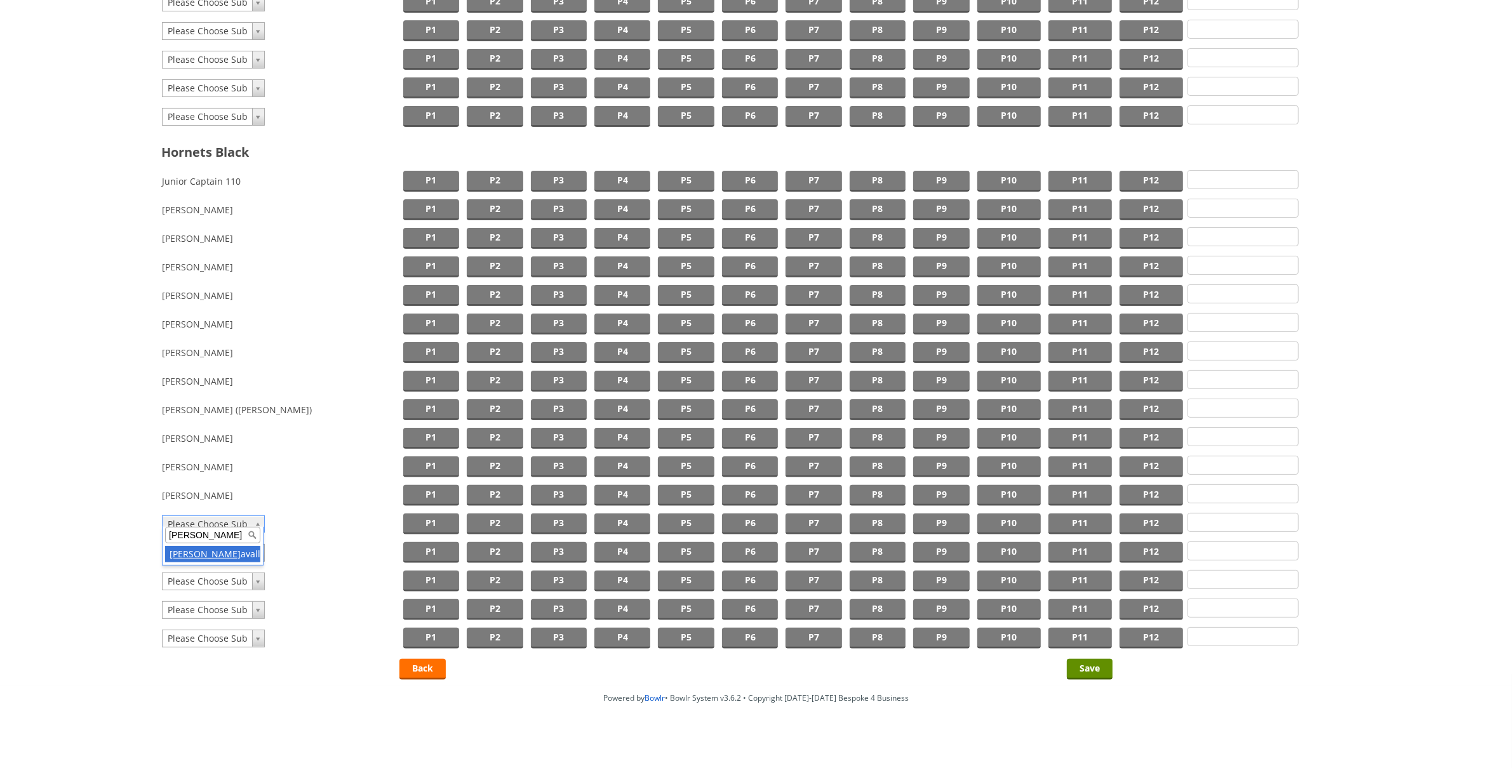
type input "sam l"
click at [424, 517] on span "P1" at bounding box center [431, 524] width 56 height 21
click at [1106, 666] on input "Save" at bounding box center [1090, 669] width 46 height 21
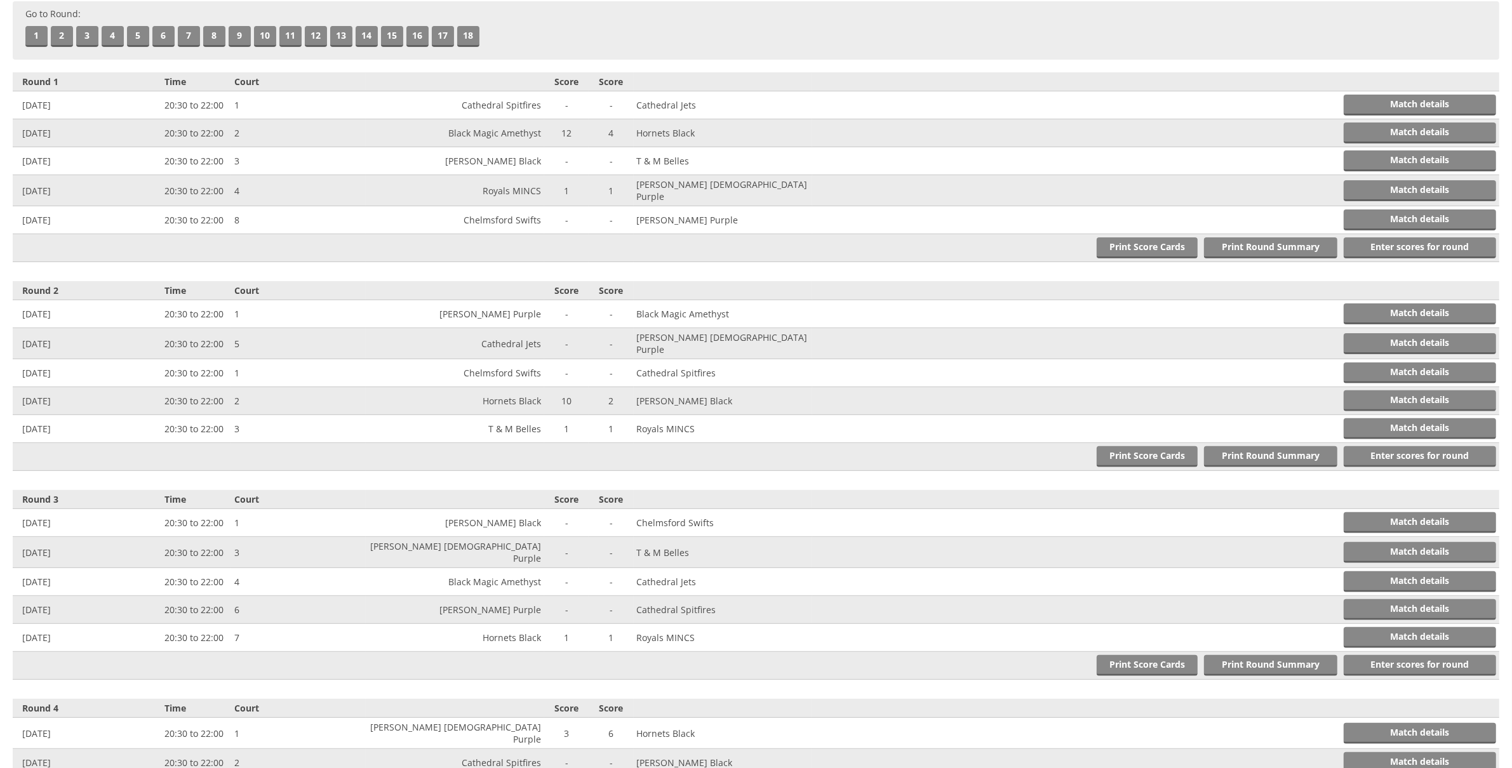
scroll to position [1899, 0]
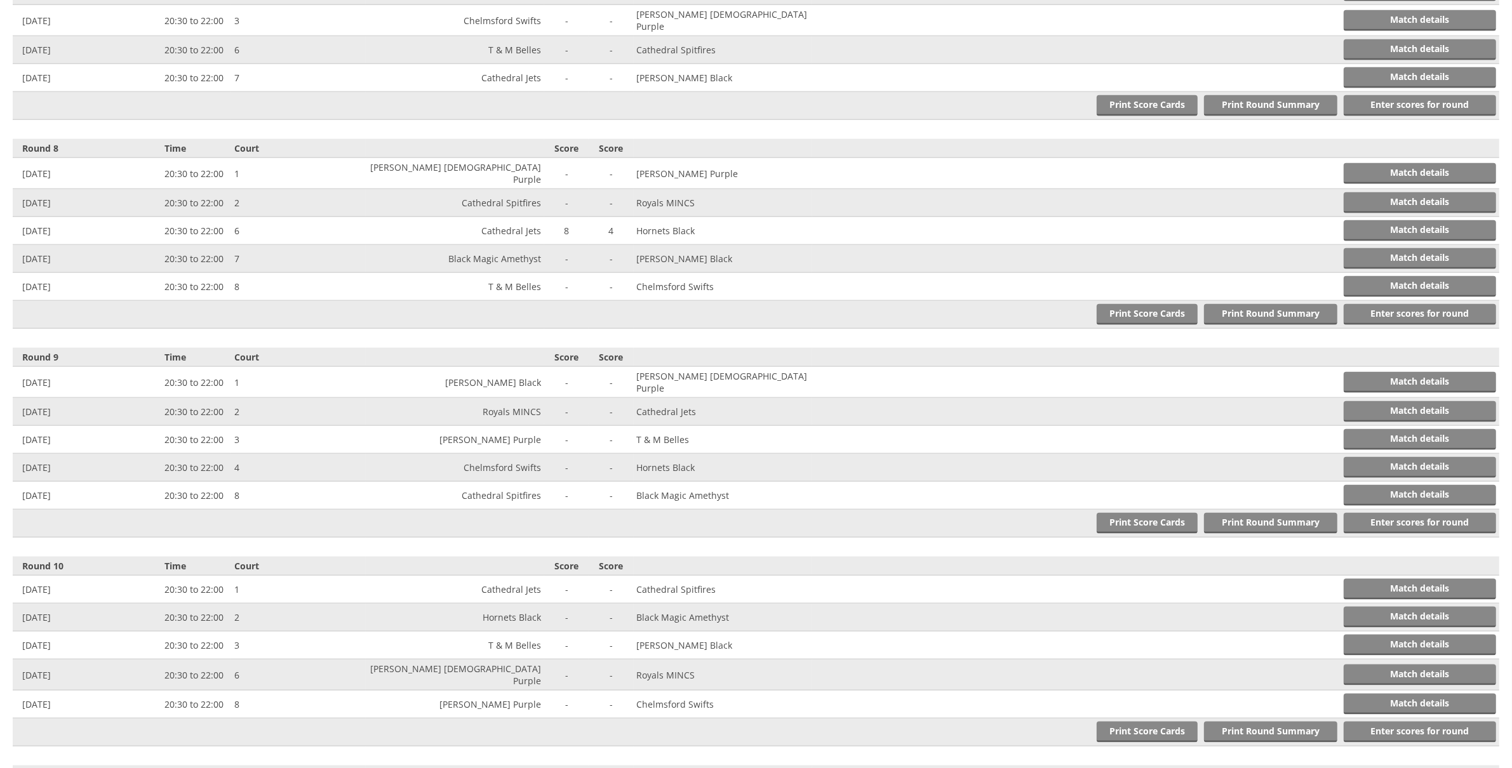
scroll to position [2000, 0]
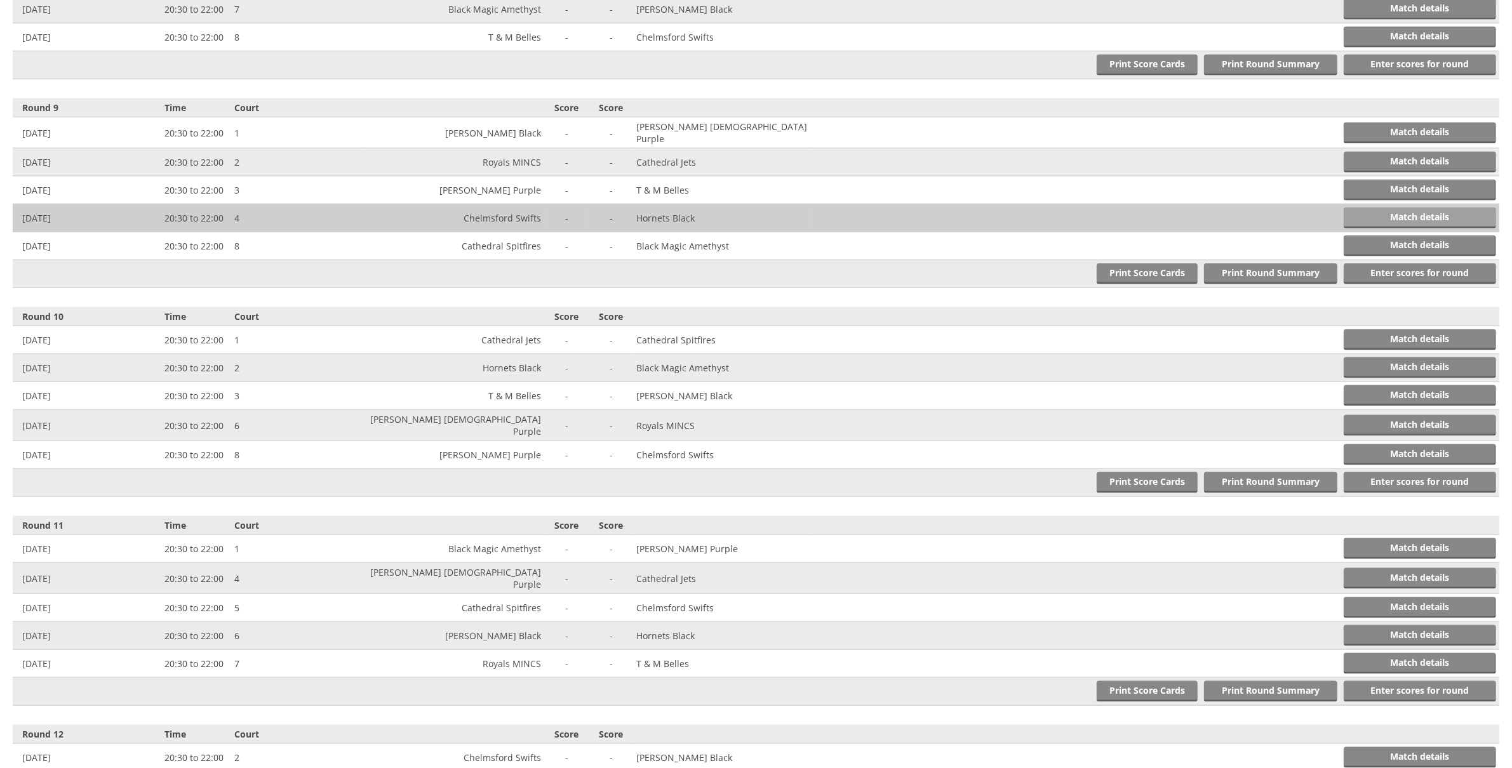
click at [1409, 208] on link "Match details" at bounding box center [1420, 218] width 152 height 21
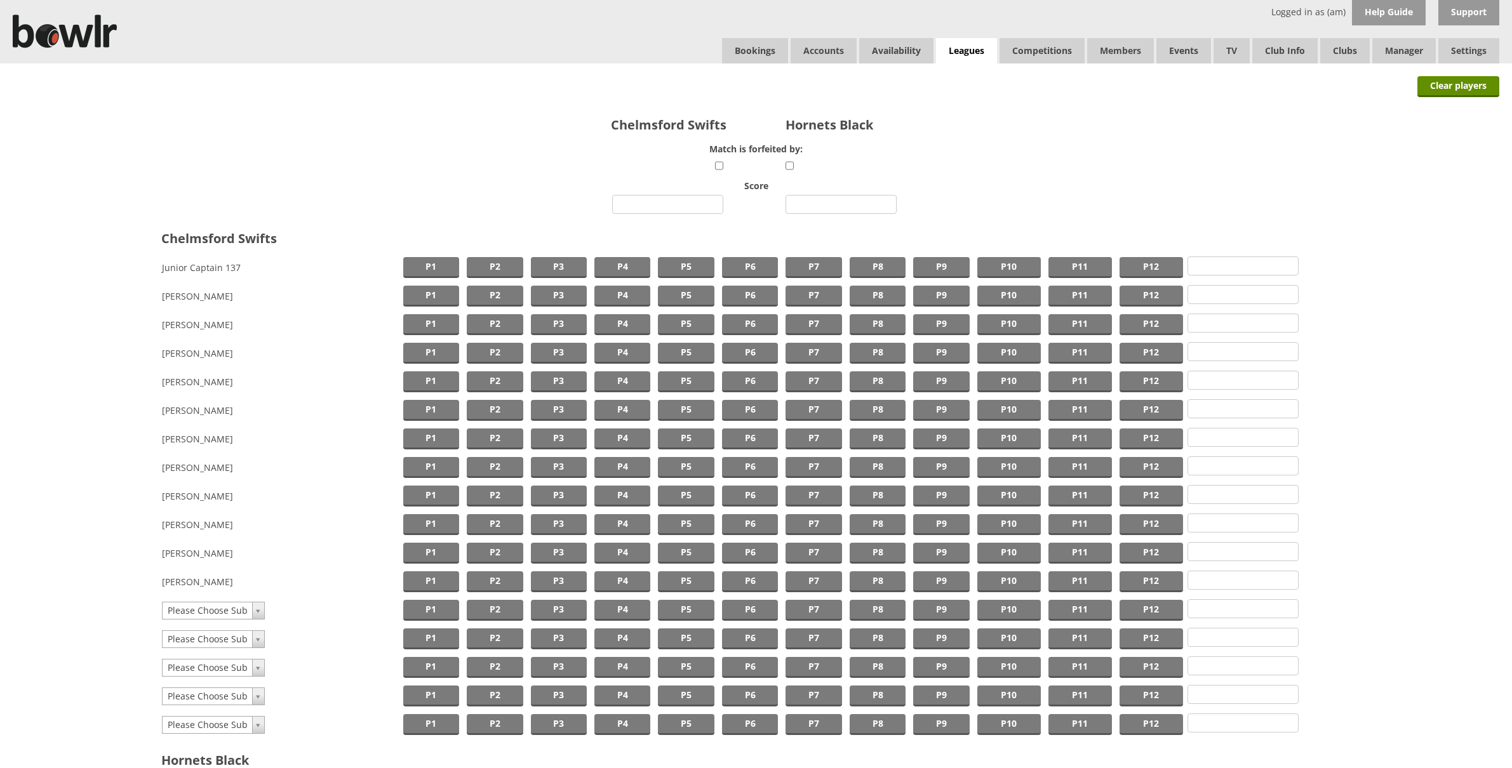
click at [820, 203] on input "number" at bounding box center [840, 204] width 111 height 19
type input "3"
click at [684, 206] on input "number" at bounding box center [667, 204] width 111 height 19
type input "3"
click at [439, 267] on span "P1" at bounding box center [431, 267] width 56 height 21
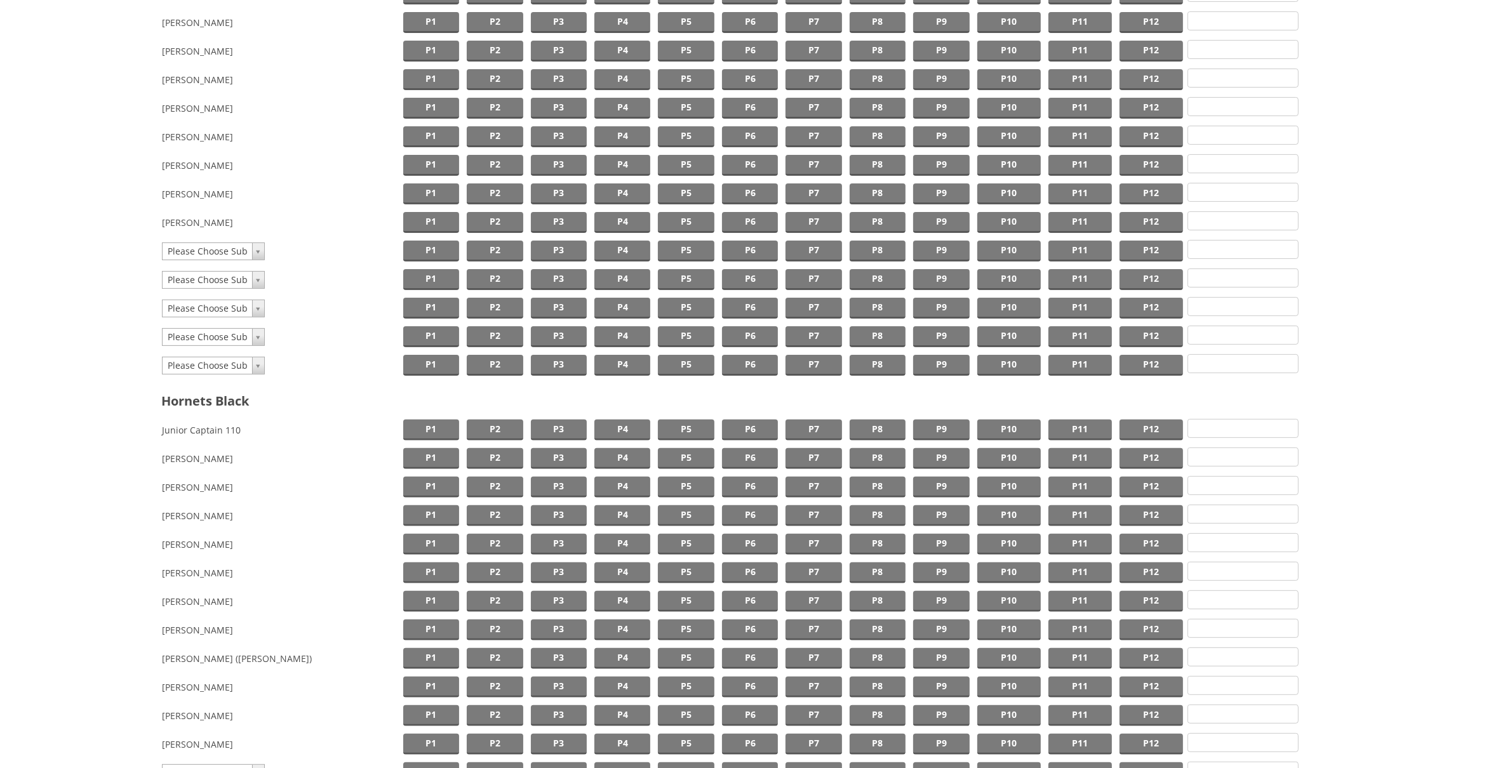
scroll to position [524, 0]
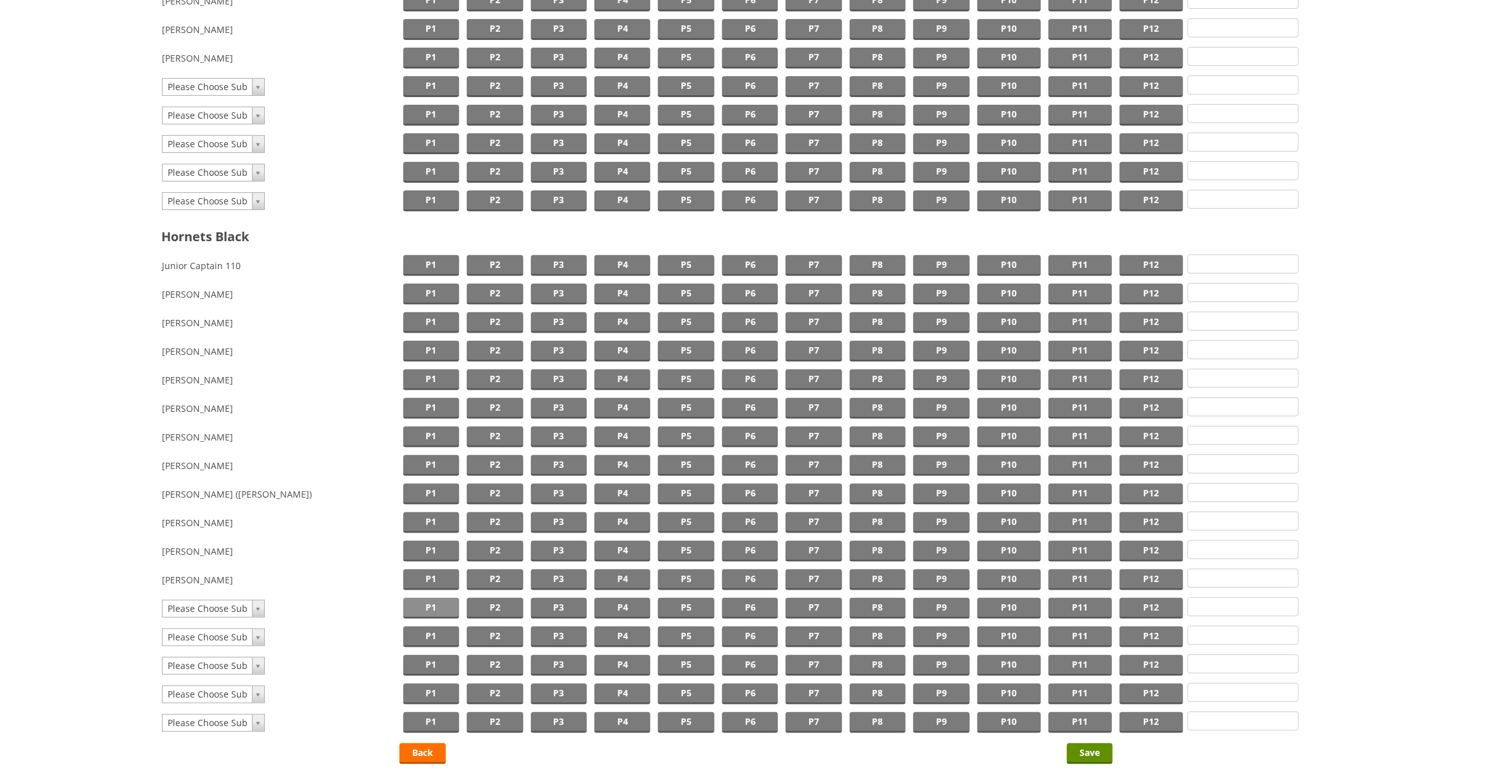
click at [419, 598] on span "P1" at bounding box center [431, 608] width 56 height 21
click at [283, 594] on td "Please Choose Sub Please Choose Sub TEST USER Helen Preston Lesley Lincoln Test…" at bounding box center [280, 608] width 238 height 29
type input "sam l"
click at [1077, 746] on input "Save" at bounding box center [1090, 754] width 46 height 21
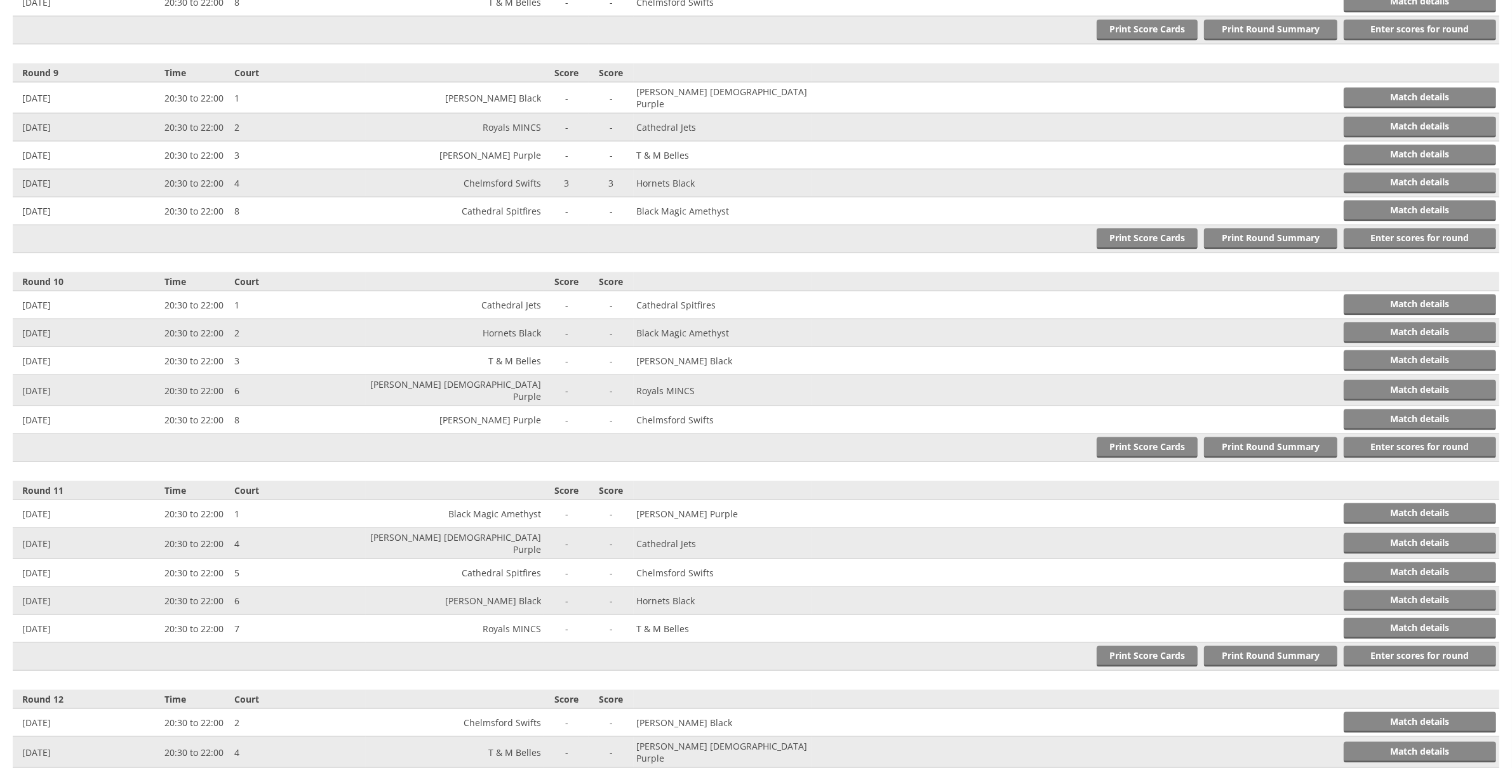
scroll to position [2104, 0]
